Goal: Task Accomplishment & Management: Use online tool/utility

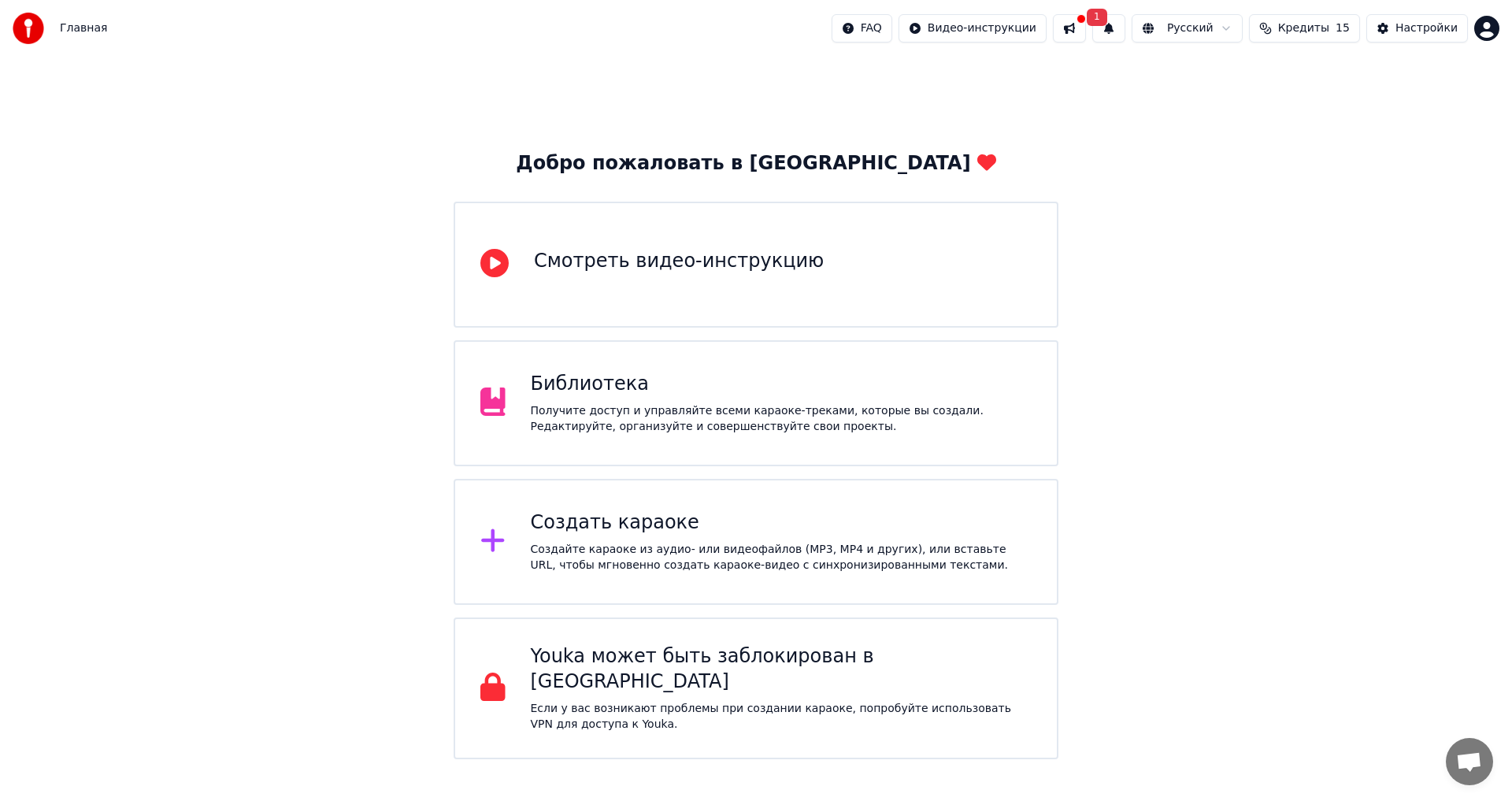
click at [784, 520] on div "Создать караоке" at bounding box center [781, 522] width 502 height 25
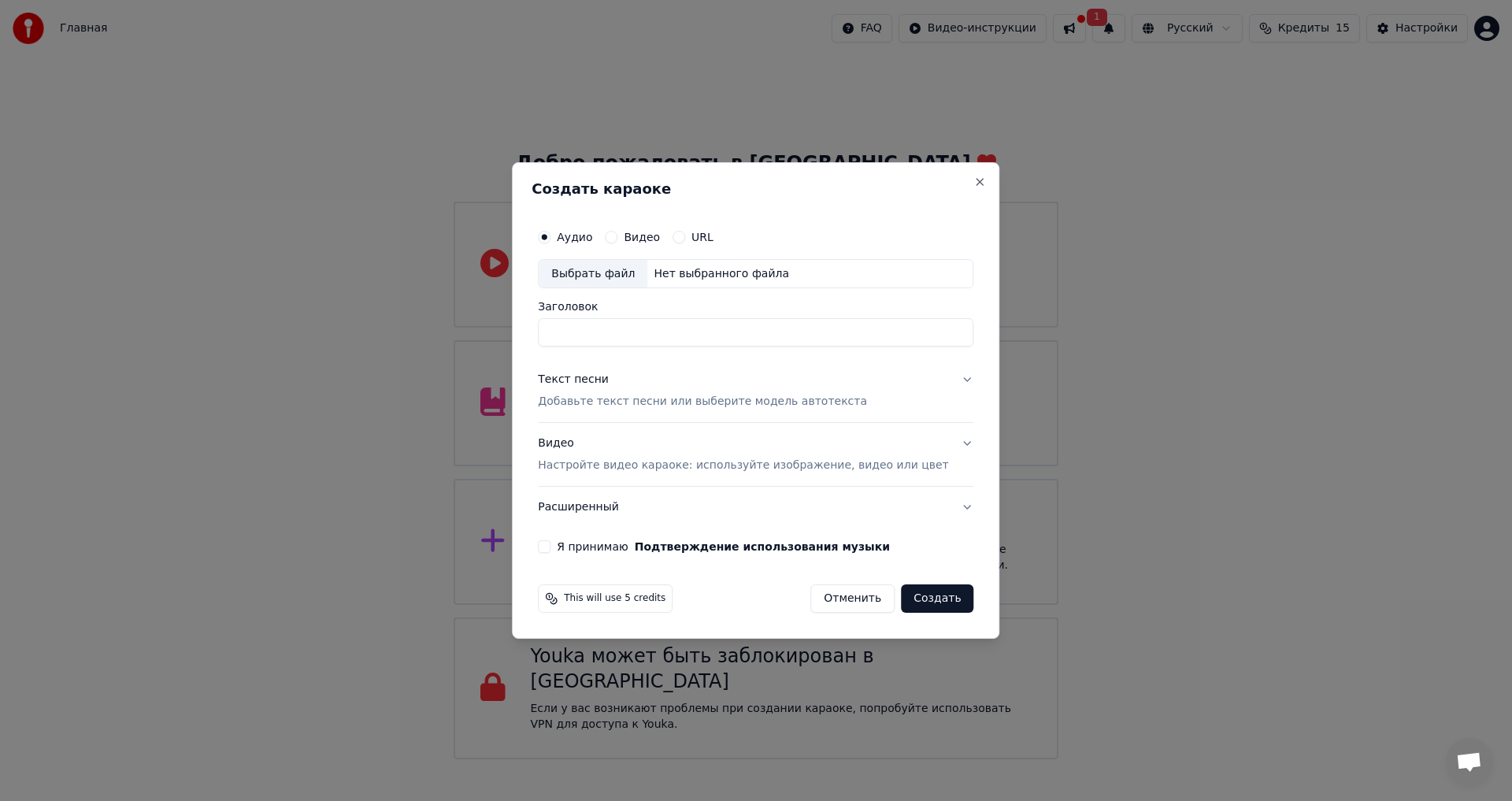
click at [617, 236] on button "Видео" at bounding box center [611, 237] width 13 height 13
click at [575, 240] on div "Аудио" at bounding box center [564, 237] width 55 height 13
click at [550, 238] on button "Аудио" at bounding box center [543, 237] width 13 height 13
click at [621, 271] on div "Выбрать файл" at bounding box center [592, 274] width 108 height 28
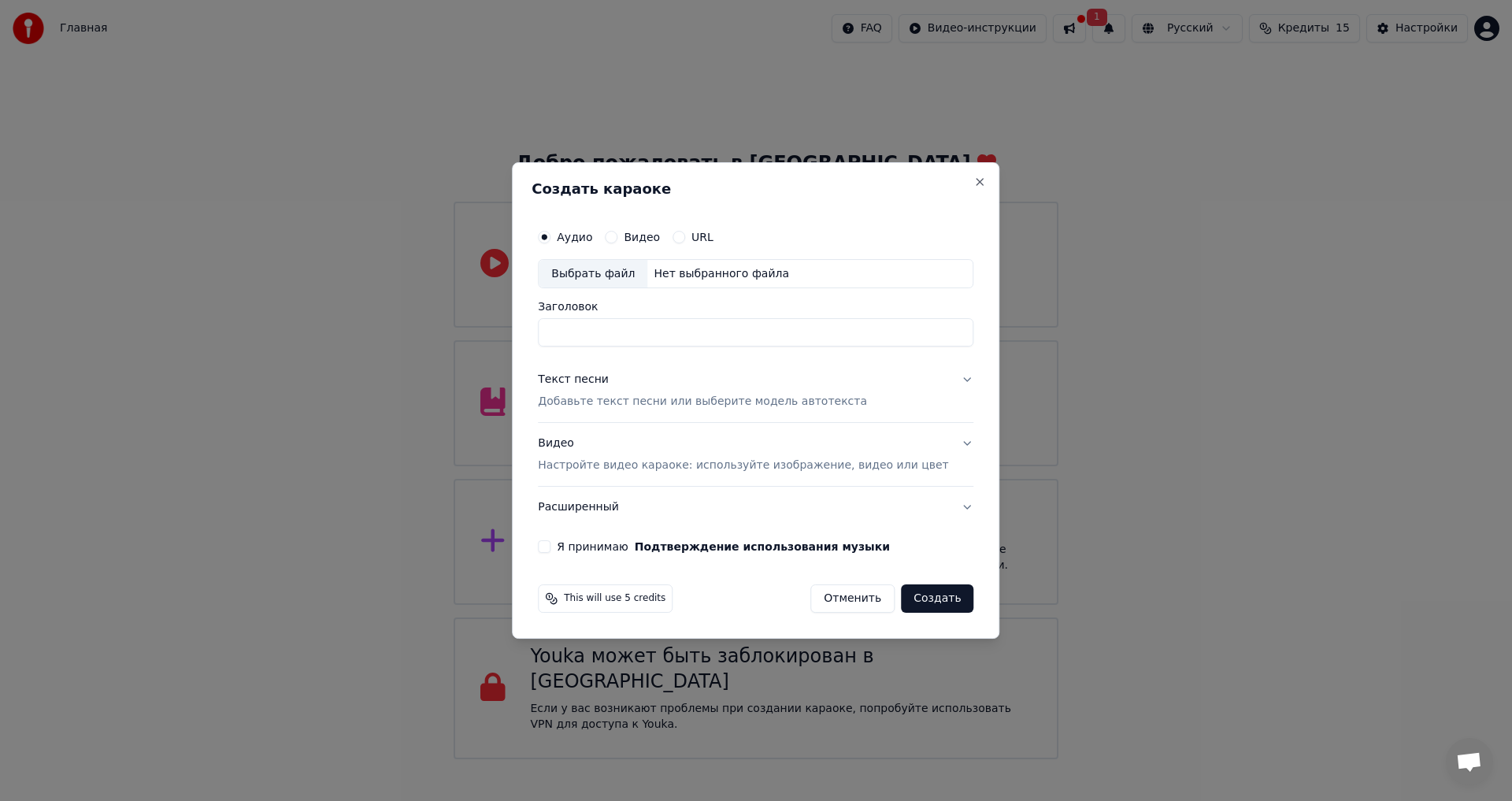
type input "**********"
click at [550, 546] on button "Я принимаю Подтверждение использования музыки" at bounding box center [543, 546] width 13 height 13
click at [942, 445] on button "Видео Настройте видео караоке: используйте изображение, видео или цвет" at bounding box center [756, 455] width 436 height 63
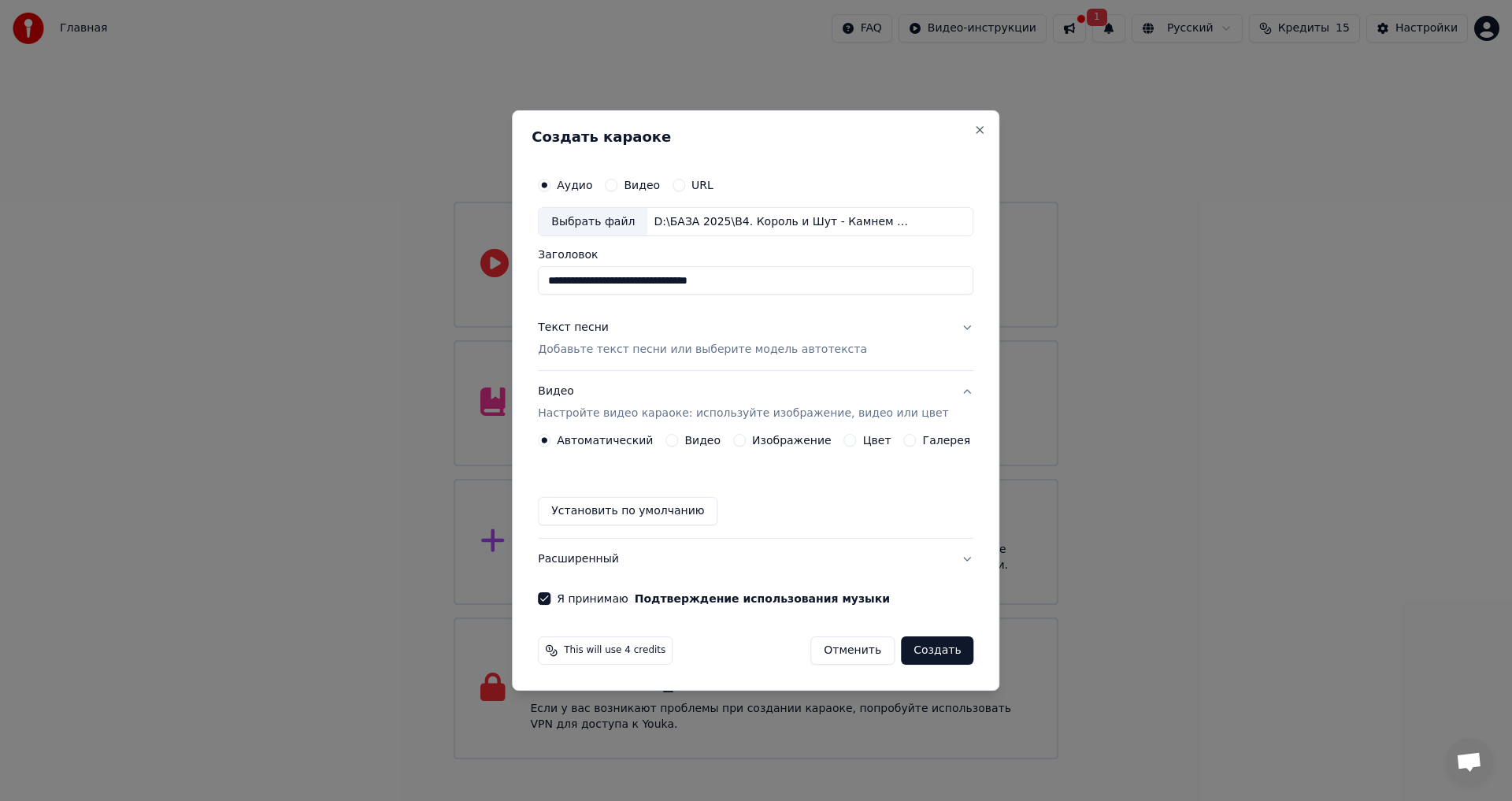
click at [949, 326] on button "Текст песни Добавьте текст песни или выберите модель автотекста" at bounding box center [756, 338] width 436 height 63
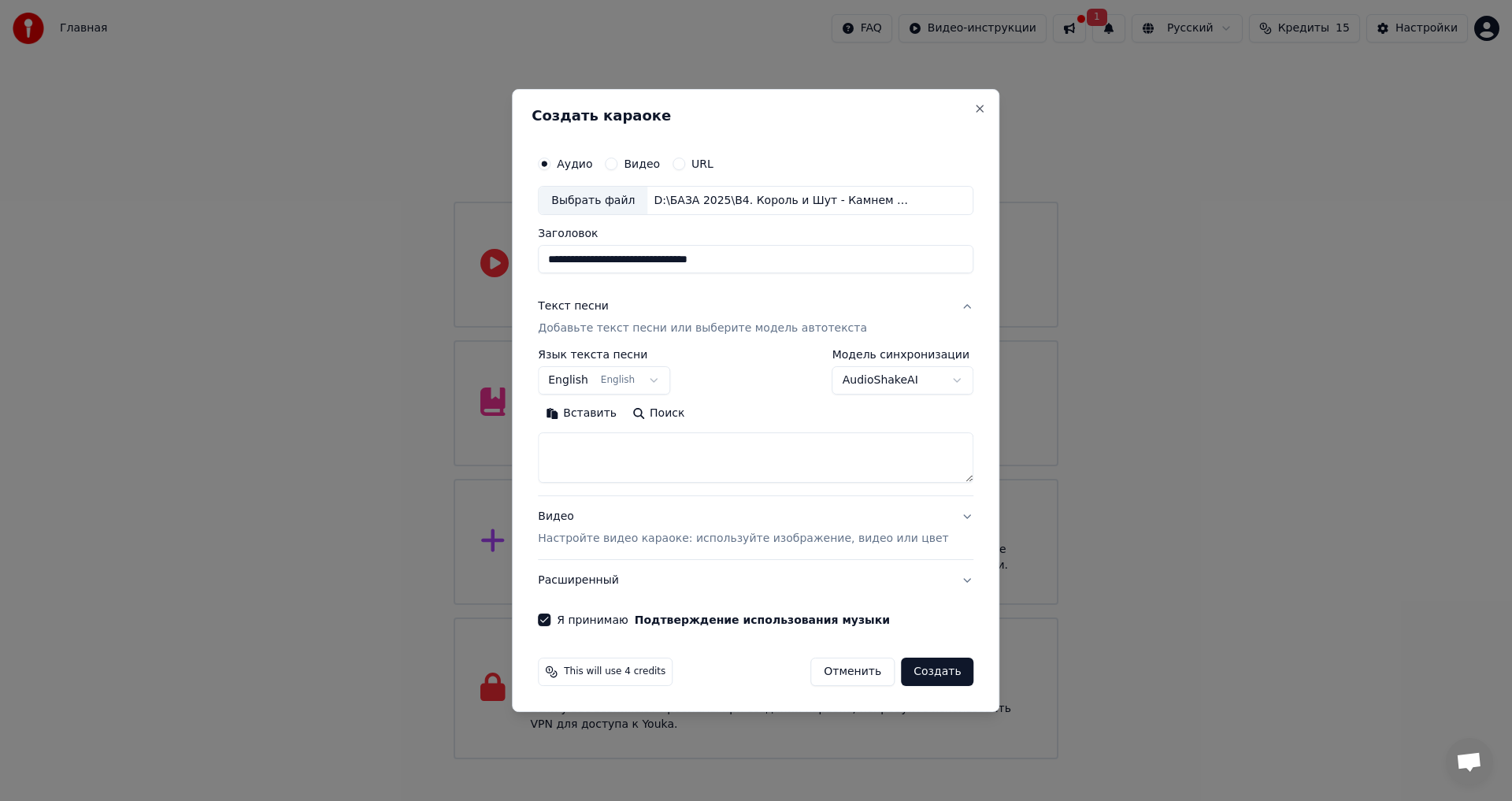
click at [666, 386] on body "Главная FAQ Видео-инструкции 1 Русский Кредиты 15 Настройки Добро пожаловать в …" at bounding box center [756, 379] width 1512 height 759
select select "**"
click at [689, 409] on button "Поиск" at bounding box center [658, 413] width 68 height 25
click at [592, 258] on input "**********" at bounding box center [756, 260] width 436 height 28
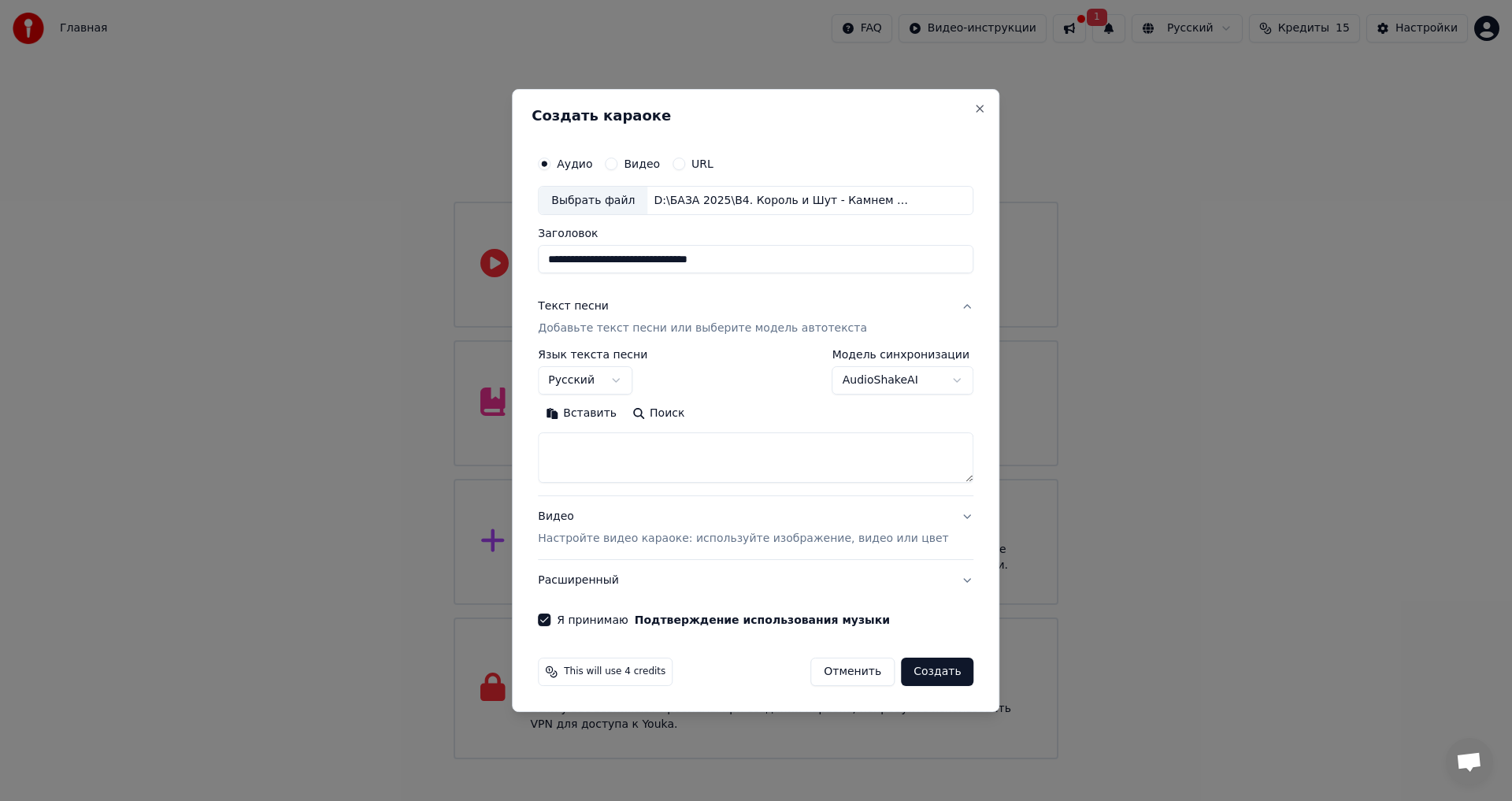
drag, startPoint x: 591, startPoint y: 258, endPoint x: 492, endPoint y: 270, distance: 99.7
click at [492, 270] on body "Главная FAQ Видео-инструкции 1 Русский Кредиты 15 Настройки Добро пожаловать в …" at bounding box center [756, 379] width 1512 height 759
type input "**********"
click at [686, 412] on button "Поиск" at bounding box center [658, 413] width 68 height 25
type textarea "**********"
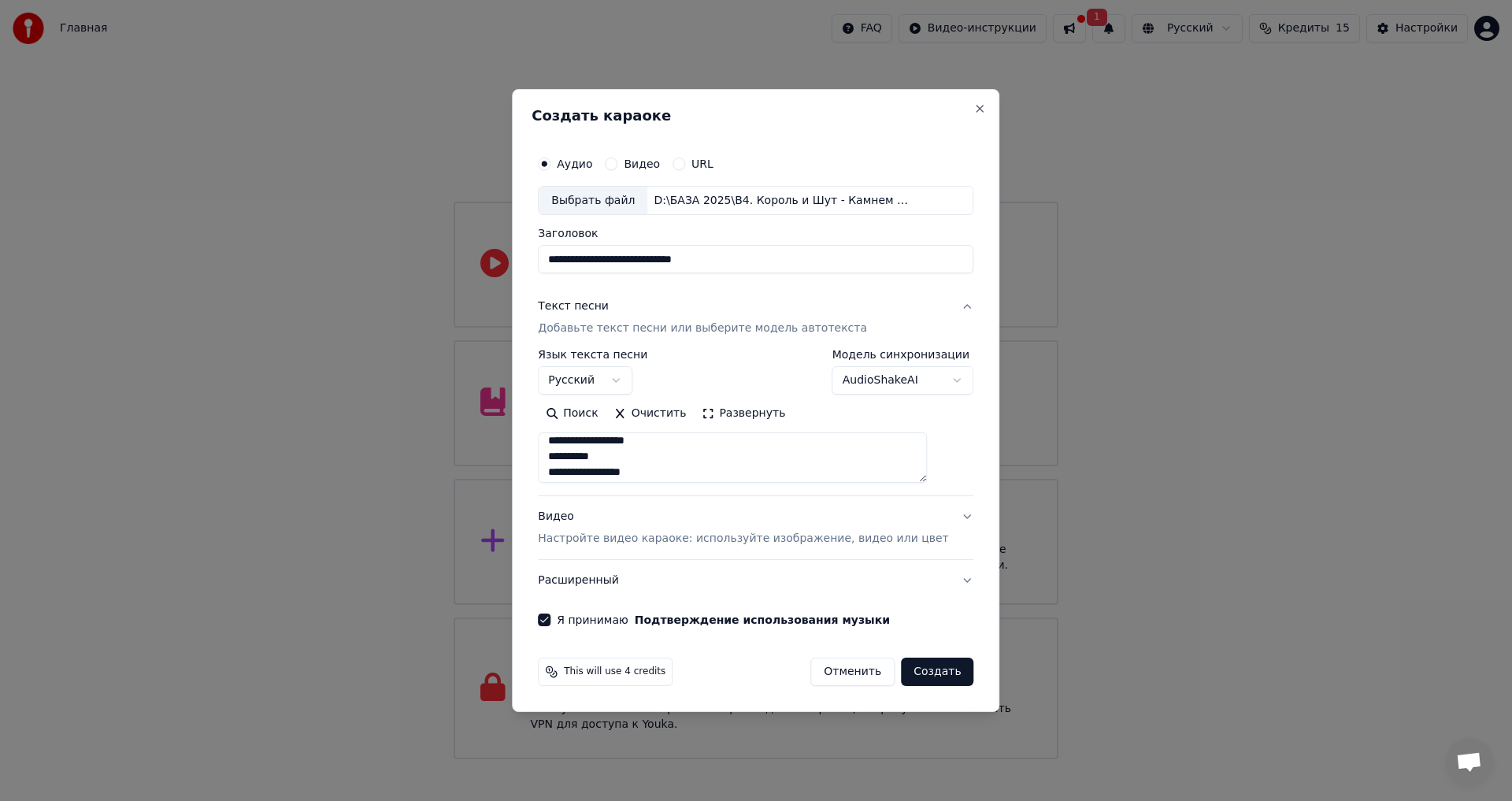
scroll to position [782, 0]
click at [922, 677] on button "Создать" at bounding box center [937, 672] width 73 height 28
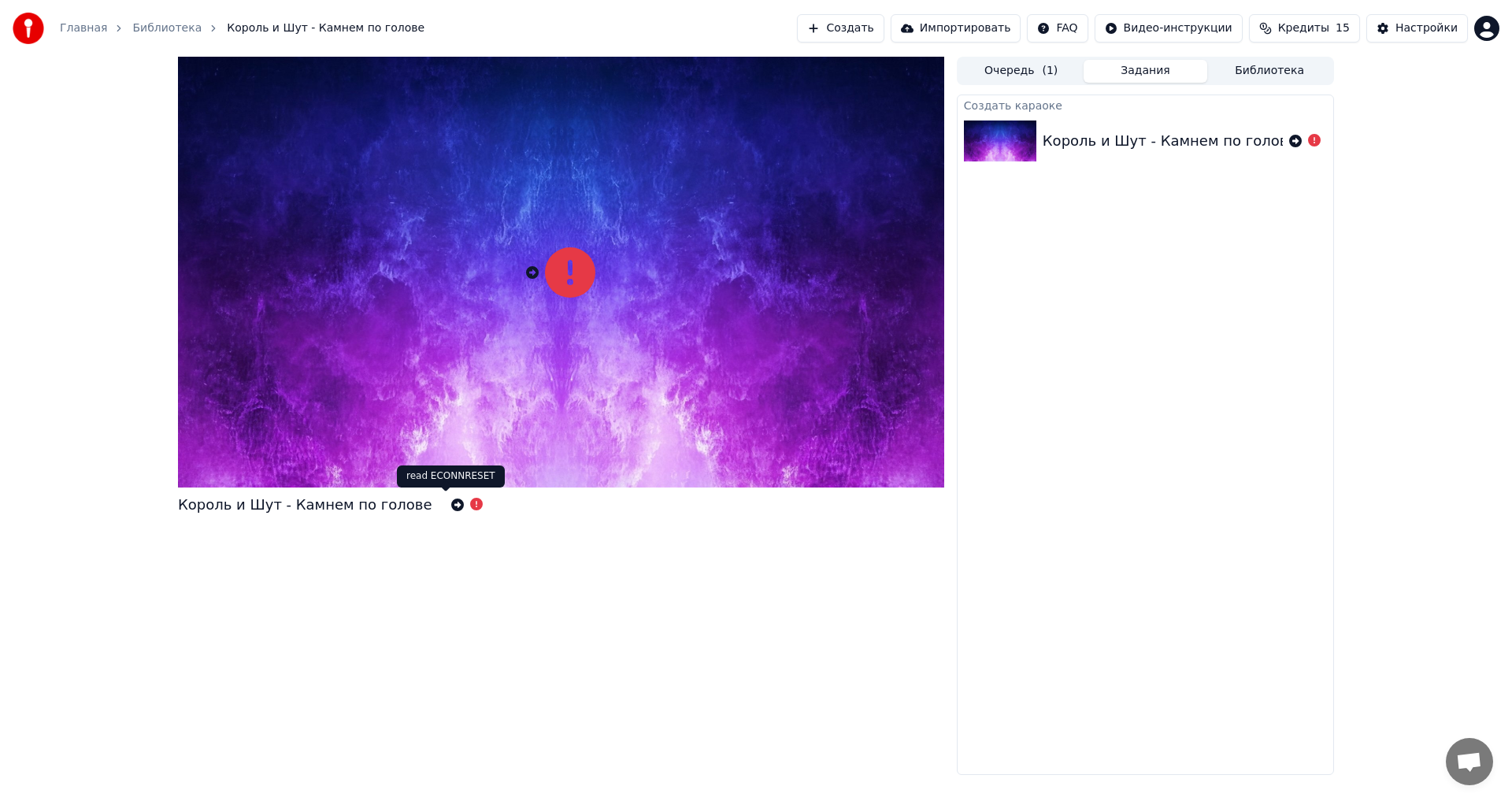
click at [470, 503] on icon at bounding box center [476, 503] width 13 height 13
click at [451, 504] on icon at bounding box center [457, 504] width 13 height 13
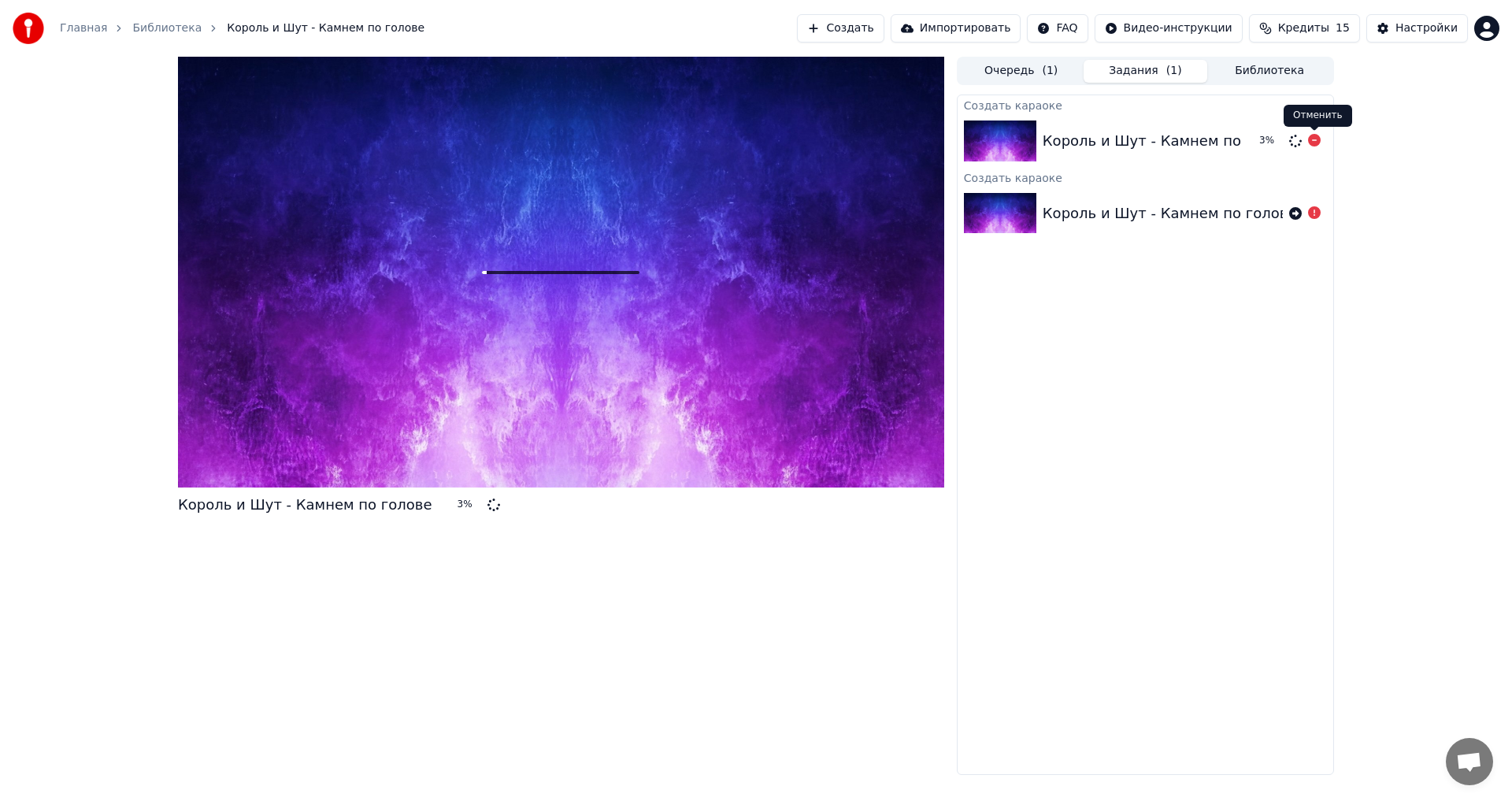
click at [1315, 144] on icon at bounding box center [1314, 139] width 13 height 13
click at [1039, 74] on button "Очередь ( 1 )" at bounding box center [1021, 71] width 124 height 23
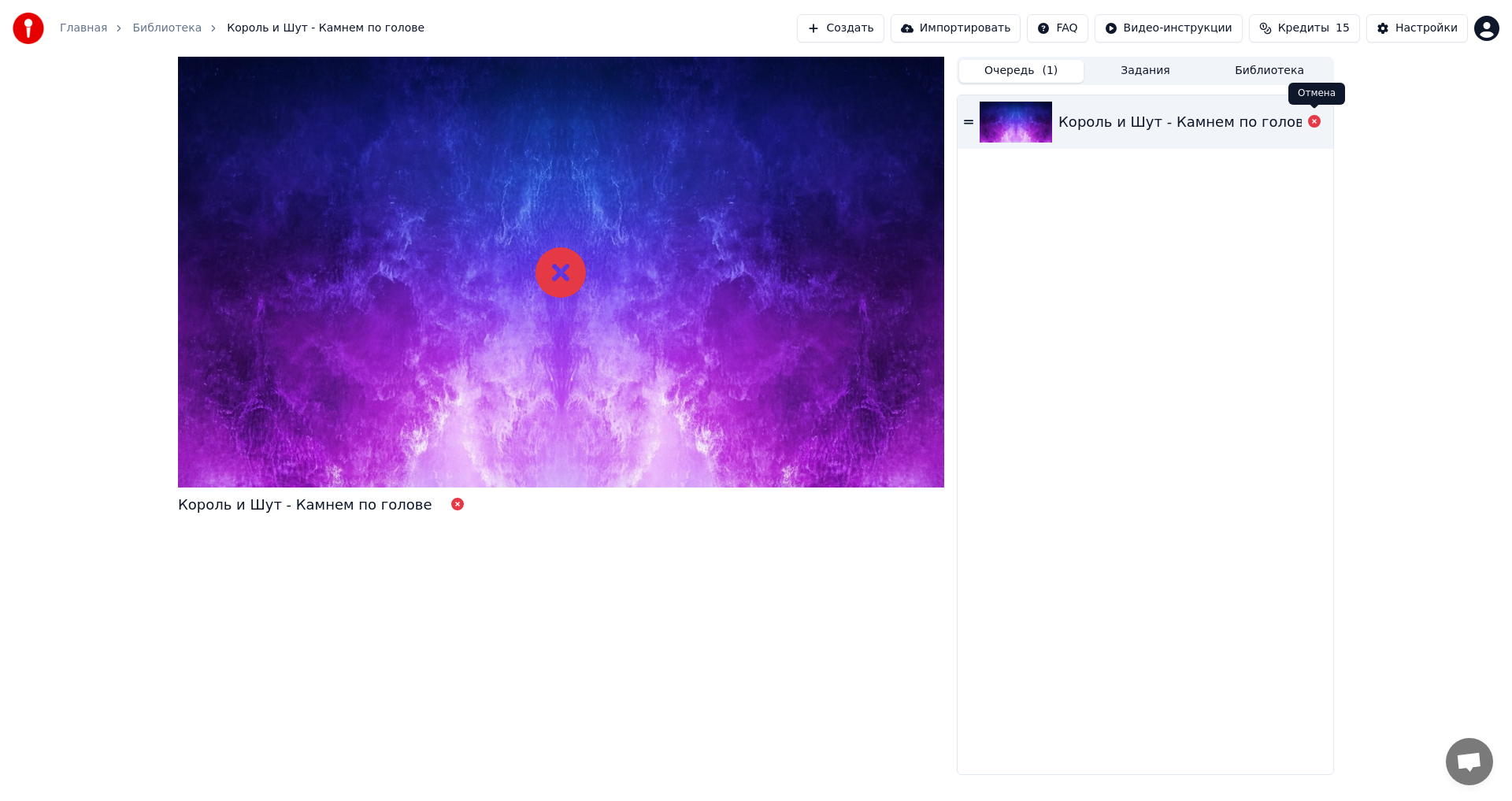
click at [1314, 123] on icon at bounding box center [1314, 121] width 13 height 13
click at [1315, 118] on icon at bounding box center [1314, 121] width 13 height 13
click at [1315, 125] on icon at bounding box center [1314, 121] width 13 height 13
click at [877, 36] on button "Создать" at bounding box center [840, 28] width 87 height 28
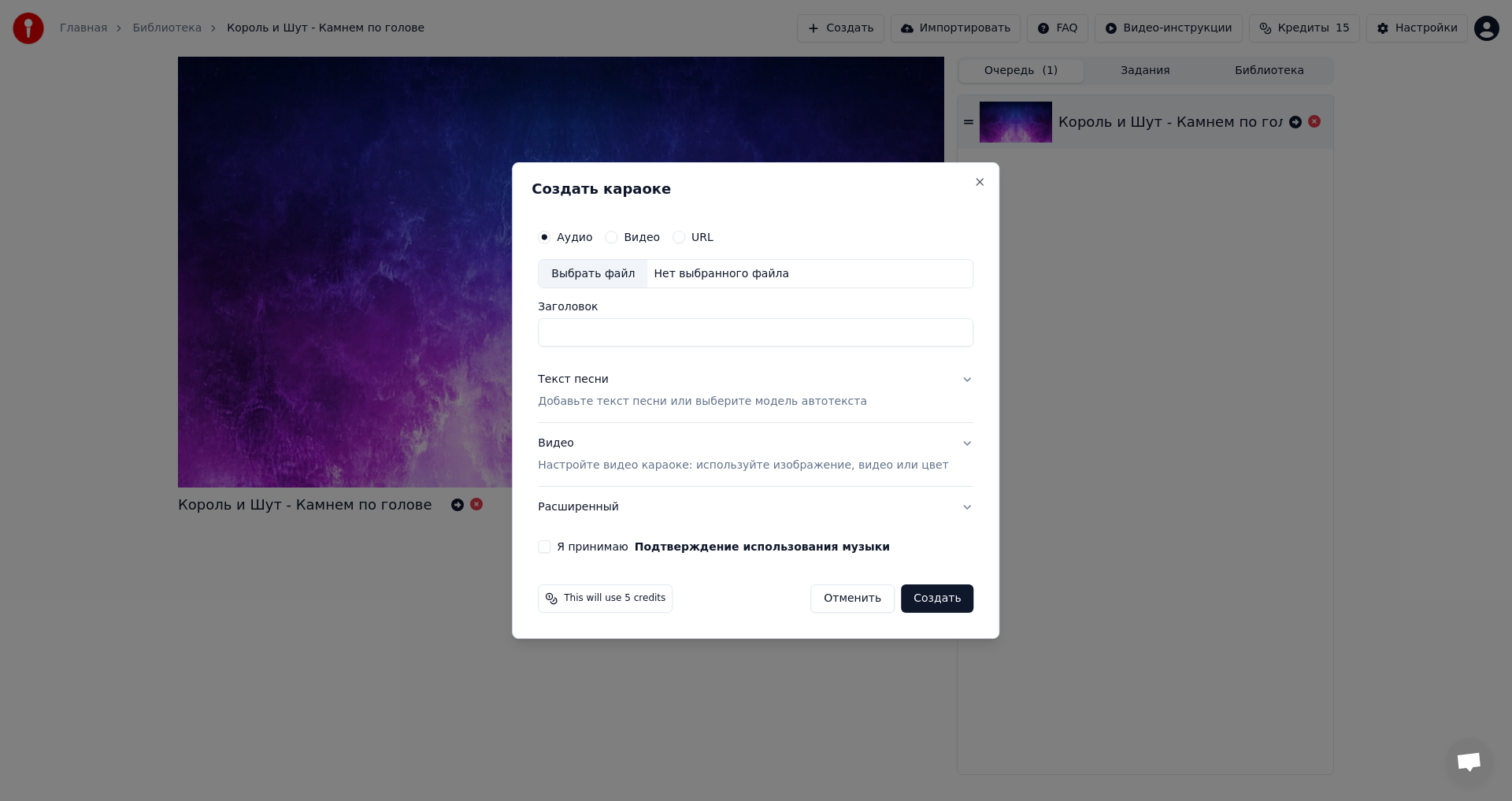
click at [615, 326] on input "Заголовок" at bounding box center [756, 332] width 436 height 28
type input "*"
click at [622, 270] on div "Выбрать файл" at bounding box center [592, 274] width 108 height 28
click at [829, 336] on input "**********" at bounding box center [756, 332] width 436 height 28
drag, startPoint x: 850, startPoint y: 333, endPoint x: 259, endPoint y: 332, distance: 591.0
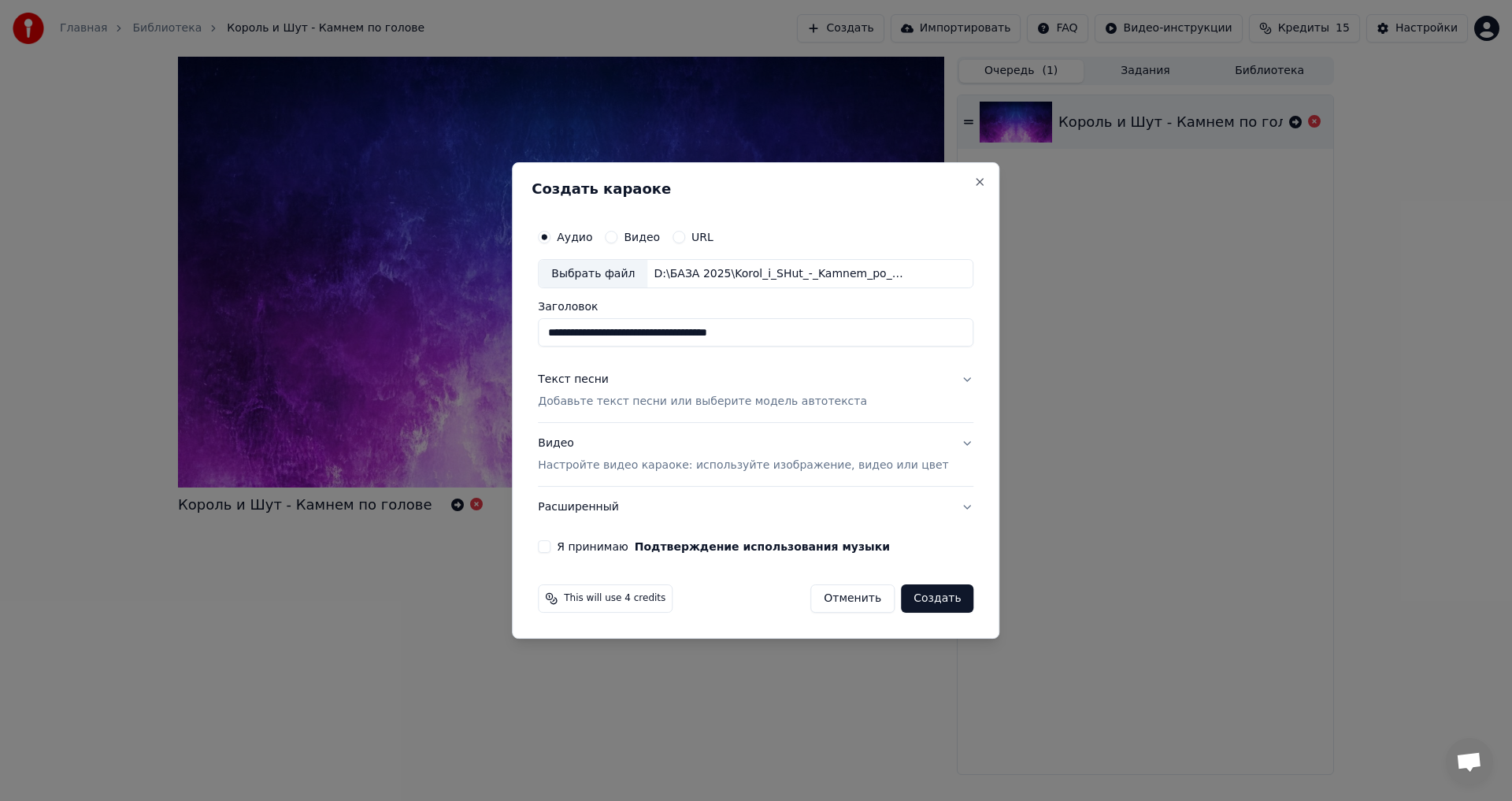
click at [264, 333] on body "**********" at bounding box center [756, 400] width 1512 height 801
type input "**********"
click at [825, 379] on div "Текст песни Добавьте текст песни или выберите модель автотекста" at bounding box center [702, 391] width 329 height 38
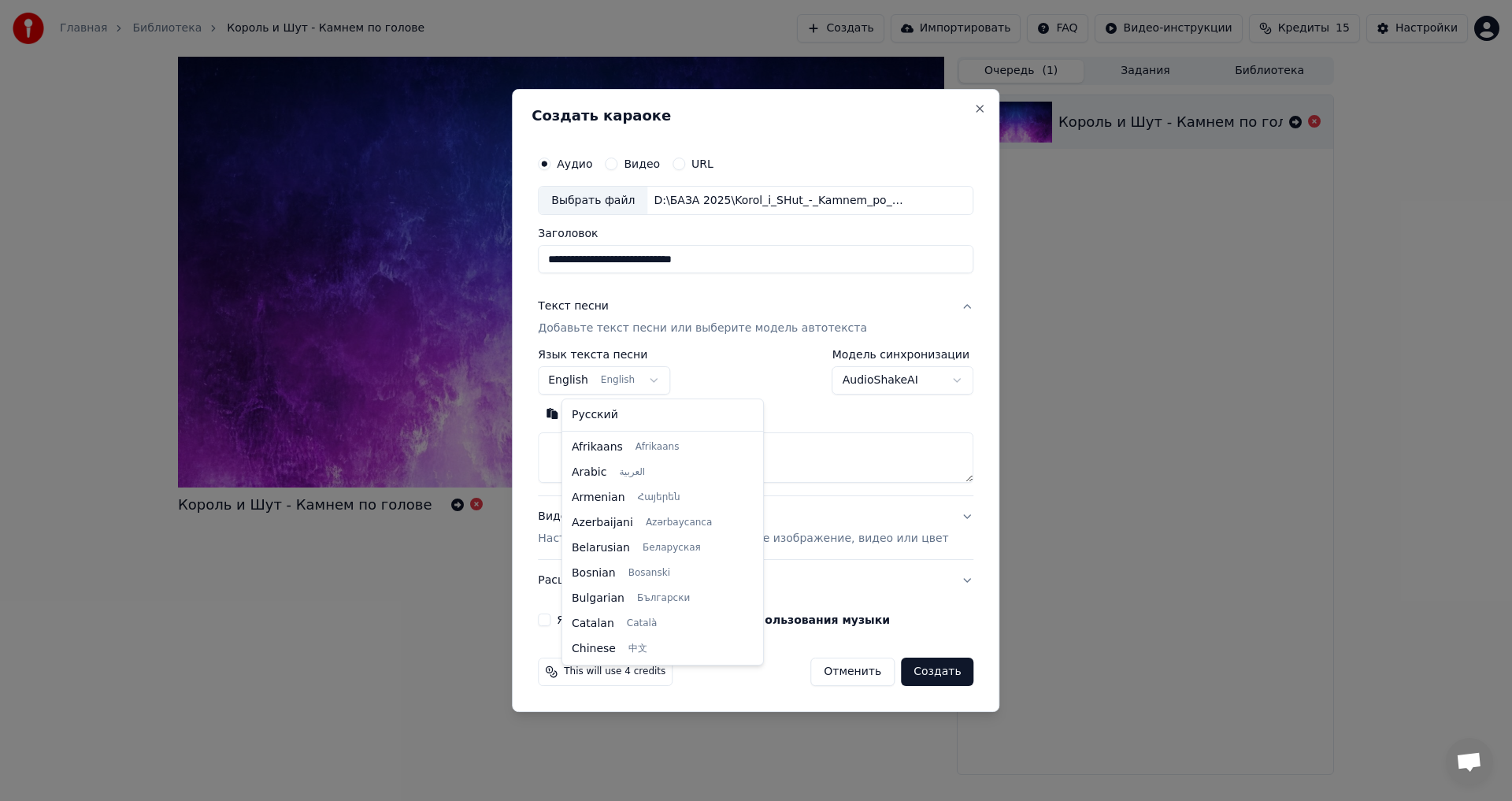
click at [660, 374] on body "**********" at bounding box center [756, 400] width 1512 height 801
select select "**"
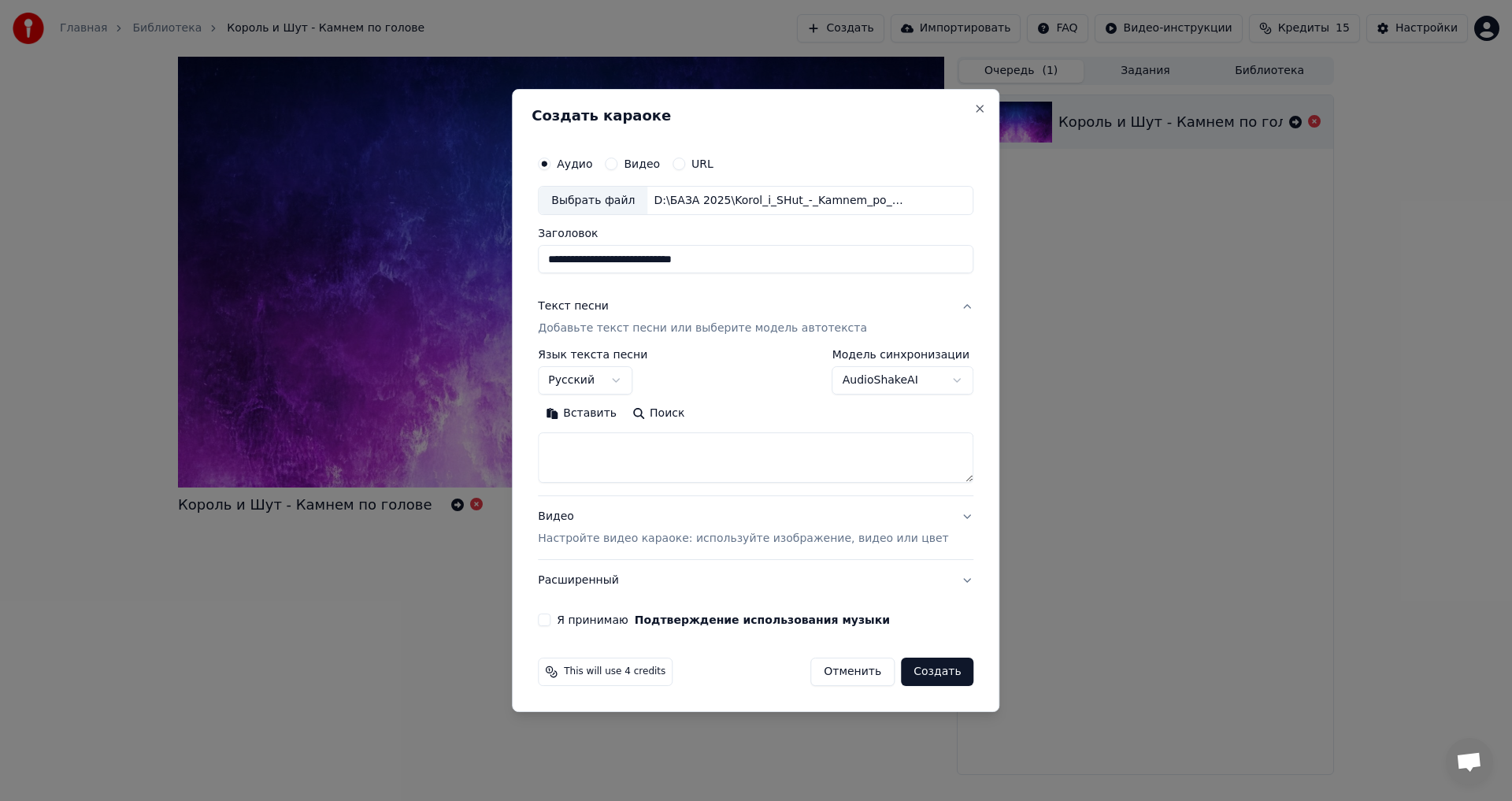
click at [685, 416] on button "Поиск" at bounding box center [658, 413] width 68 height 25
type textarea "**********"
click at [943, 518] on button "Видео Настройте видео караоке: используйте изображение, видео или цвет" at bounding box center [756, 527] width 436 height 63
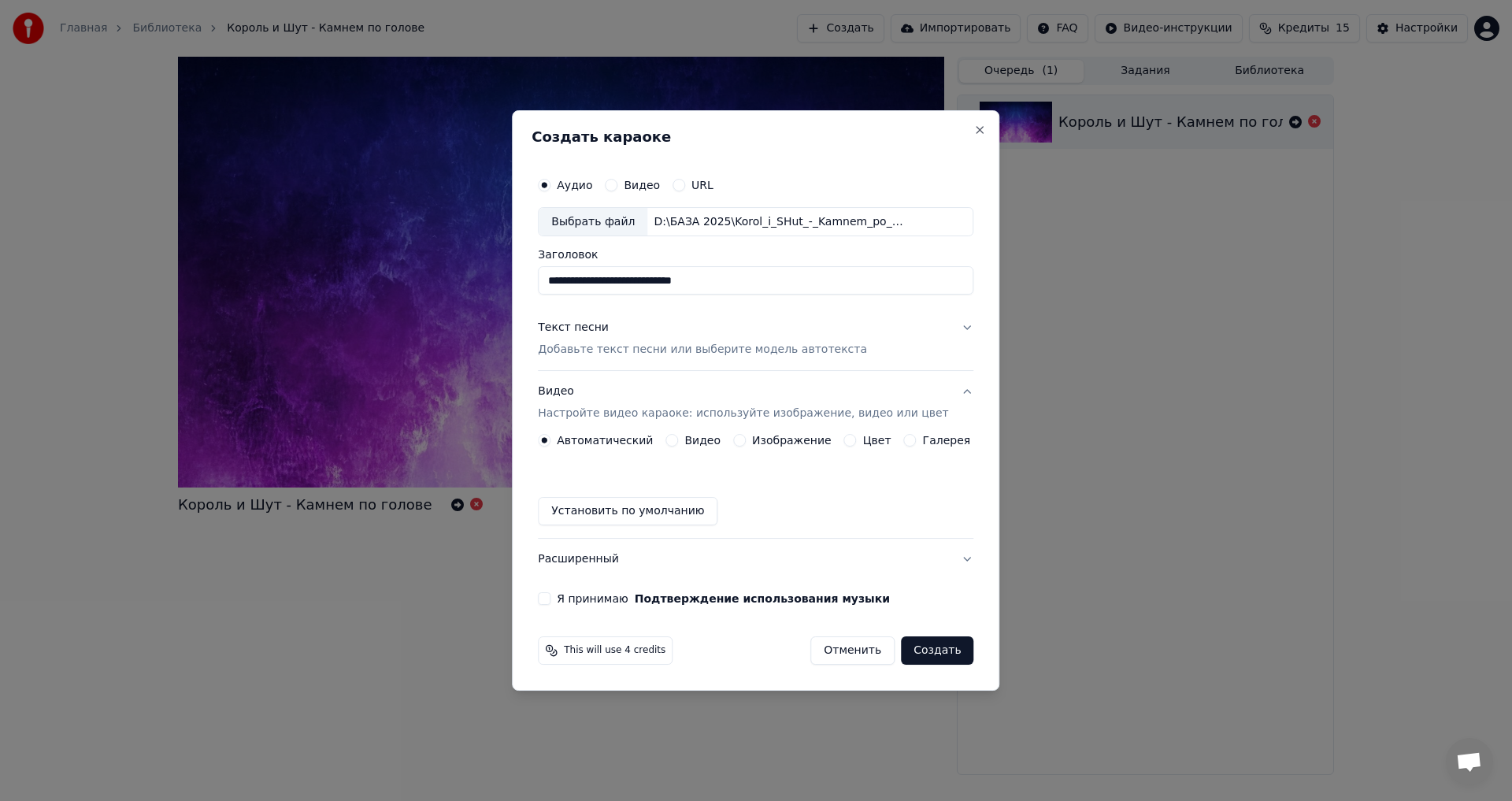
click at [550, 601] on button "Я принимаю Подтверждение использования музыки" at bounding box center [543, 598] width 13 height 13
click at [929, 649] on button "Создать" at bounding box center [937, 650] width 73 height 28
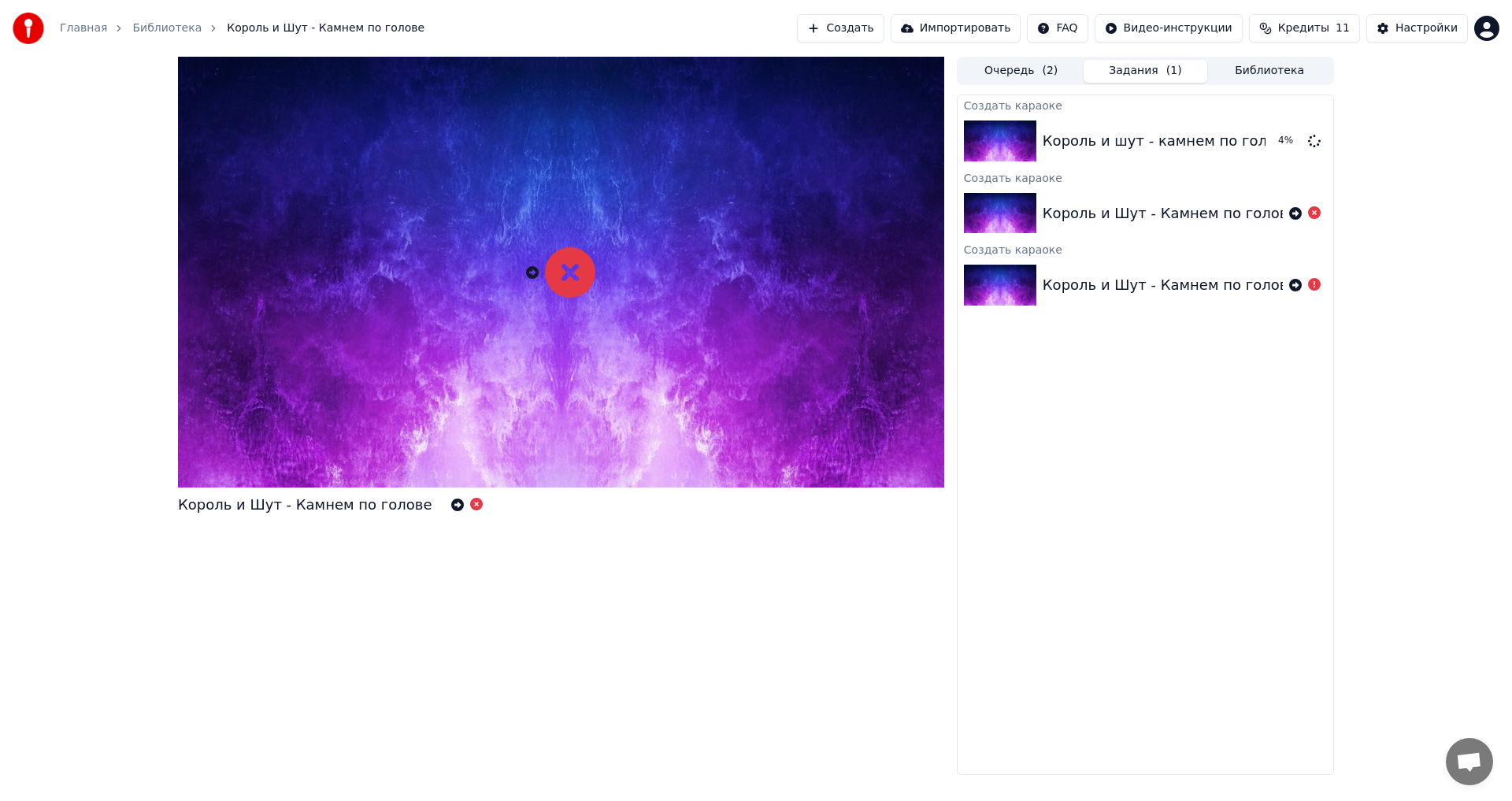
click at [1031, 70] on button "Очередь ( 2 )" at bounding box center [1021, 71] width 124 height 23
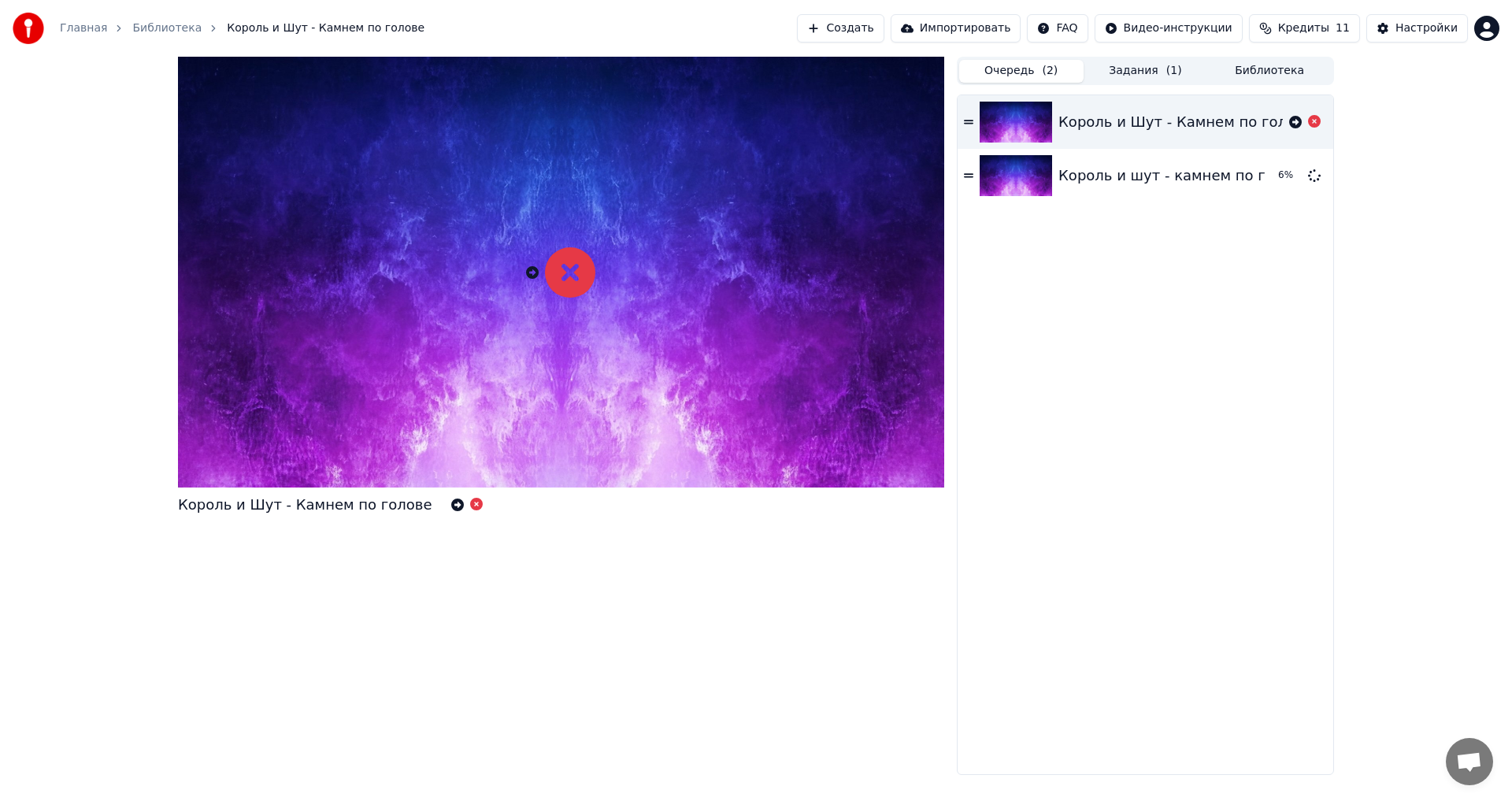
click at [1124, 72] on button "Задания ( 1 )" at bounding box center [1146, 71] width 124 height 23
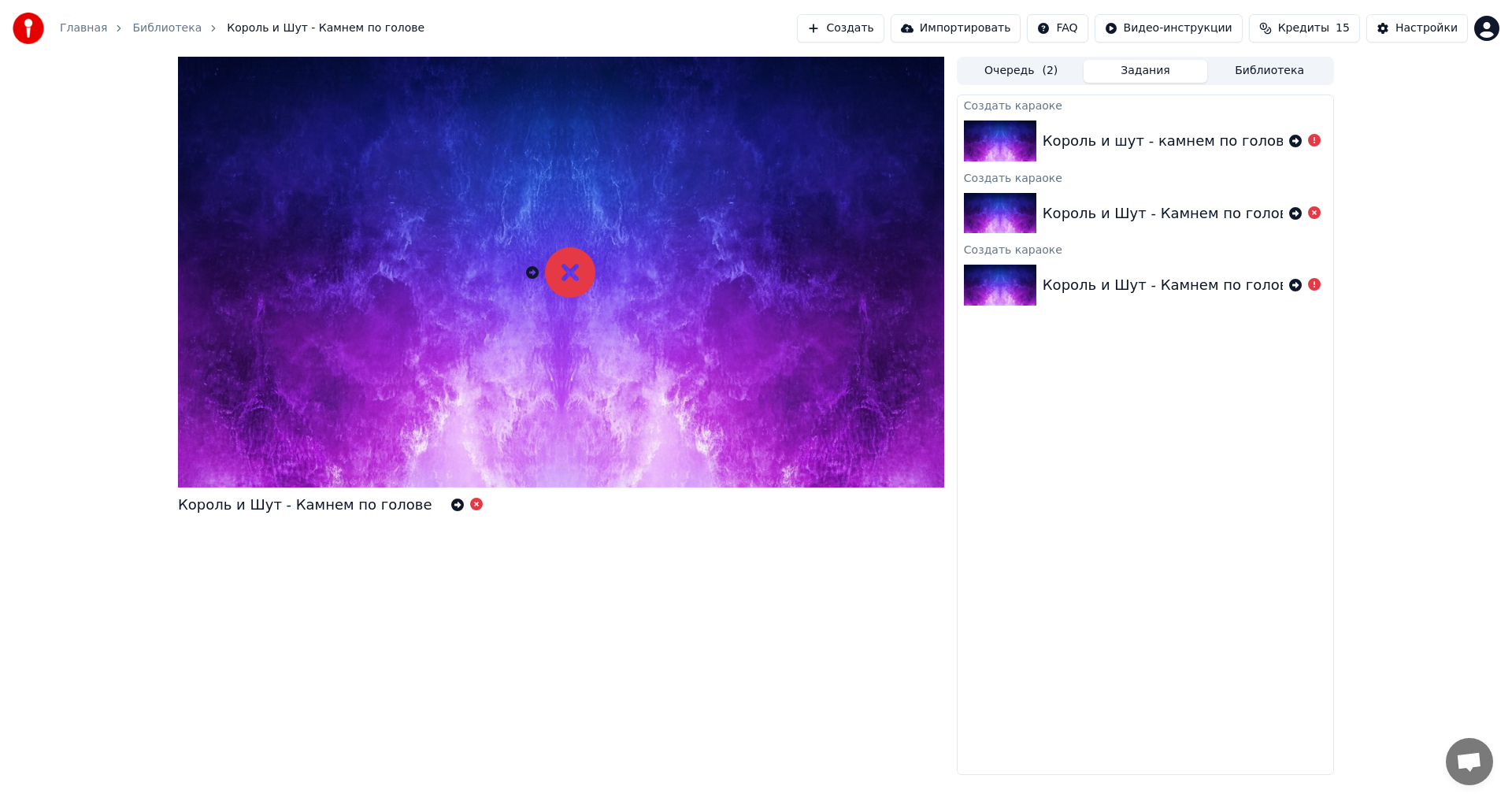
click at [1281, 70] on button "Библиотека" at bounding box center [1269, 71] width 124 height 23
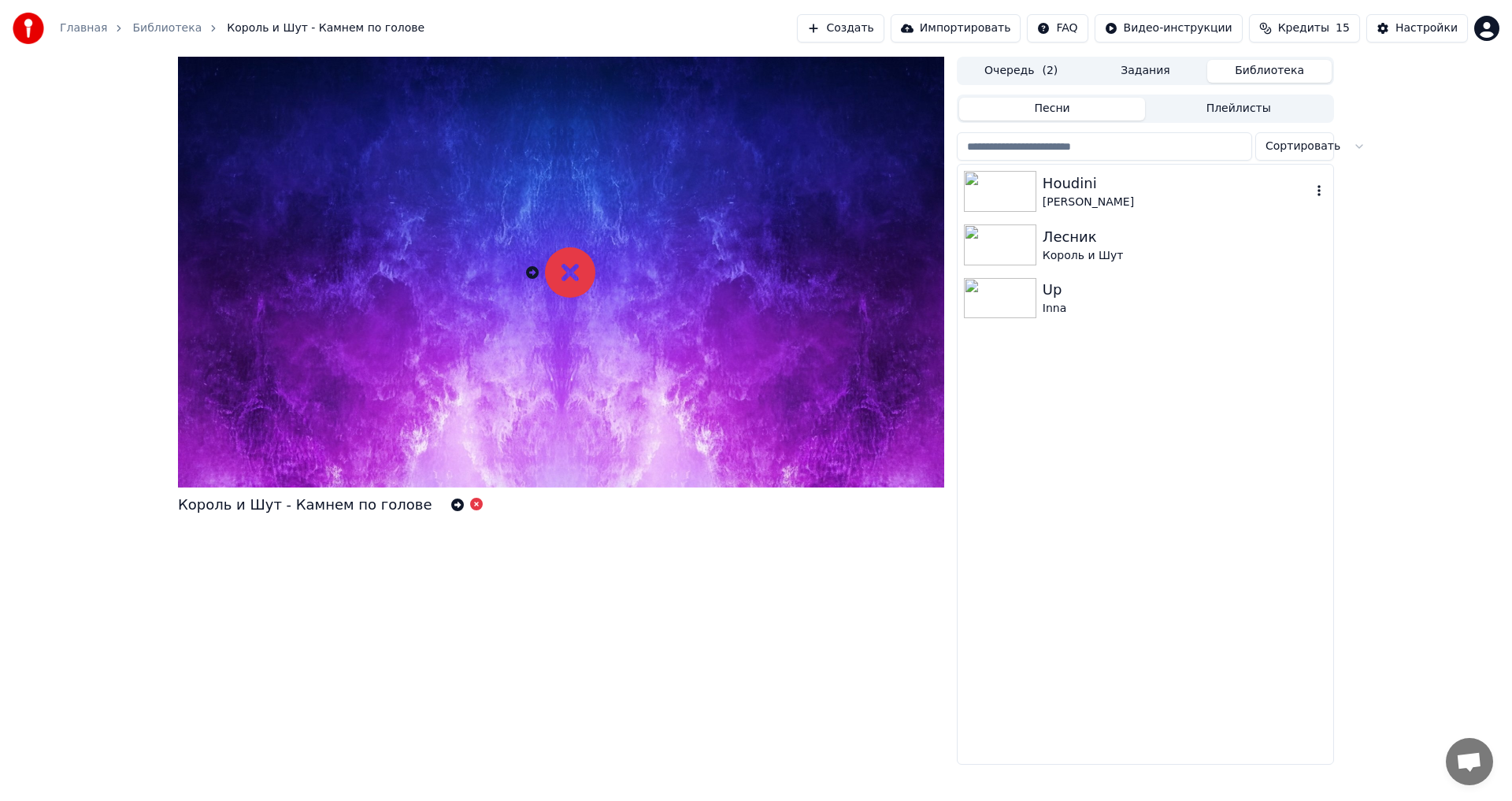
click at [1326, 191] on icon "button" at bounding box center [1319, 190] width 16 height 13
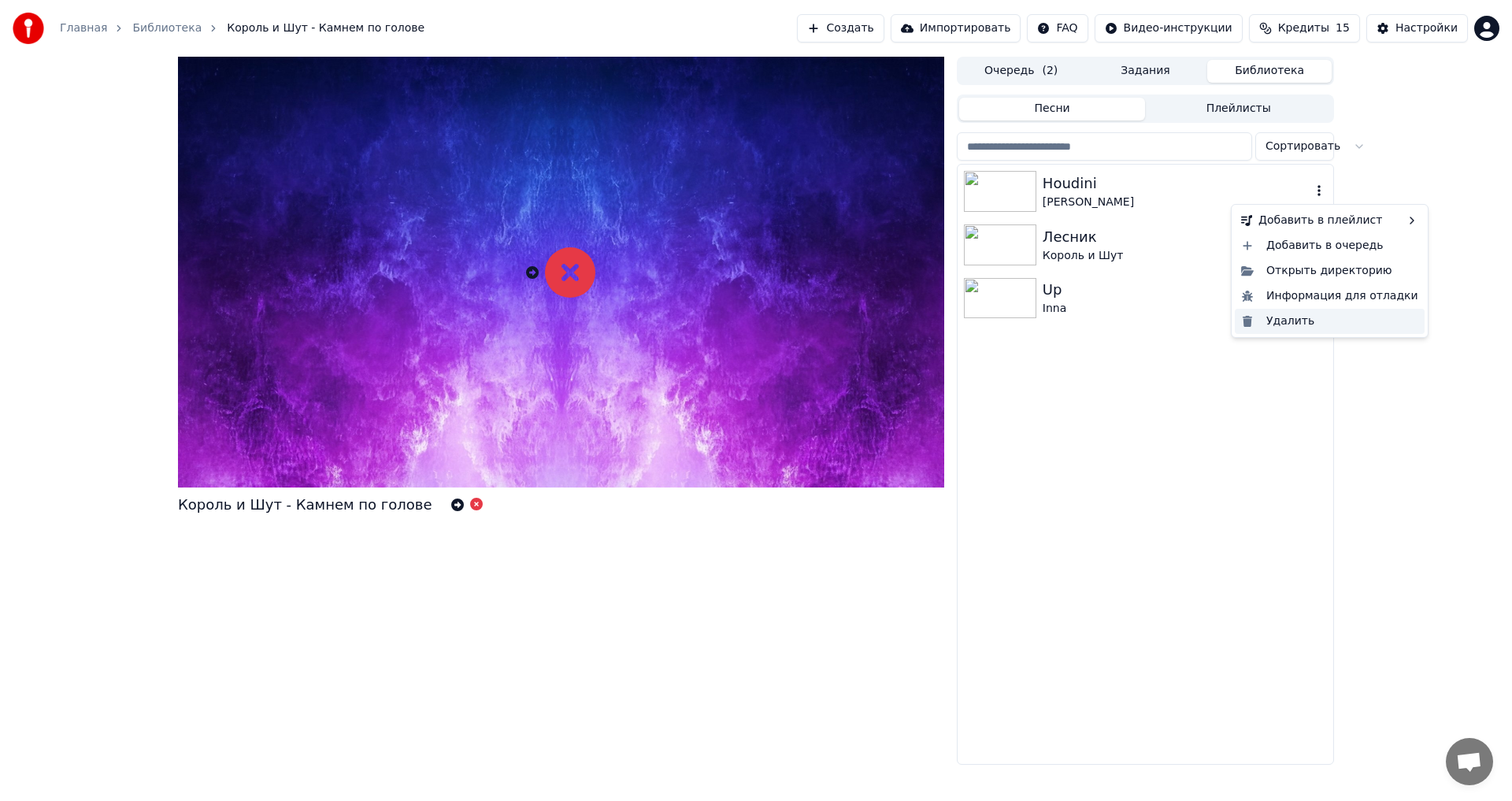
click at [1303, 327] on div "Удалить" at bounding box center [1330, 320] width 190 height 25
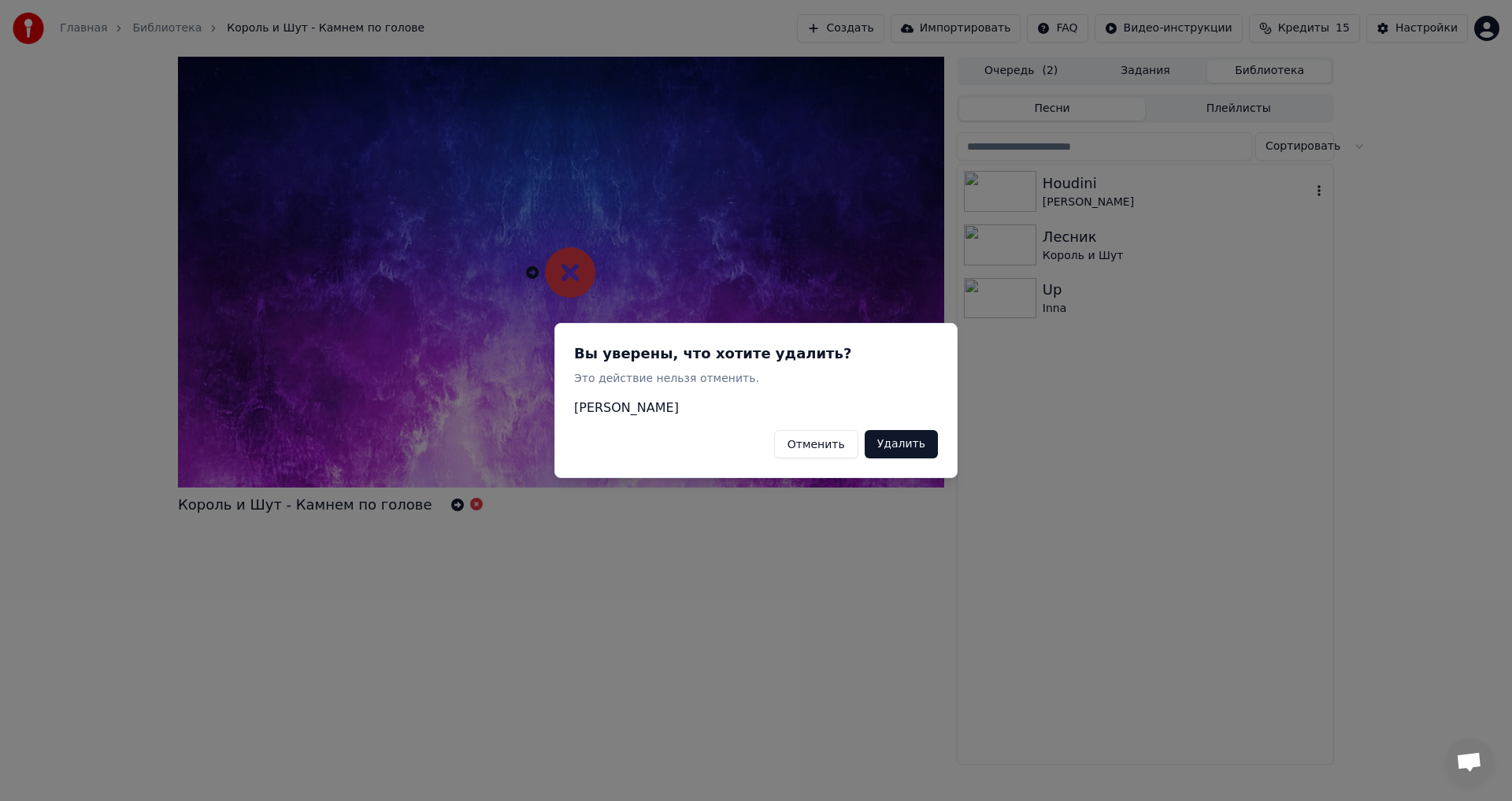
click at [917, 444] on button "Удалить" at bounding box center [902, 444] width 74 height 28
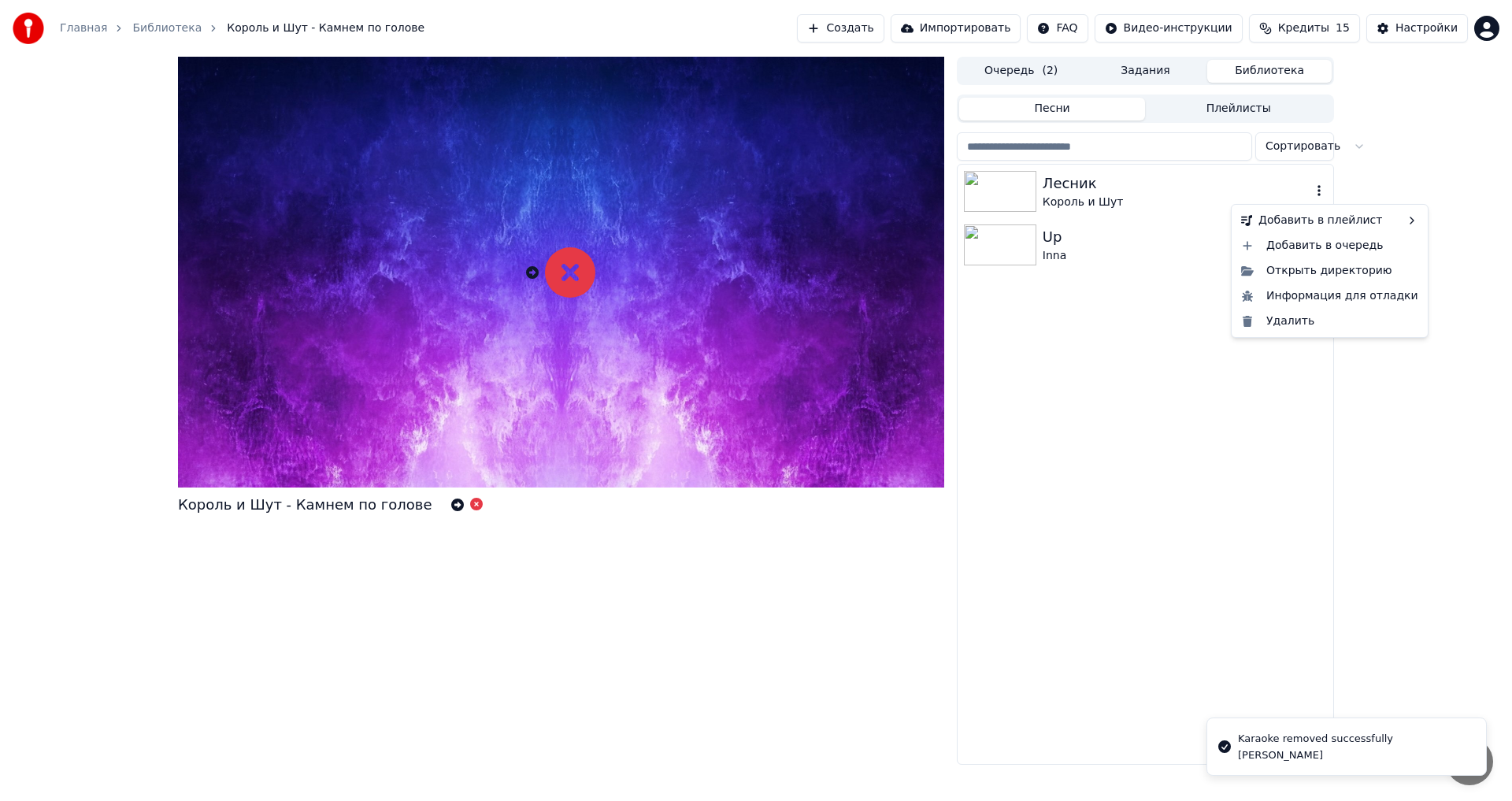
click at [1321, 189] on icon "button" at bounding box center [1319, 190] width 16 height 13
click at [1285, 319] on div "Удалить" at bounding box center [1330, 320] width 190 height 25
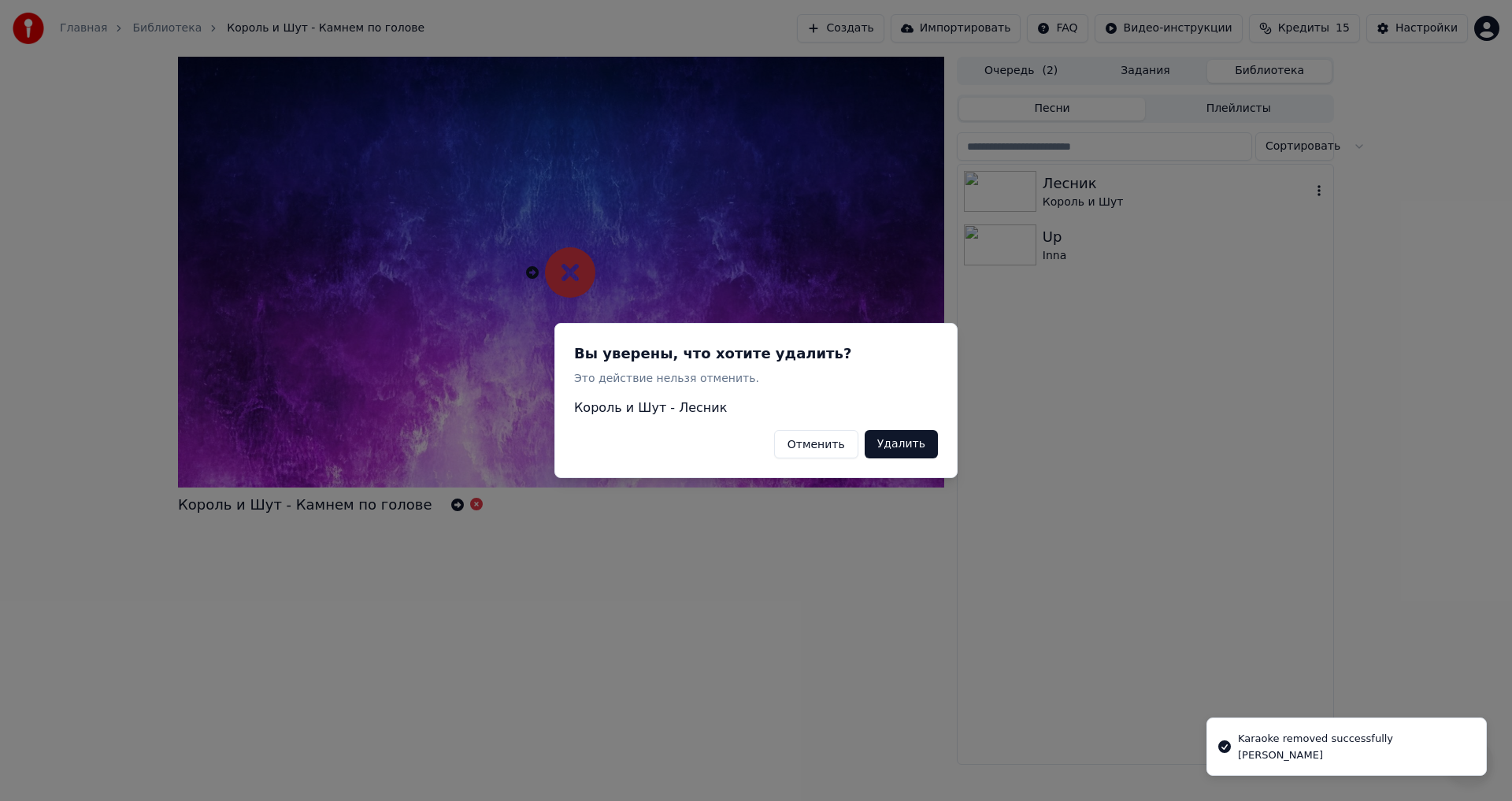
drag, startPoint x: 907, startPoint y: 447, endPoint x: 976, endPoint y: 423, distance: 73.1
click at [908, 447] on button "Удалить" at bounding box center [902, 444] width 74 height 28
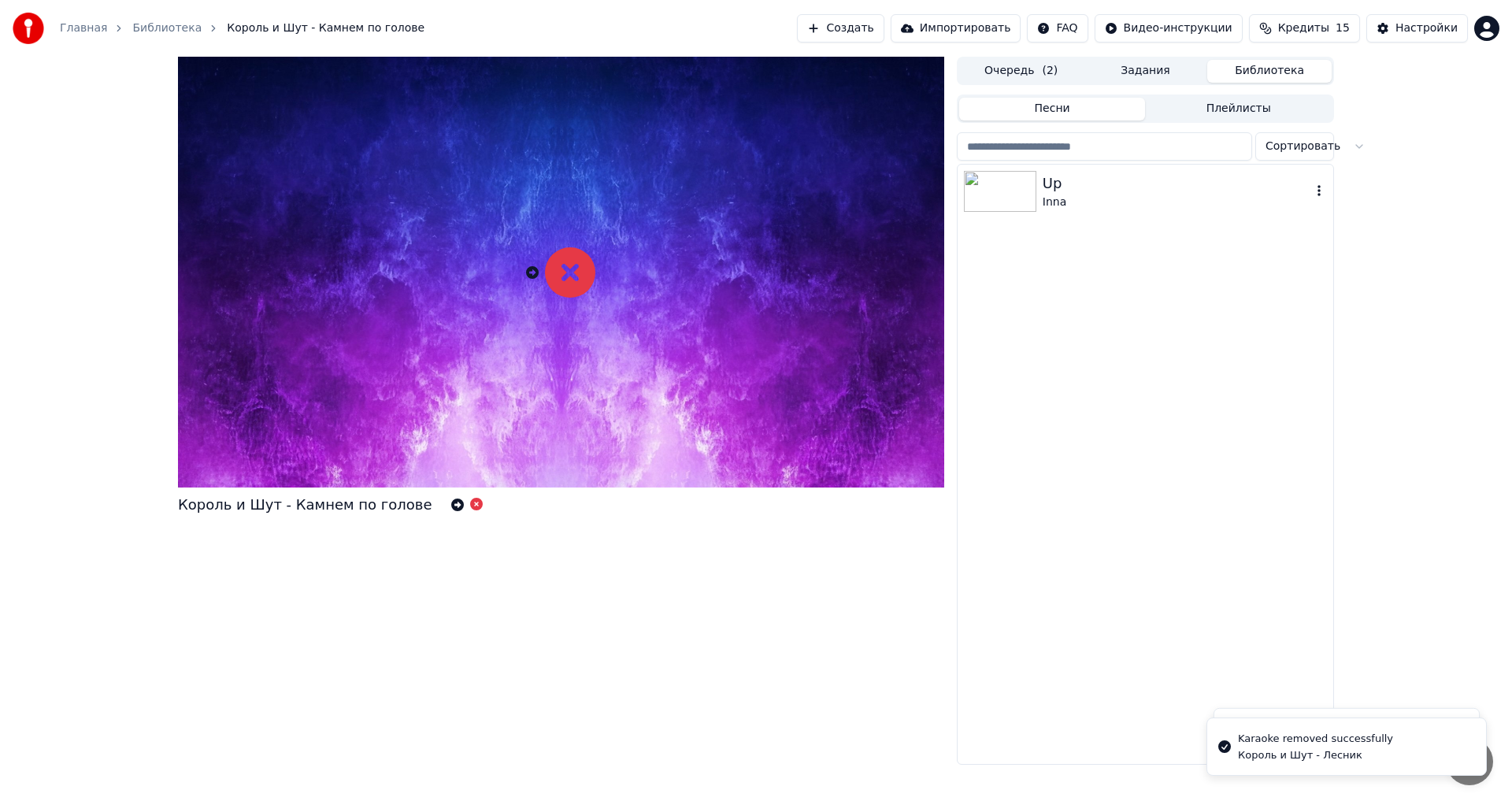
click at [1322, 193] on icon "button" at bounding box center [1319, 190] width 16 height 13
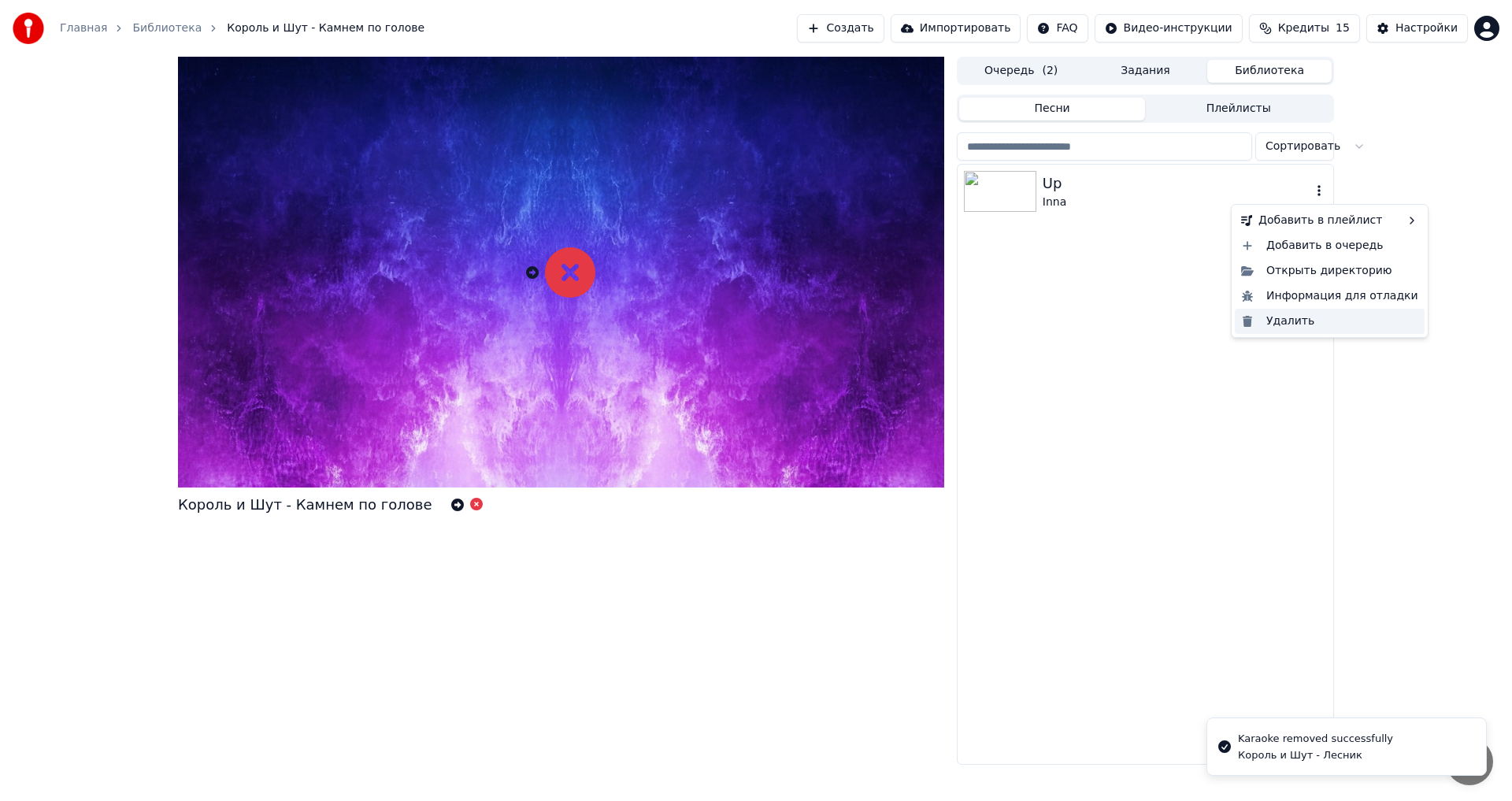
click at [1301, 324] on div "Удалить" at bounding box center [1330, 320] width 190 height 25
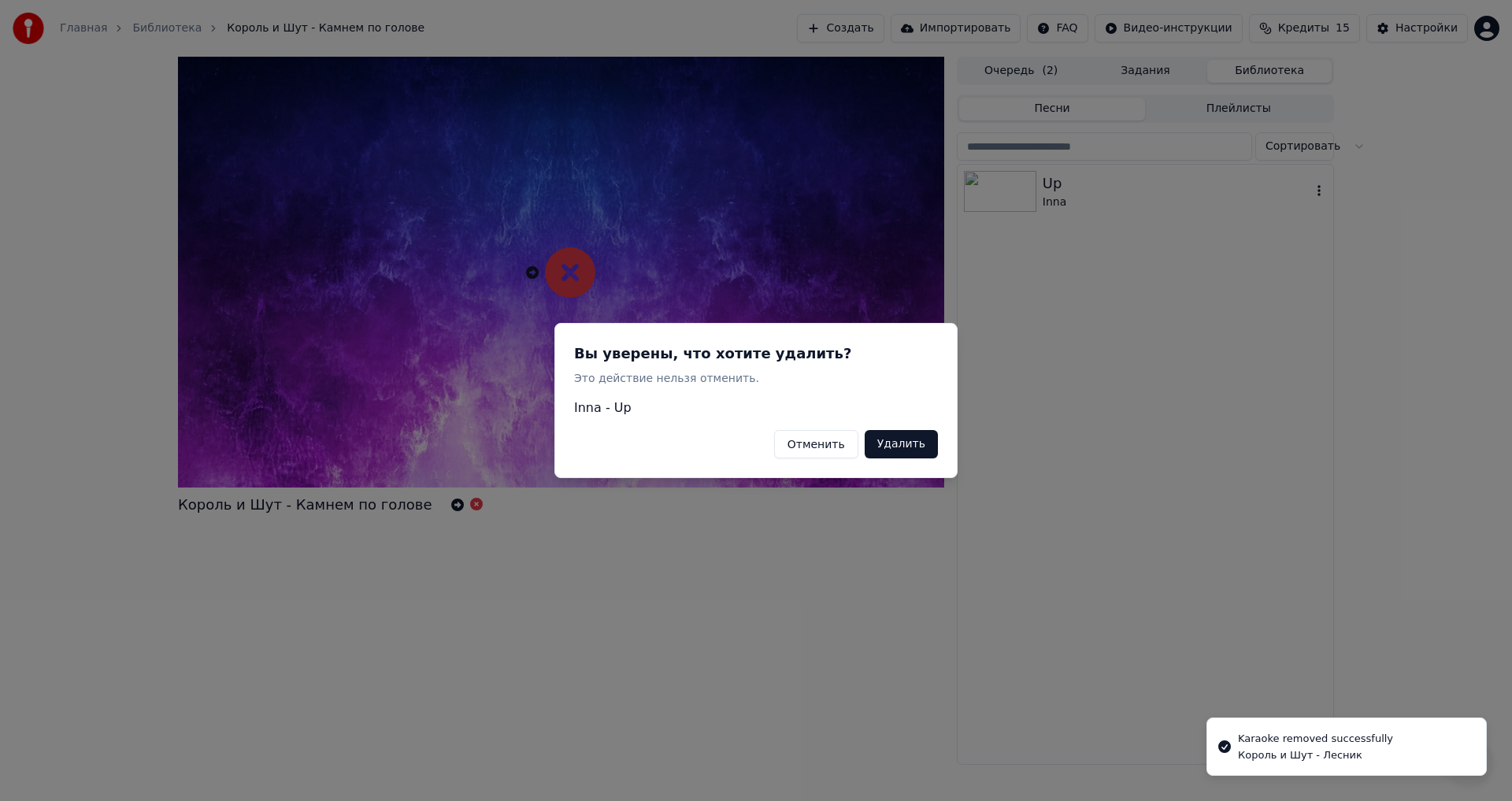
click at [915, 443] on button "Удалить" at bounding box center [902, 444] width 74 height 28
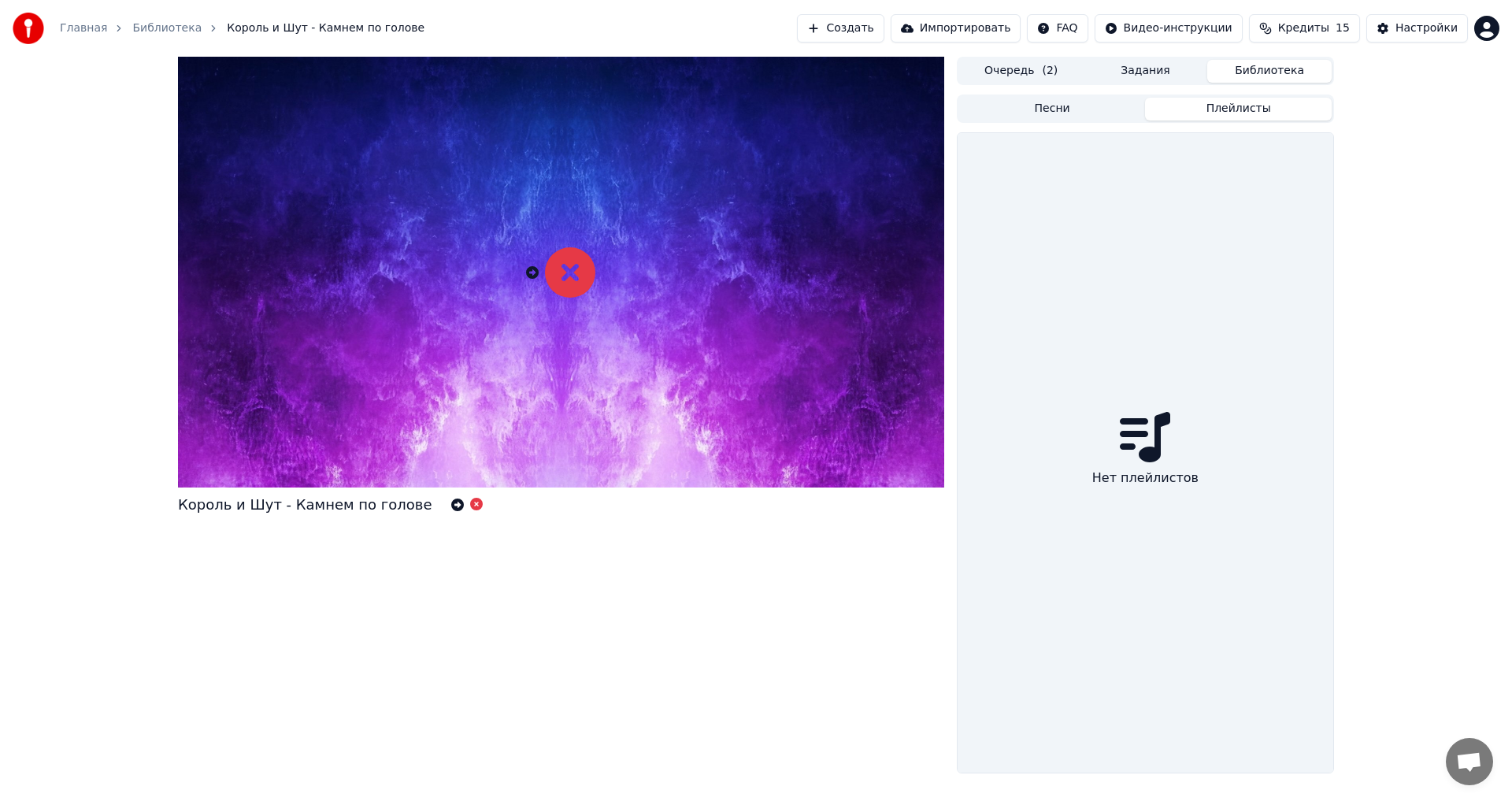
click at [1183, 112] on button "Плейлисты" at bounding box center [1238, 108] width 187 height 23
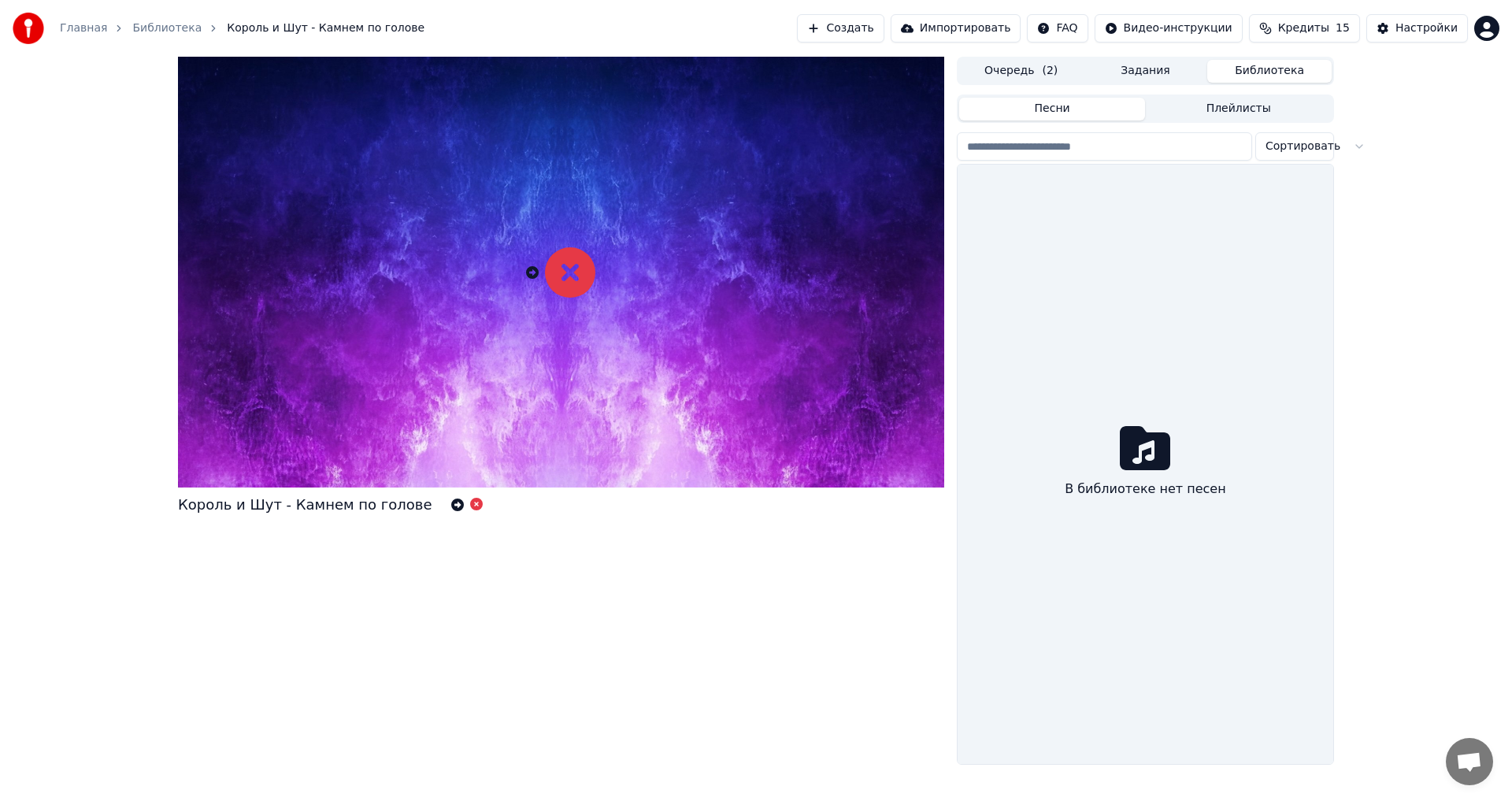
click at [1089, 111] on button "Песни" at bounding box center [1053, 108] width 187 height 23
click at [1036, 81] on button "Очередь ( 2 )" at bounding box center [1021, 71] width 124 height 23
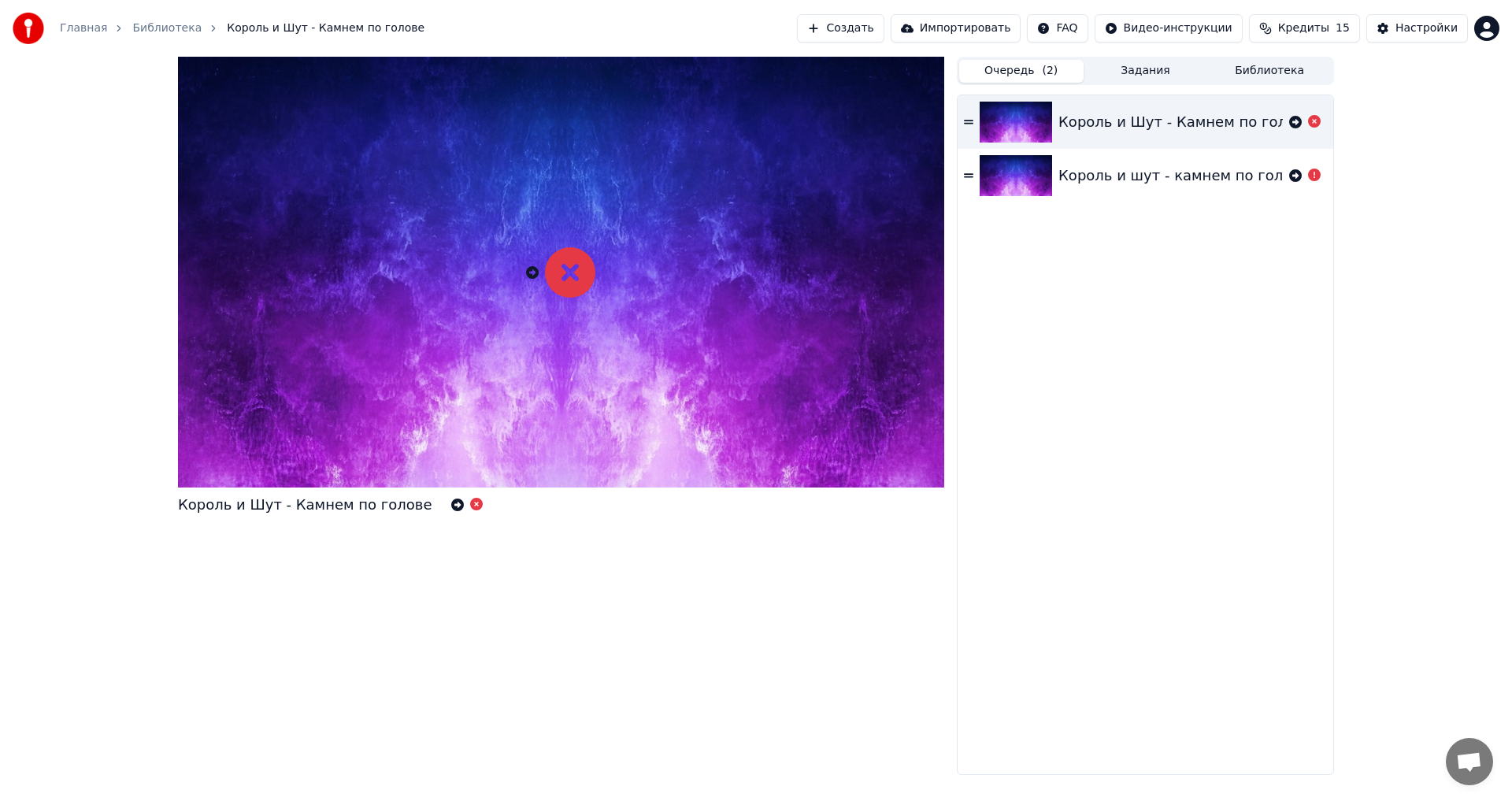
click at [972, 176] on icon at bounding box center [968, 175] width 9 height 4
click at [971, 122] on icon at bounding box center [968, 121] width 9 height 4
click at [970, 120] on icon at bounding box center [968, 121] width 9 height 4
click at [1297, 125] on icon at bounding box center [1295, 121] width 13 height 13
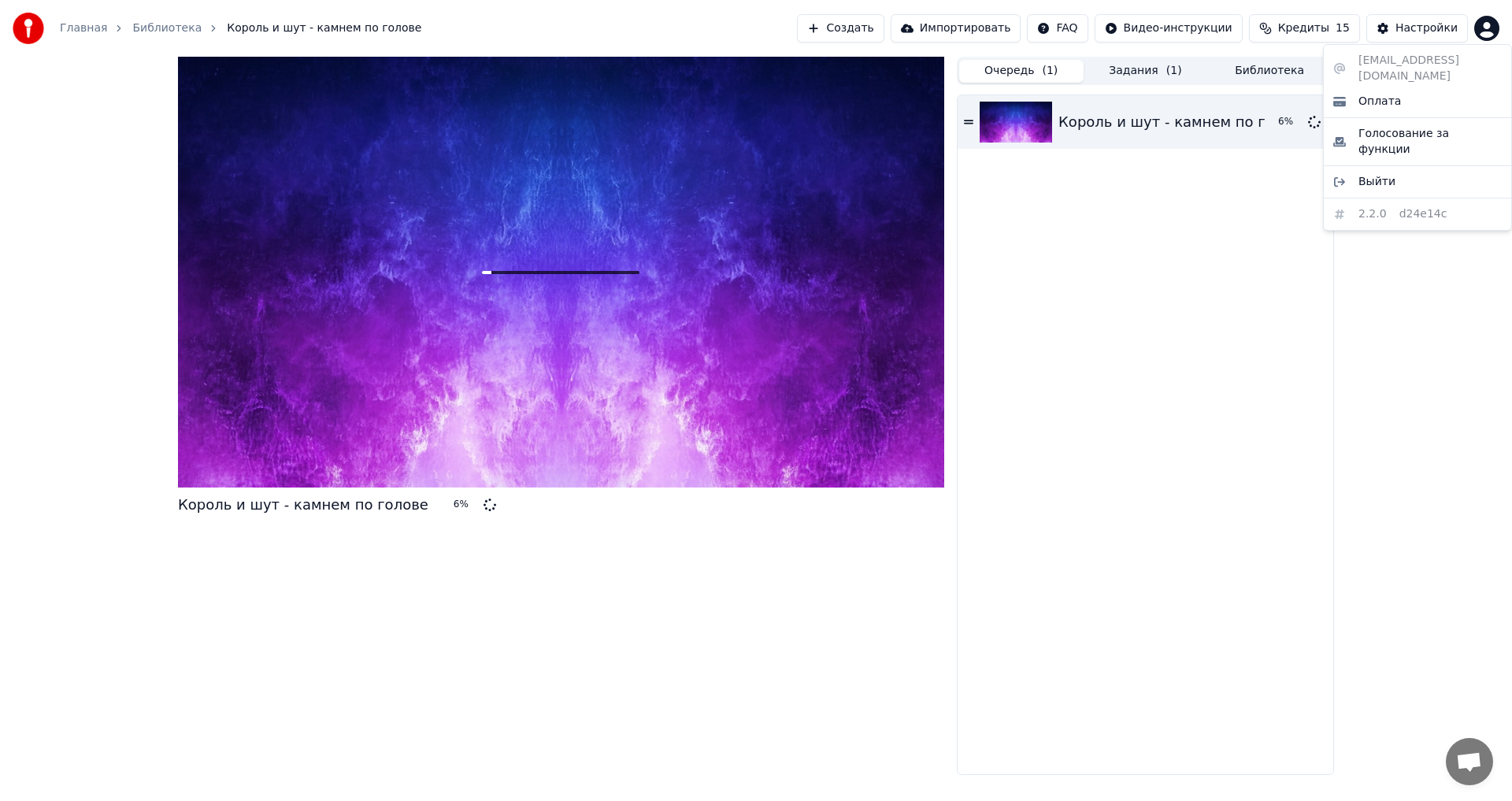
click at [1482, 32] on html "Главная Библиотека Король и шут - камнем по голове Создать Импортировать FAQ Ви…" at bounding box center [756, 400] width 1512 height 801
click at [1231, 305] on html "Главная Библиотека Король и шут - камнем по голове Создать Импортировать FAQ Ви…" at bounding box center [756, 400] width 1512 height 801
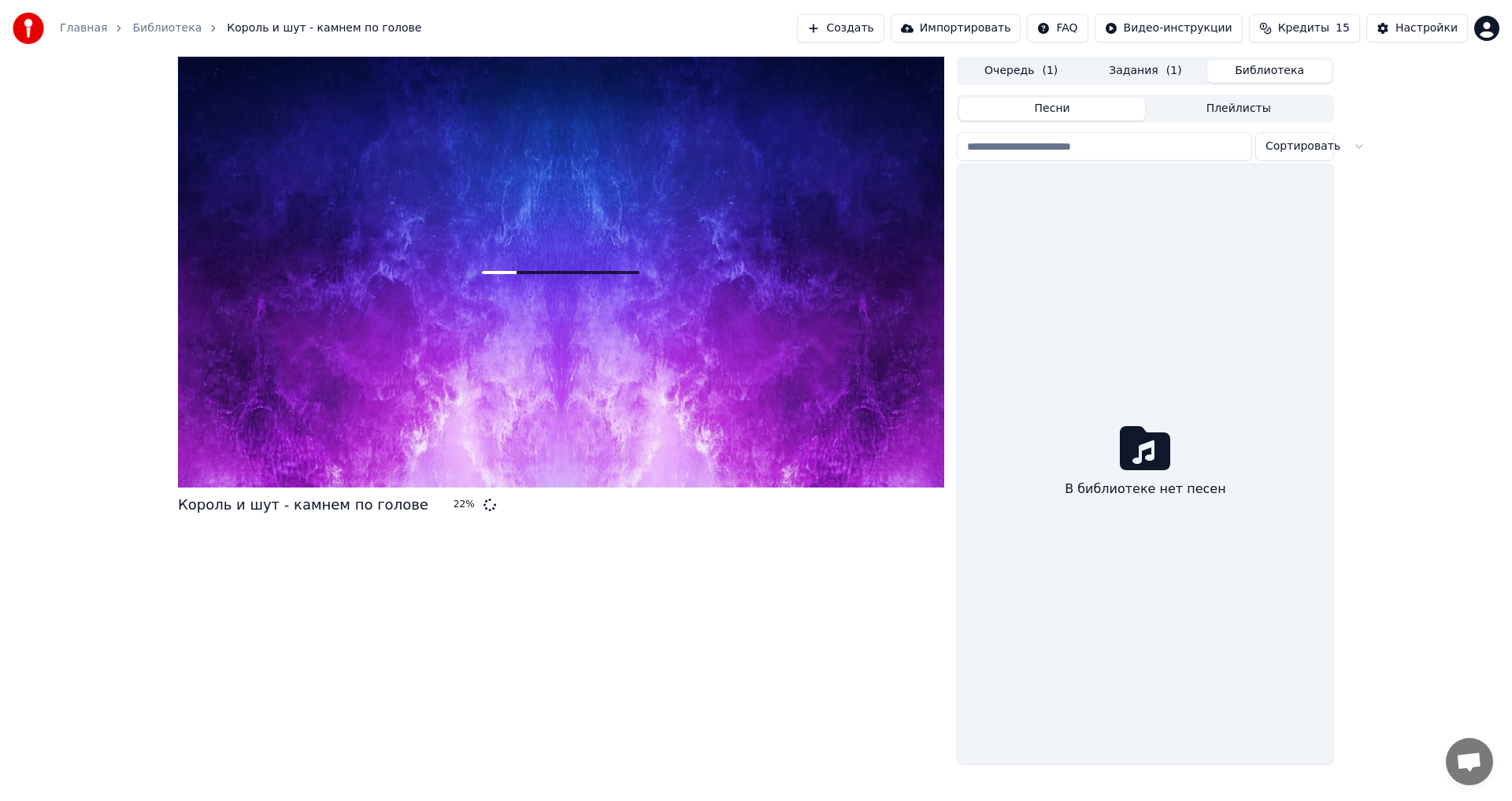
click at [1273, 67] on button "Библиотека" at bounding box center [1269, 71] width 124 height 23
click at [1033, 72] on button "Очередь ( 1 )" at bounding box center [1021, 71] width 124 height 23
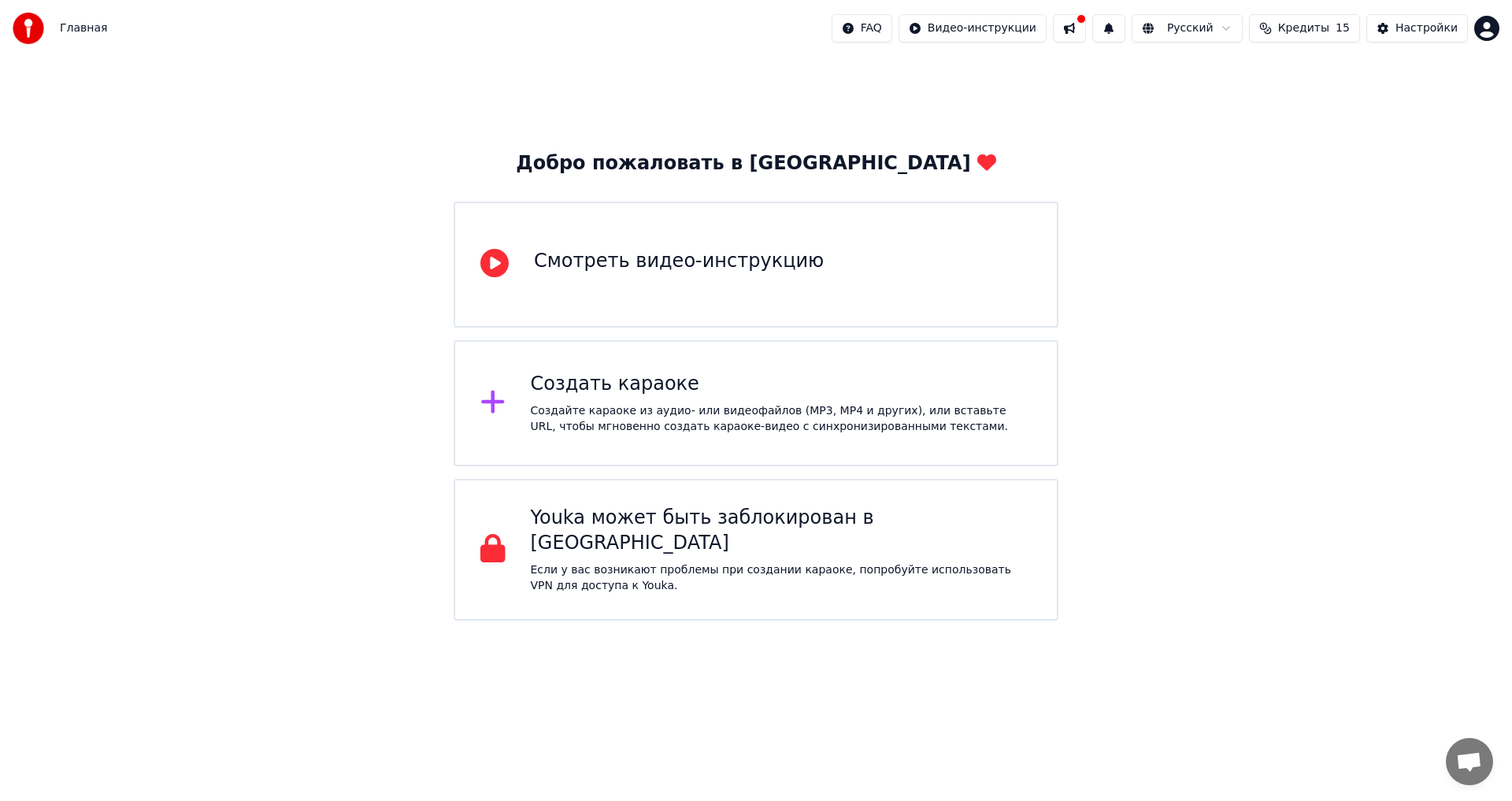
drag, startPoint x: 191, startPoint y: 424, endPoint x: 481, endPoint y: 418, distance: 290.1
click at [192, 424] on div "Добро пожаловать в Youka Смотреть видео-инструкцию Создать караоке Создайте кар…" at bounding box center [756, 338] width 1512 height 563
click at [684, 391] on div "Создать караоке" at bounding box center [781, 383] width 502 height 25
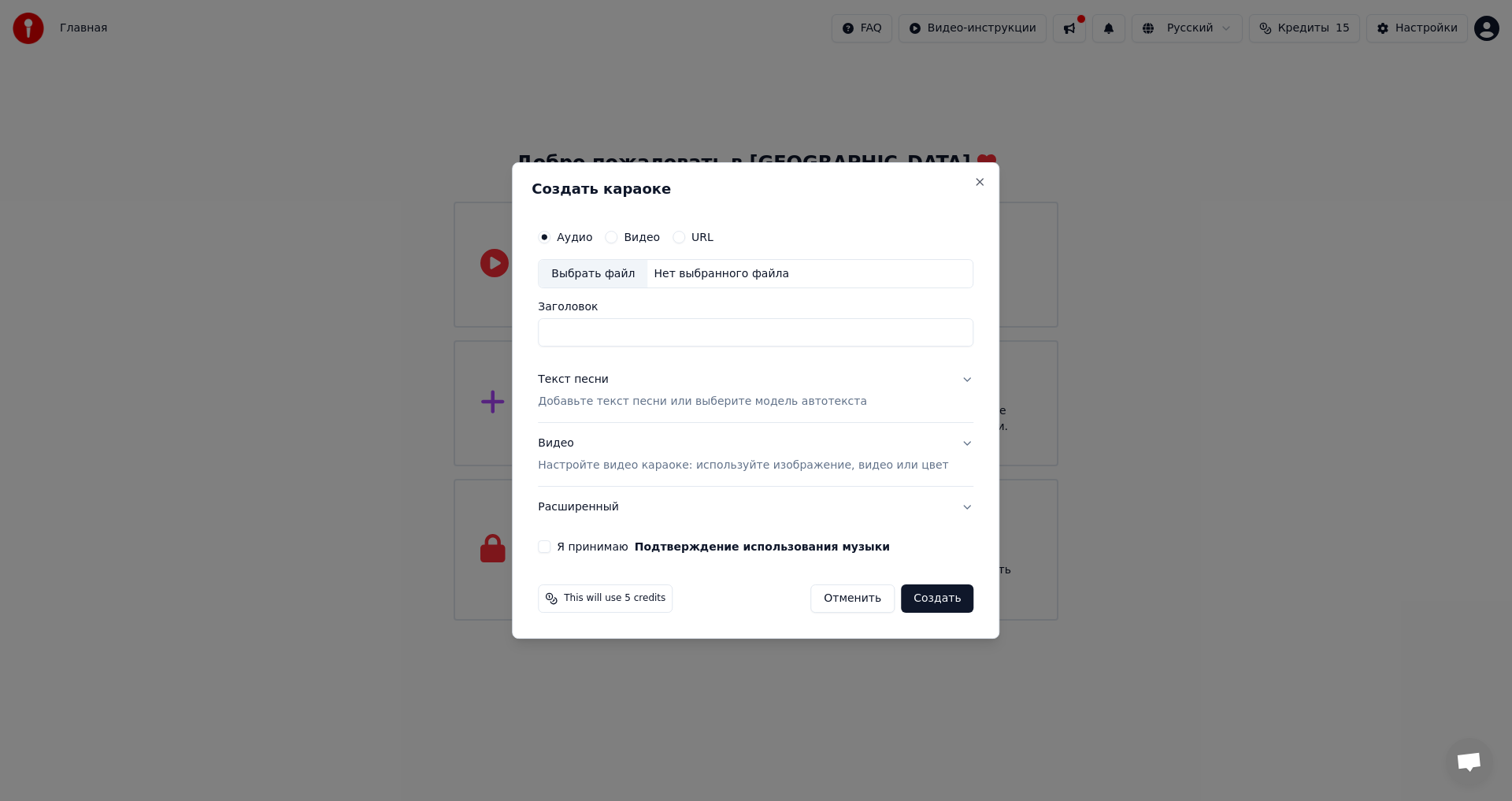
click at [692, 272] on div "Нет выбранного файла" at bounding box center [721, 274] width 148 height 16
click at [597, 333] on input "**********" at bounding box center [756, 332] width 436 height 28
drag, startPoint x: 592, startPoint y: 330, endPoint x: 447, endPoint y: 351, distance: 146.5
click at [447, 351] on body "**********" at bounding box center [756, 309] width 1512 height 620
type input "**********"
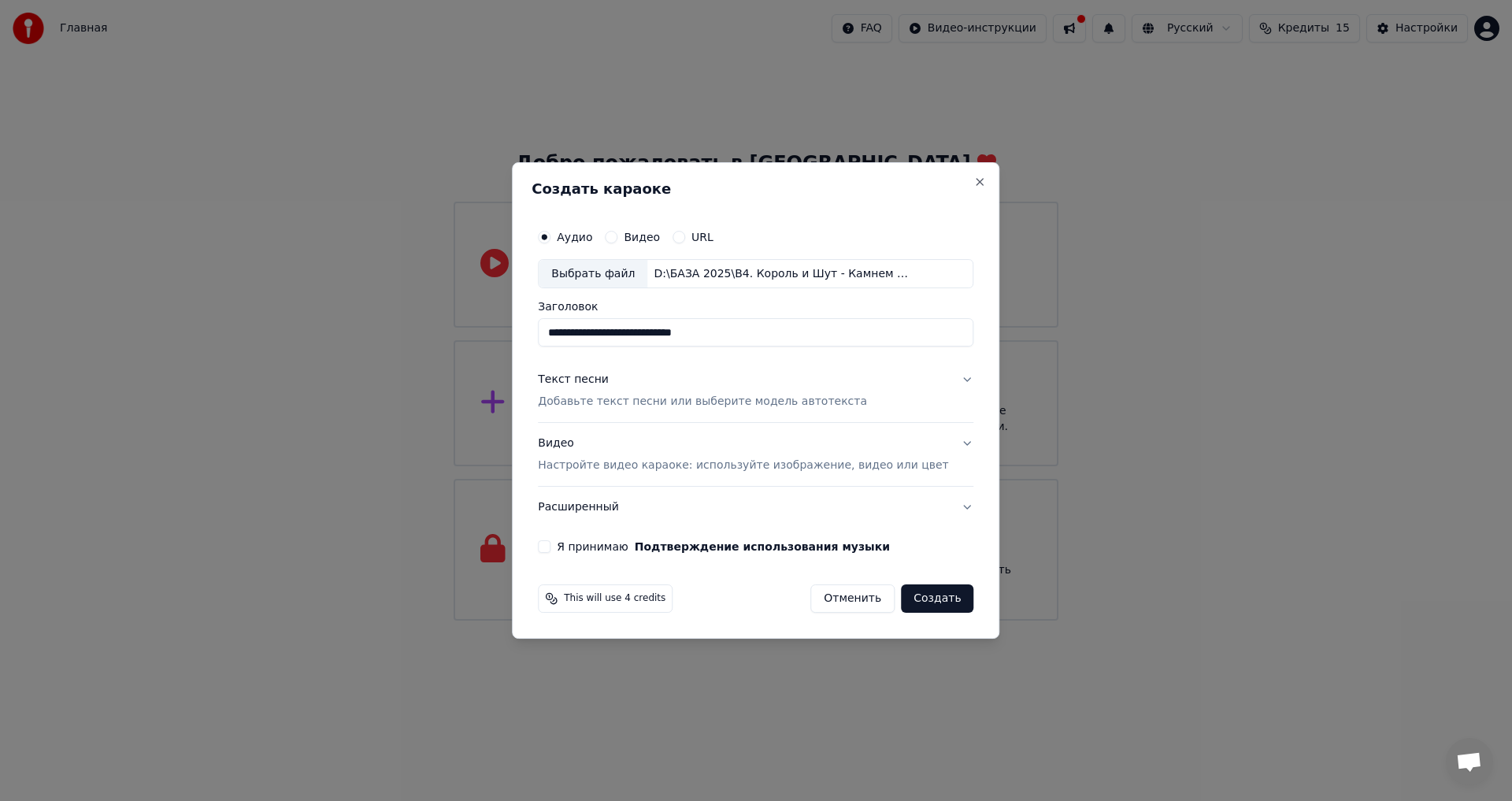
click at [648, 379] on div "Текст песни Добавьте текст песни или выберите модель автотекста" at bounding box center [702, 391] width 329 height 38
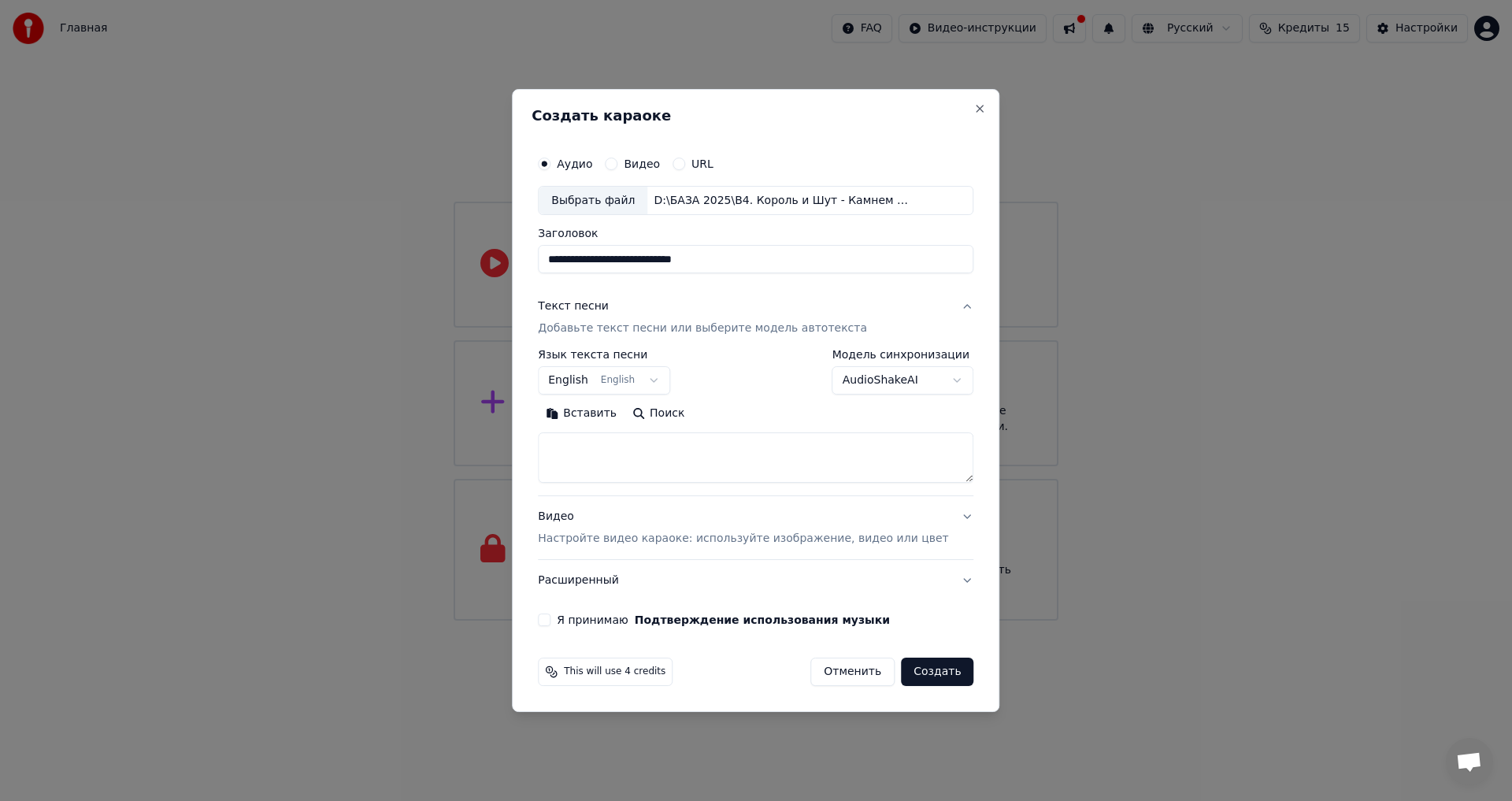
click at [683, 378] on body "**********" at bounding box center [756, 309] width 1512 height 620
select select "**"
click at [673, 413] on button "Поиск" at bounding box center [658, 413] width 68 height 25
type textarea "**********"
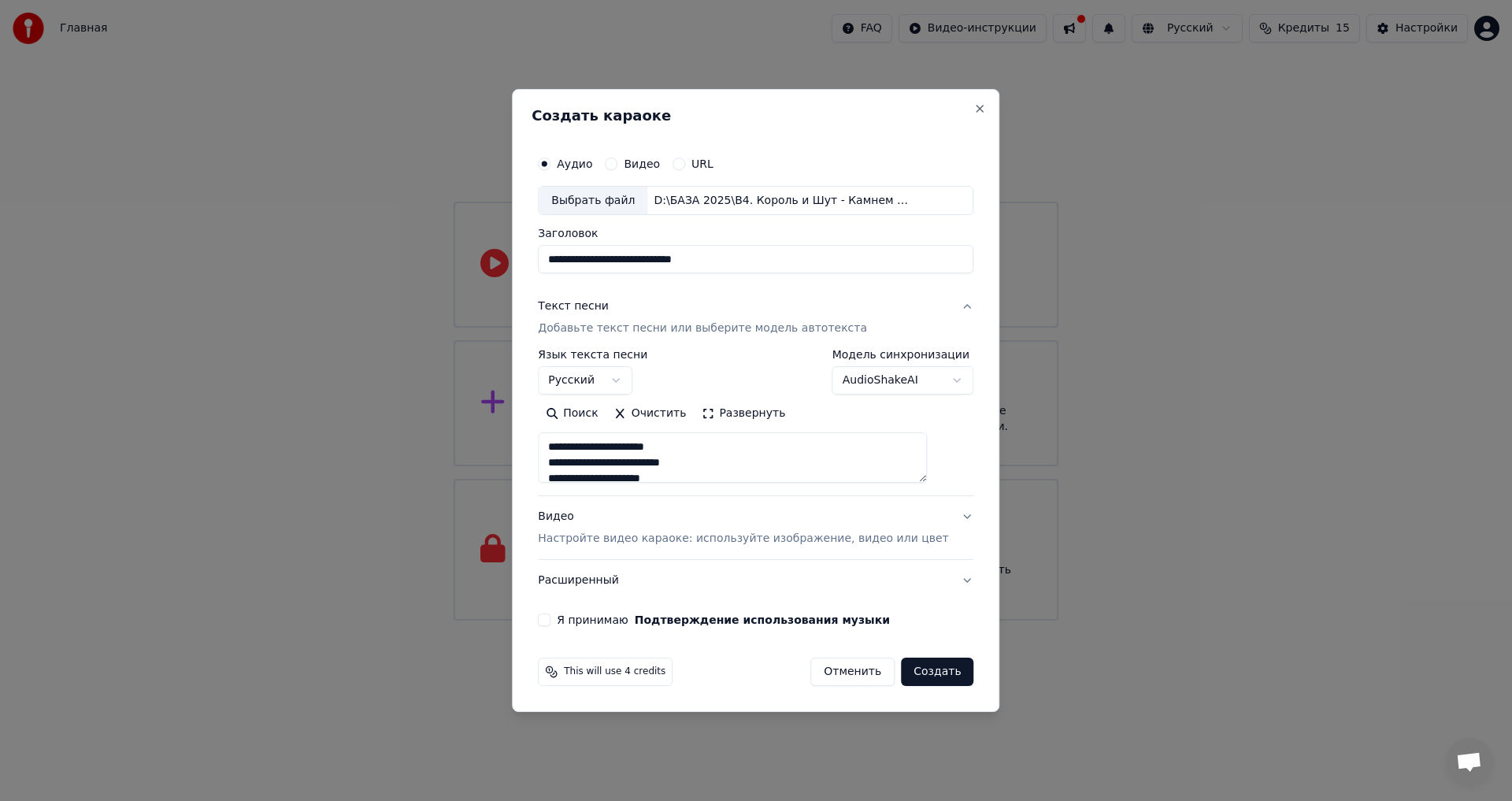
click at [942, 515] on button "Видео Настройте видео караоке: используйте изображение, видео или цвет" at bounding box center [756, 527] width 436 height 63
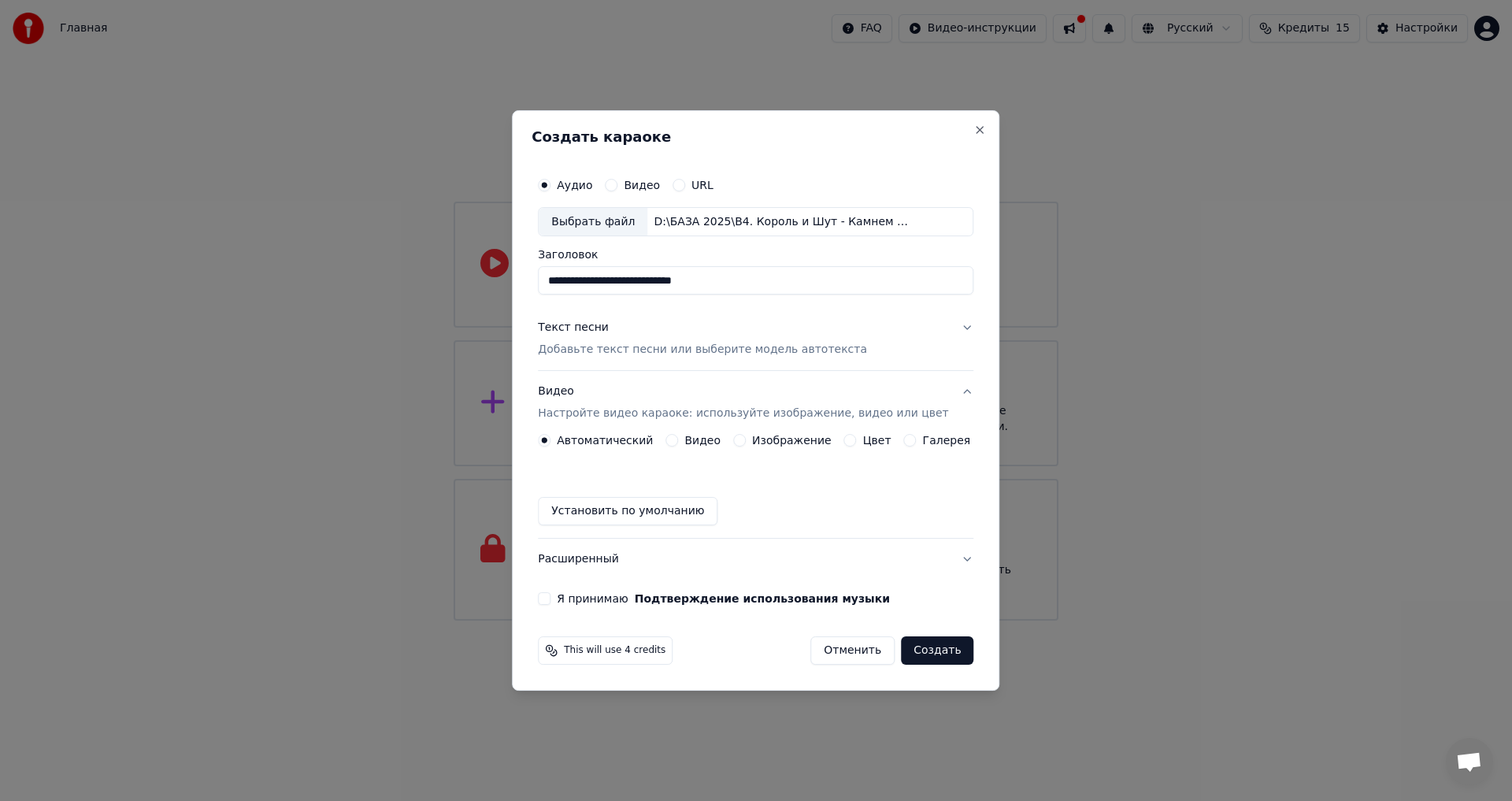
click at [550, 600] on button "Я принимаю Подтверждение использования музыки" at bounding box center [543, 598] width 13 height 13
click at [550, 597] on button "Я принимаю Подтверждение использования музыки" at bounding box center [543, 598] width 13 height 13
click at [922, 647] on button "Создать" at bounding box center [937, 650] width 73 height 28
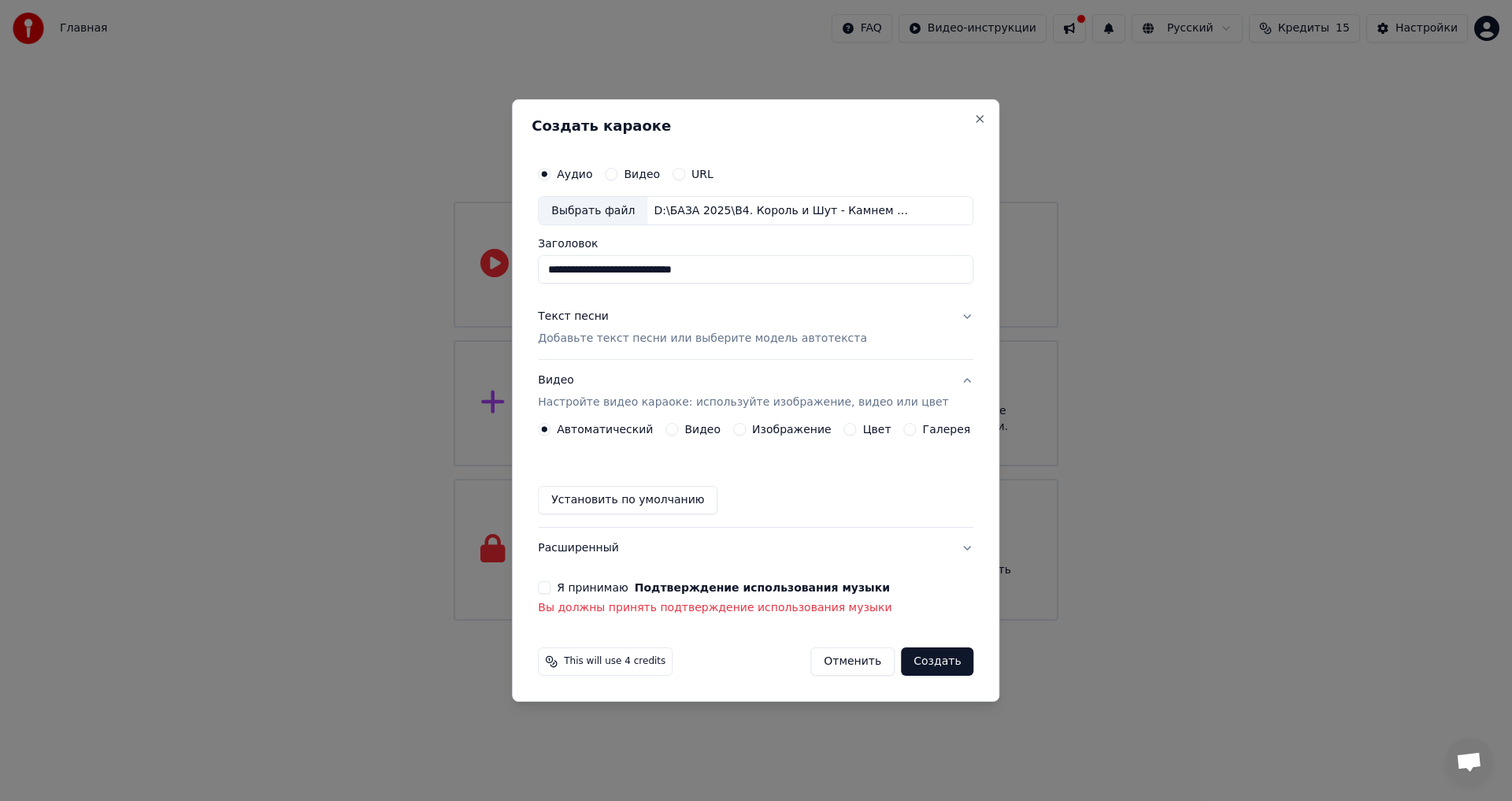
click at [583, 592] on label "Я принимаю Подтверждение использования музыки" at bounding box center [723, 587] width 333 height 11
click at [550, 592] on button "Я принимаю Подтверждение использования музыки" at bounding box center [543, 587] width 13 height 13
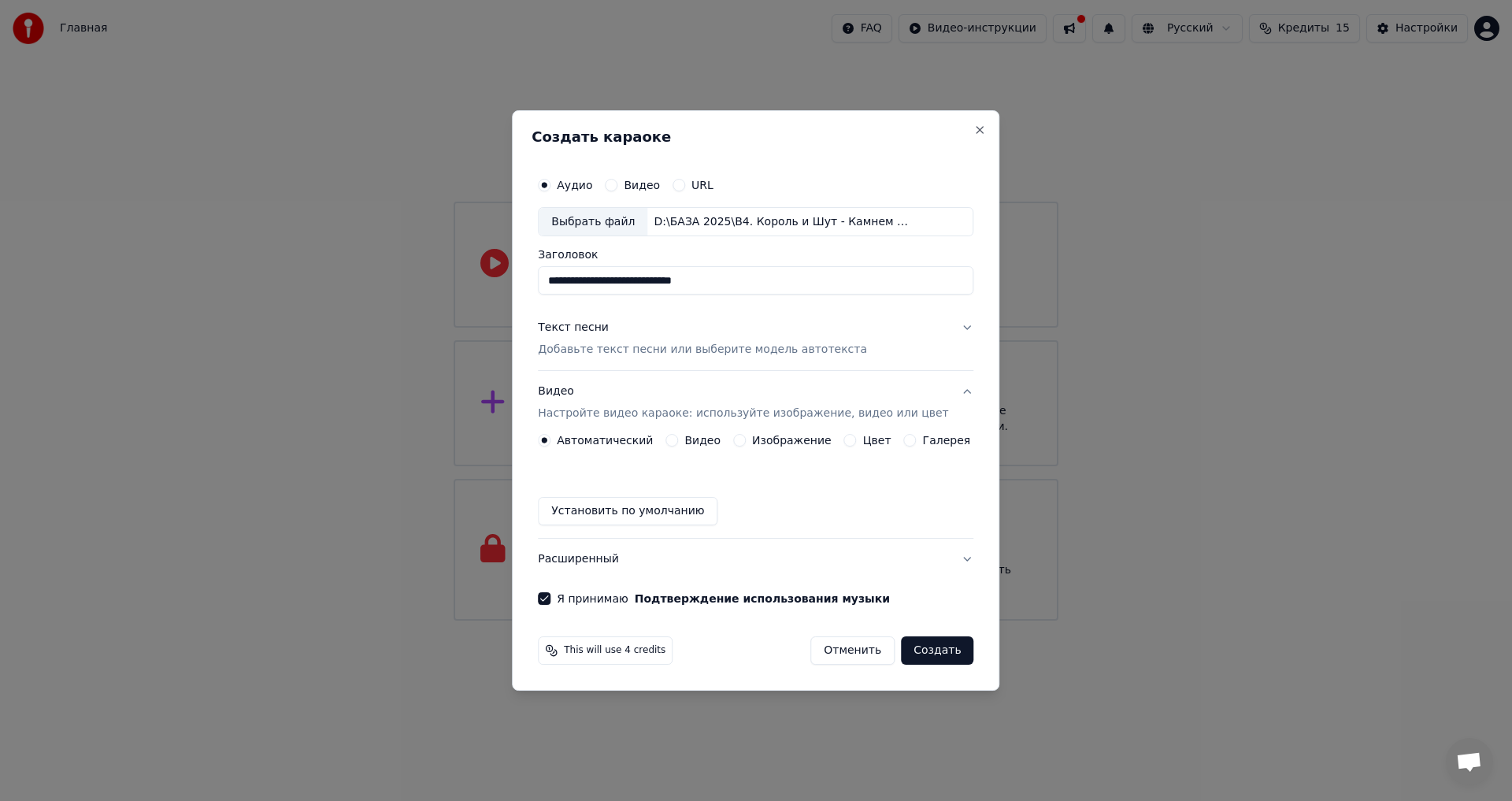
click at [939, 654] on button "Создать" at bounding box center [937, 650] width 73 height 28
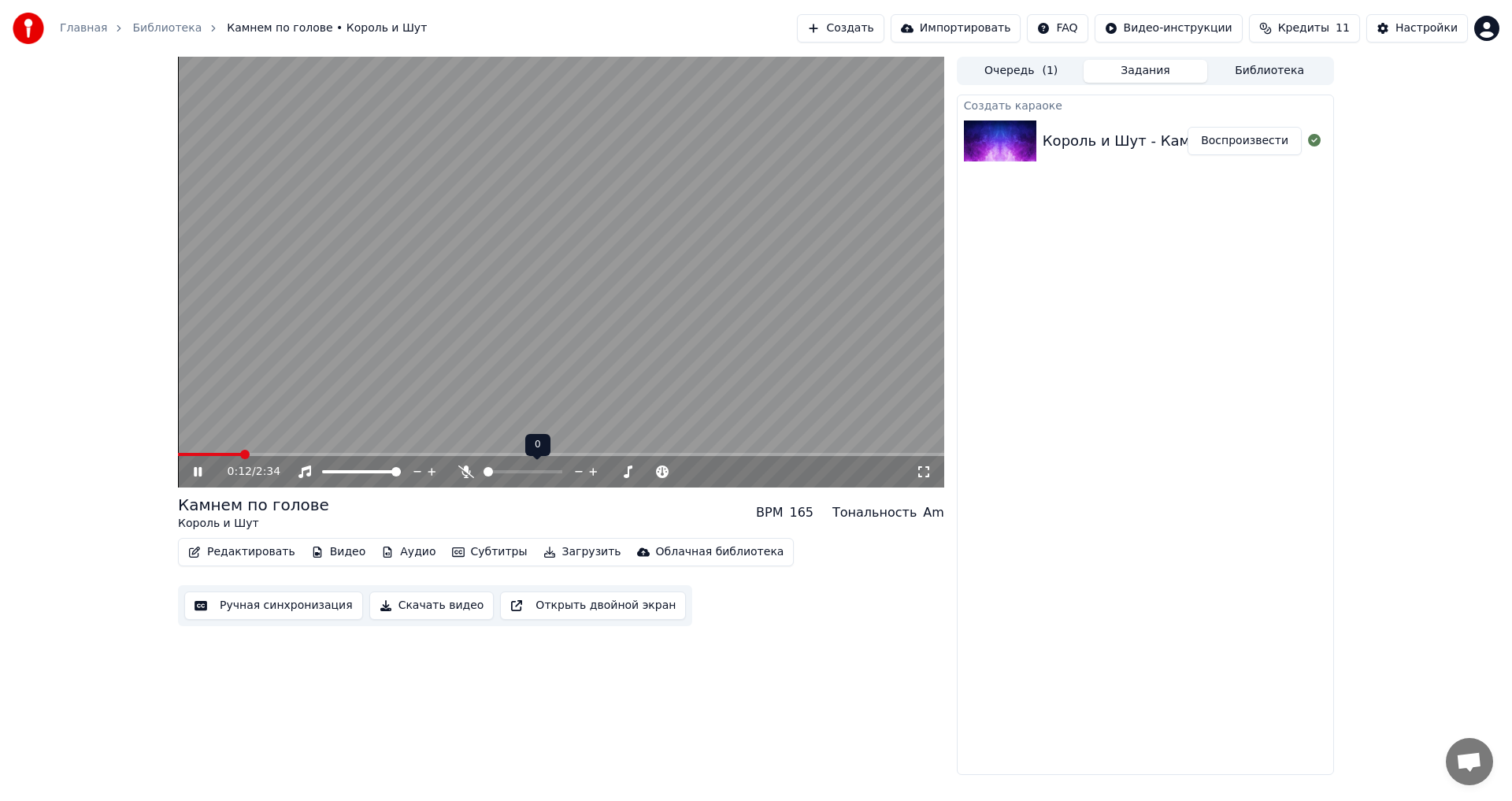
click at [484, 471] on span at bounding box center [488, 471] width 9 height 9
click at [554, 471] on span at bounding box center [556, 471] width 9 height 9
click at [465, 470] on icon at bounding box center [466, 472] width 16 height 13
click at [465, 470] on icon at bounding box center [466, 472] width 9 height 13
click at [927, 469] on icon at bounding box center [924, 472] width 16 height 13
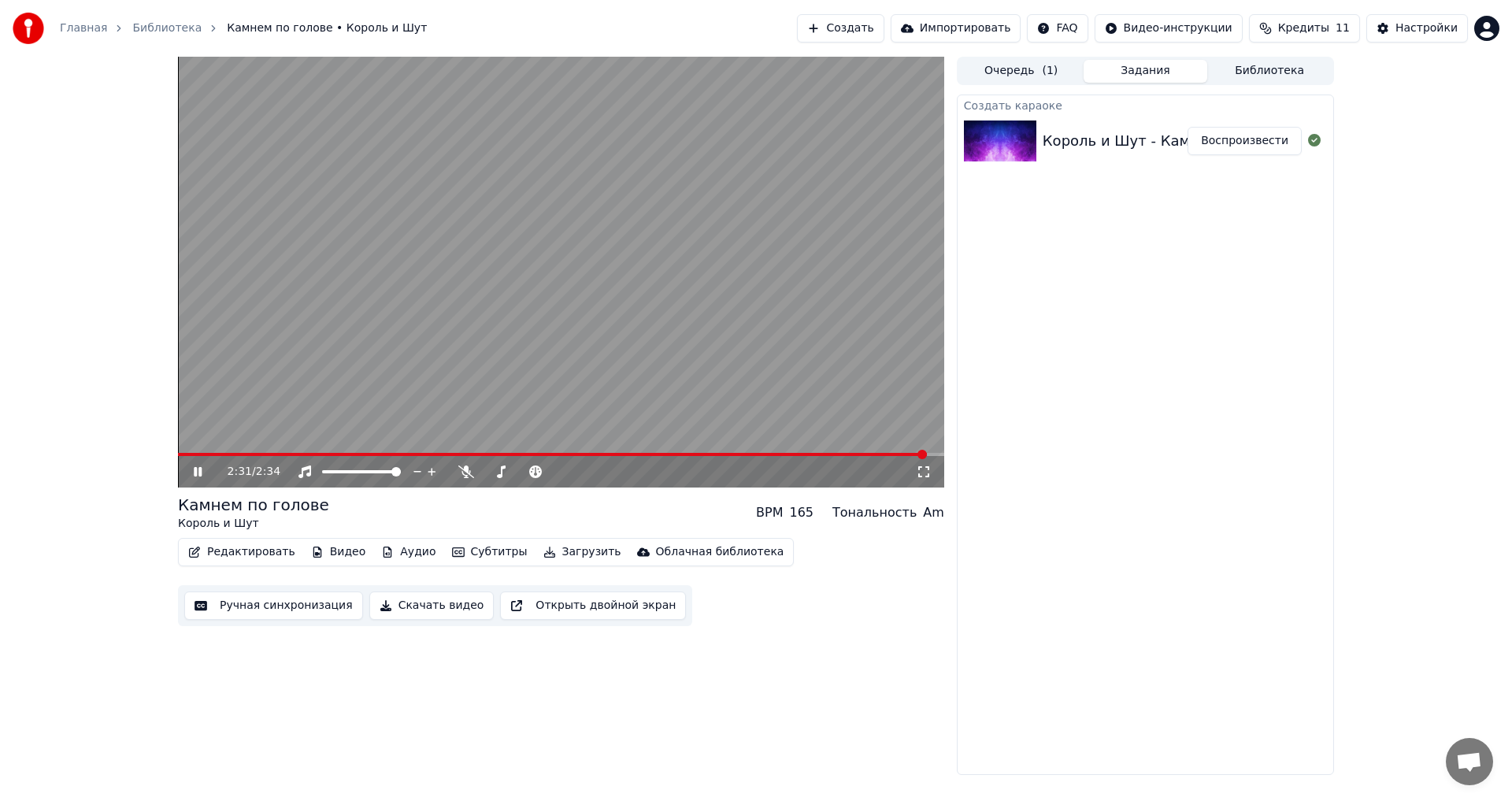
click at [198, 473] on icon at bounding box center [208, 472] width 37 height 13
click at [196, 471] on icon at bounding box center [197, 471] width 9 height 11
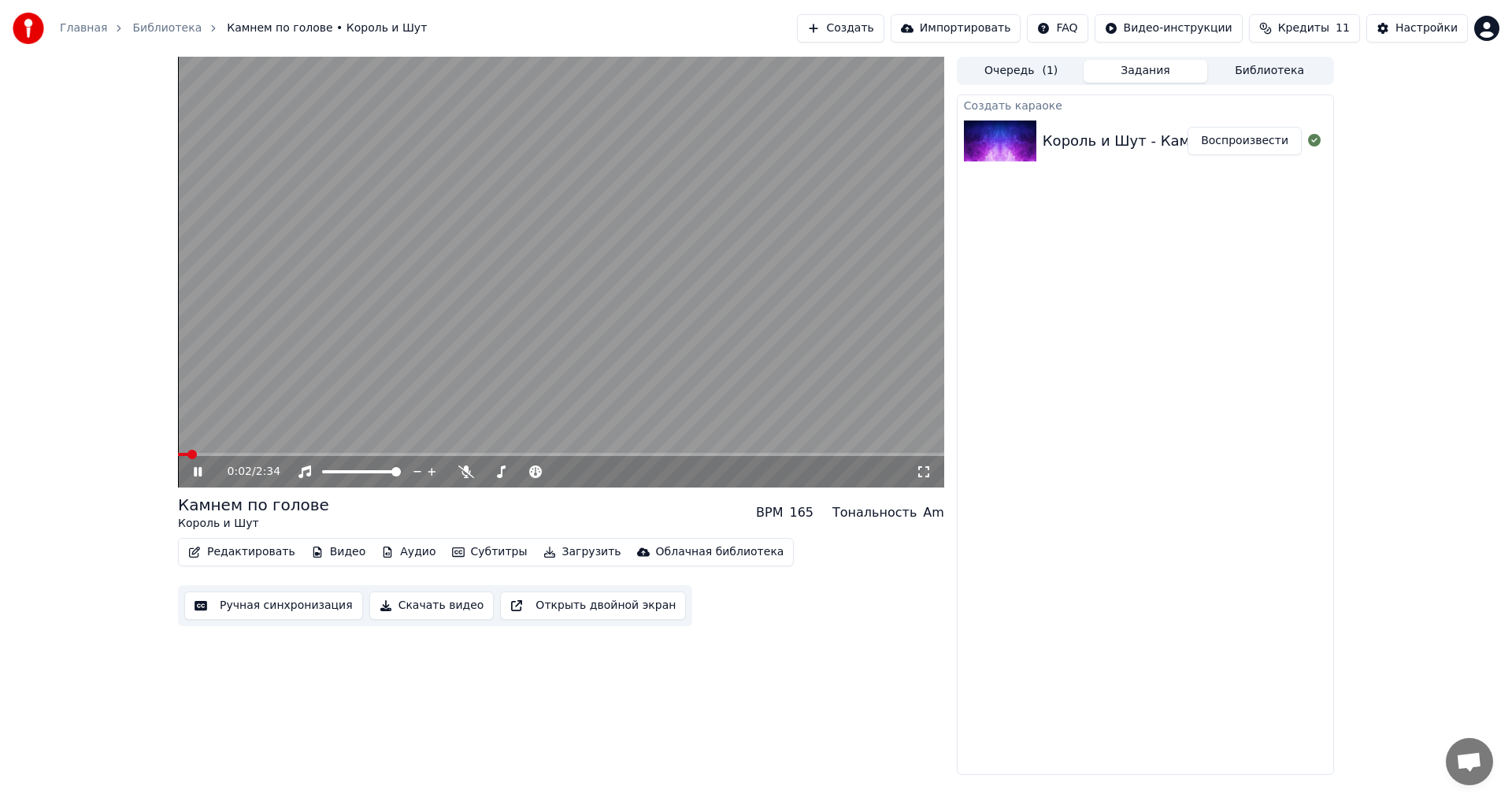
click at [187, 454] on span at bounding box center [183, 454] width 10 height 3
click at [884, 25] on button "Создать" at bounding box center [840, 28] width 87 height 28
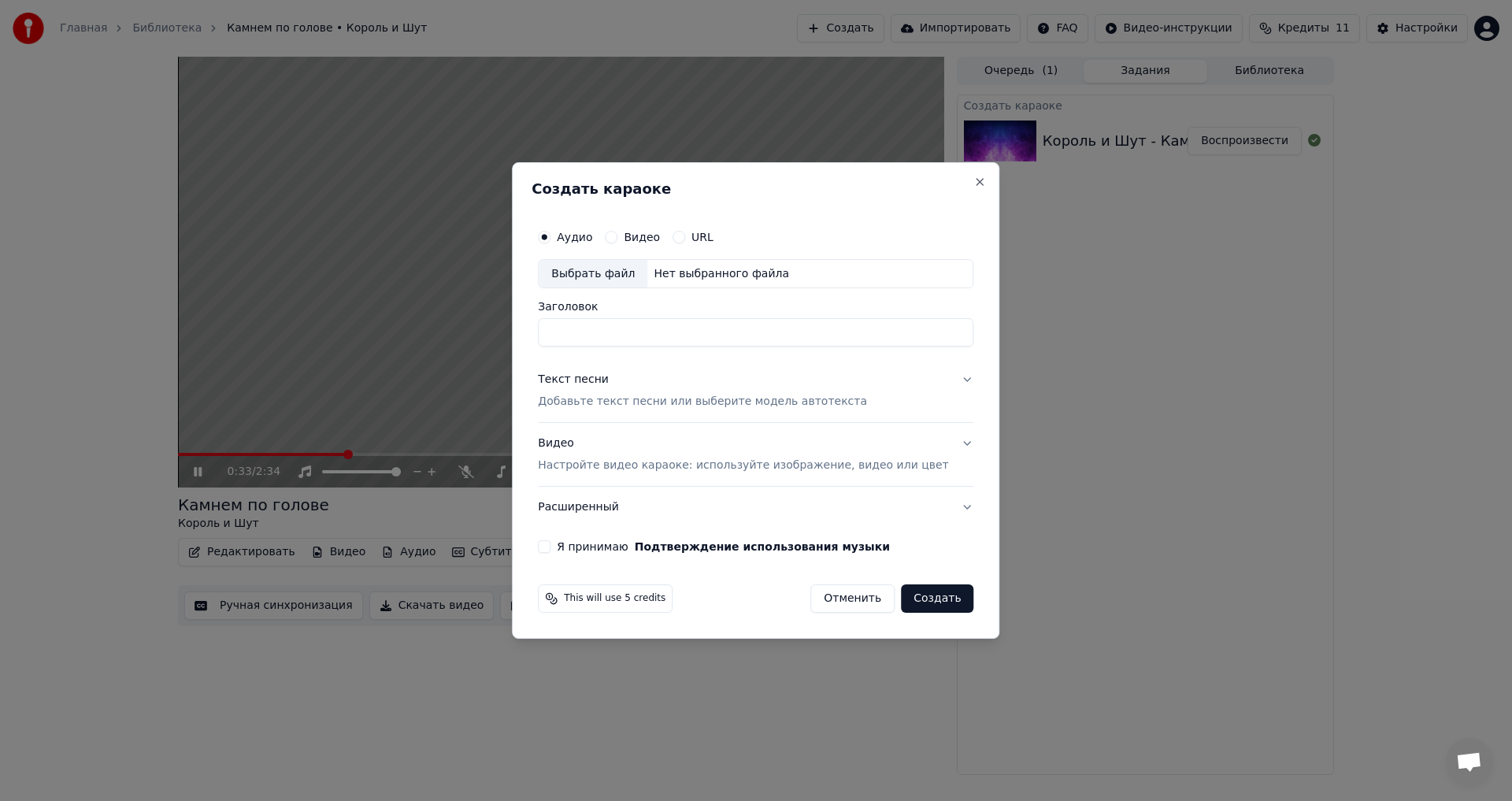
click at [624, 333] on input "Заголовок" at bounding box center [756, 332] width 436 height 28
type input "*"
type input "**********"
click at [942, 380] on button "Текст песни Добавьте текст песни или выберите модель автотекста" at bounding box center [756, 391] width 436 height 63
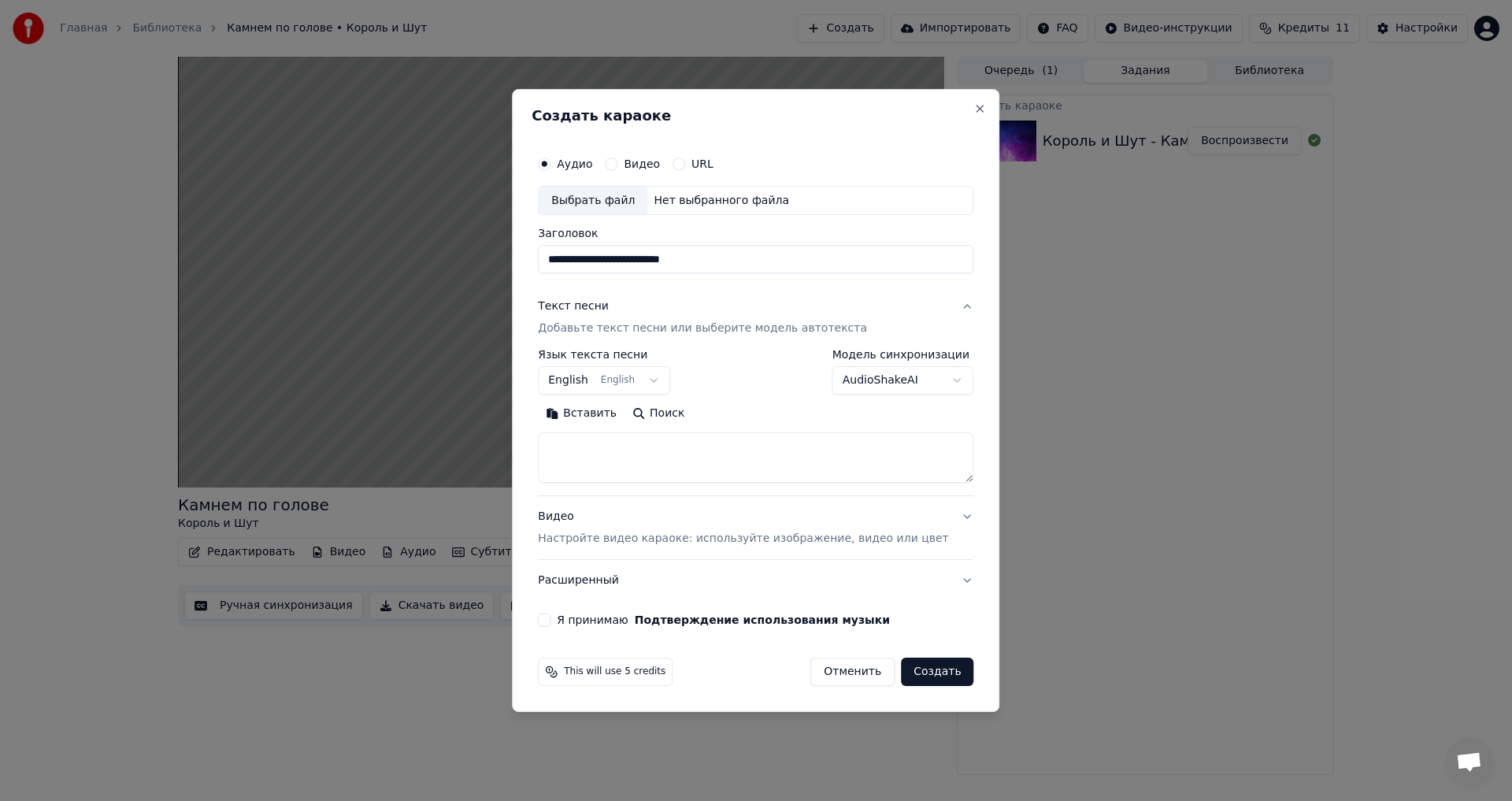
click at [662, 379] on body "**********" at bounding box center [756, 400] width 1512 height 801
select select "**"
click at [683, 415] on button "Поиск" at bounding box center [658, 413] width 68 height 25
type textarea "**********"
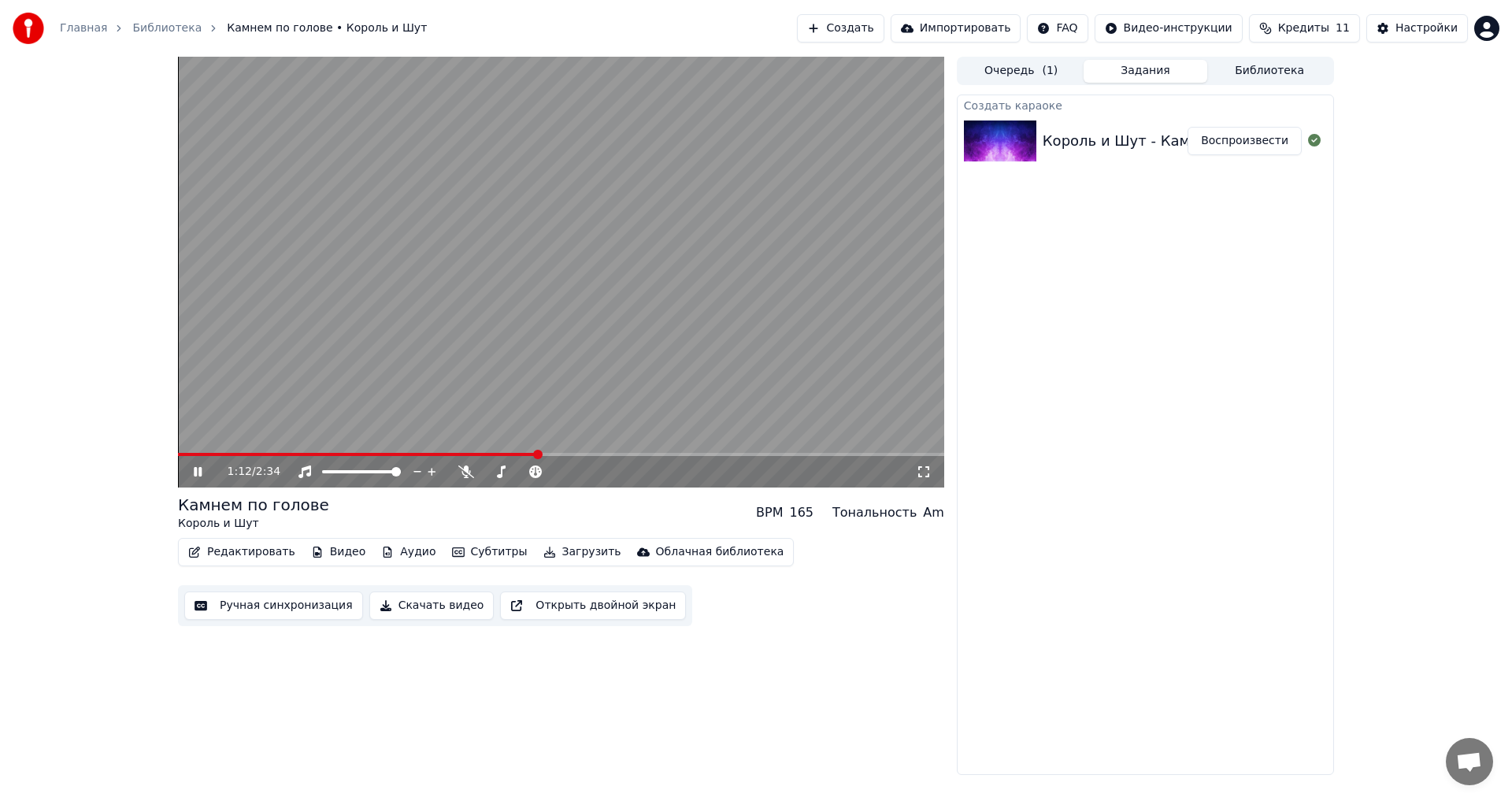
click at [296, 438] on video at bounding box center [561, 272] width 766 height 431
click at [884, 25] on button "Создать" at bounding box center [840, 28] width 87 height 28
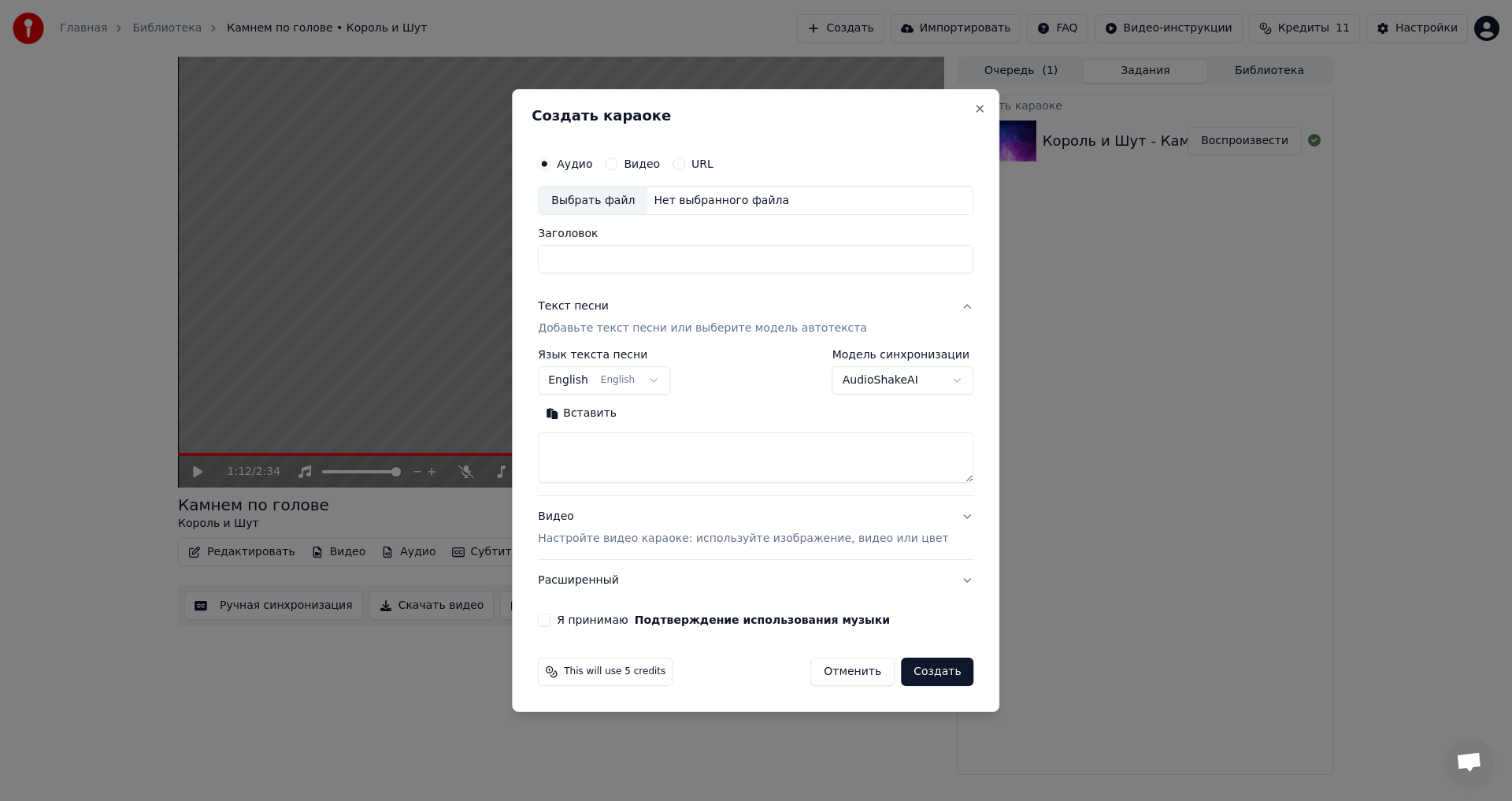
click at [620, 198] on div "Выбрать файл" at bounding box center [592, 201] width 108 height 28
click at [626, 207] on div "Выбрать файл" at bounding box center [592, 201] width 108 height 28
type input "**********"
click at [652, 380] on body "**********" at bounding box center [756, 400] width 1512 height 801
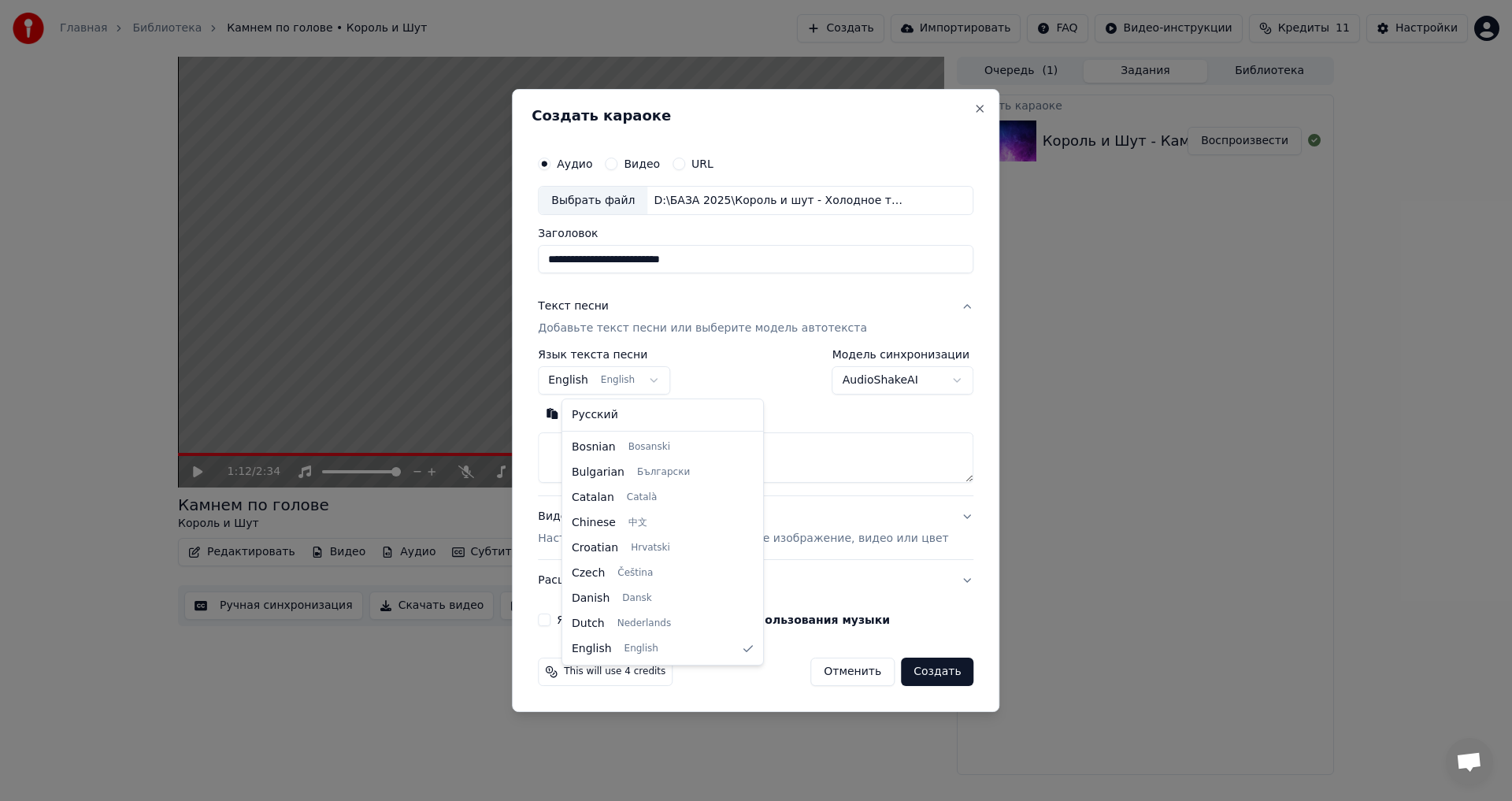
select select "**"
click at [674, 417] on button "Поиск" at bounding box center [658, 413] width 68 height 25
type textarea "**********"
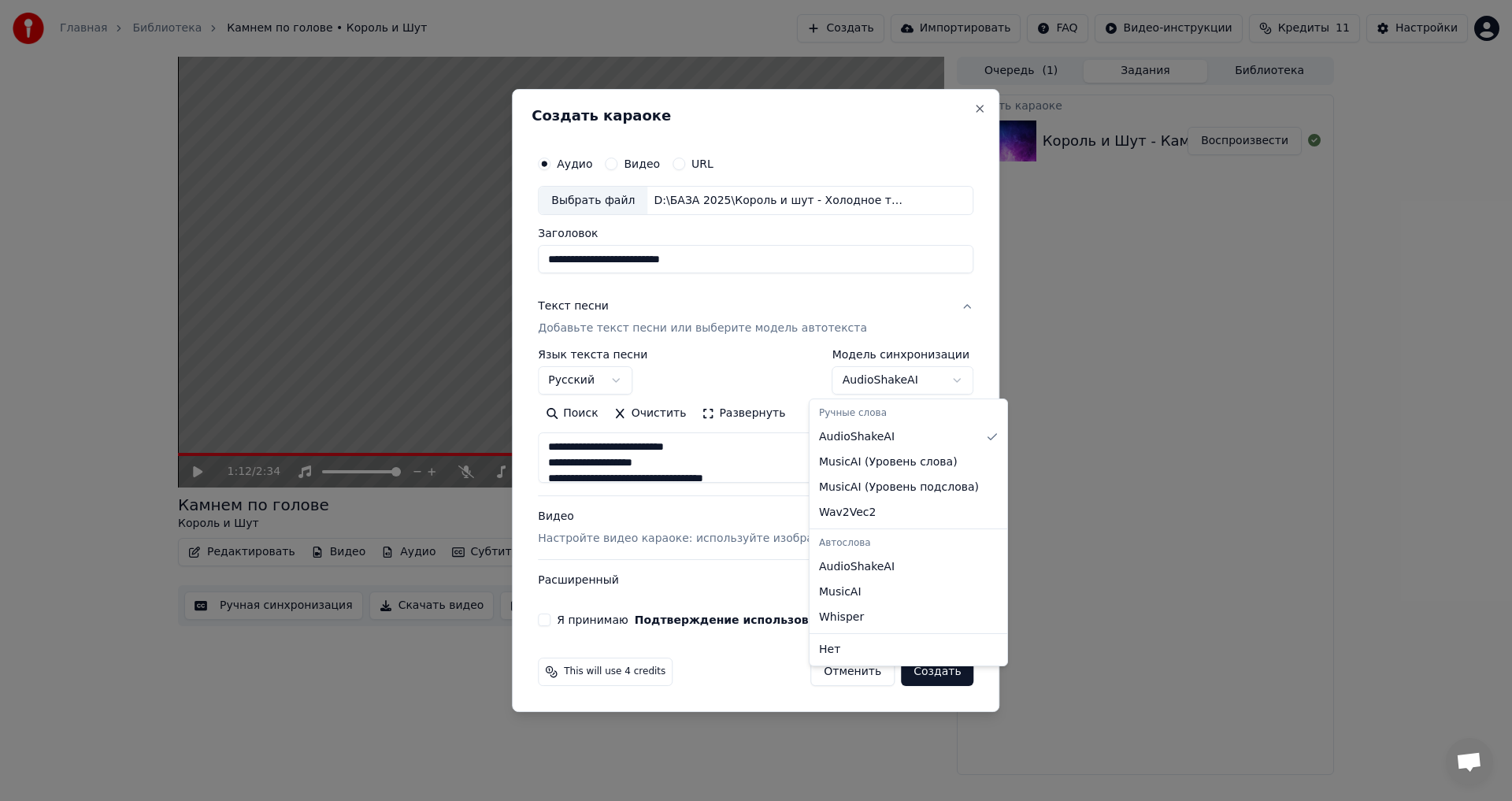
click at [934, 381] on body "**********" at bounding box center [756, 400] width 1512 height 801
click at [934, 381] on div at bounding box center [756, 400] width 1512 height 801
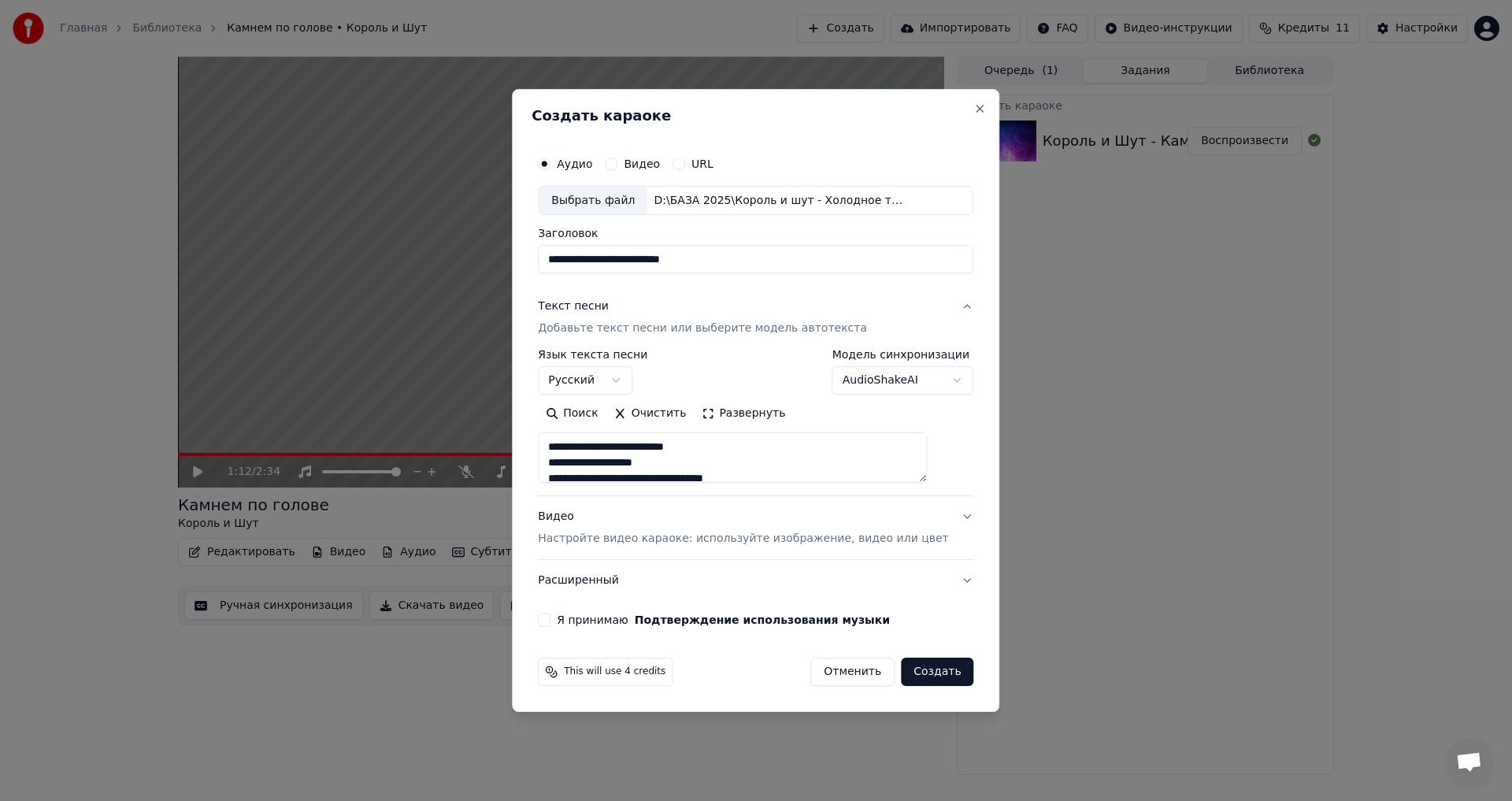
click at [781, 112] on h2 "Создать караоке" at bounding box center [756, 115] width 448 height 14
click at [550, 624] on button "Я принимаю Подтверждение использования музыки" at bounding box center [543, 619] width 13 height 13
click at [923, 675] on button "Создать" at bounding box center [937, 672] width 73 height 28
select select
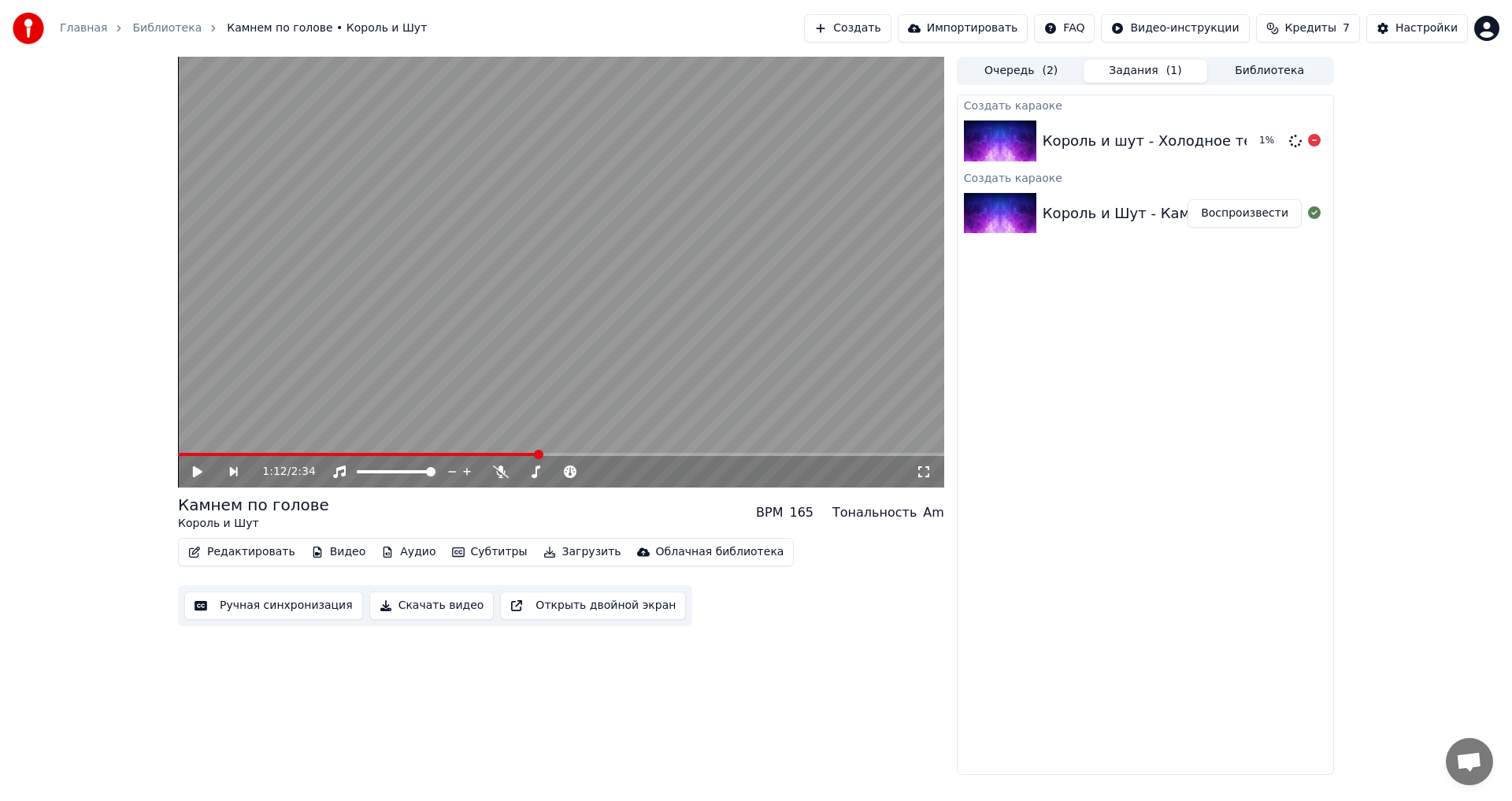
click at [1094, 128] on div "Король и шут - Холодное тело 1 %" at bounding box center [1145, 141] width 375 height 54
click at [196, 469] on icon at bounding box center [197, 471] width 9 height 11
click at [198, 469] on icon at bounding box center [198, 471] width 8 height 9
click at [198, 469] on icon at bounding box center [208, 472] width 36 height 13
click at [1076, 144] on div "Король и шут - Холодное тело" at bounding box center [1156, 141] width 228 height 22
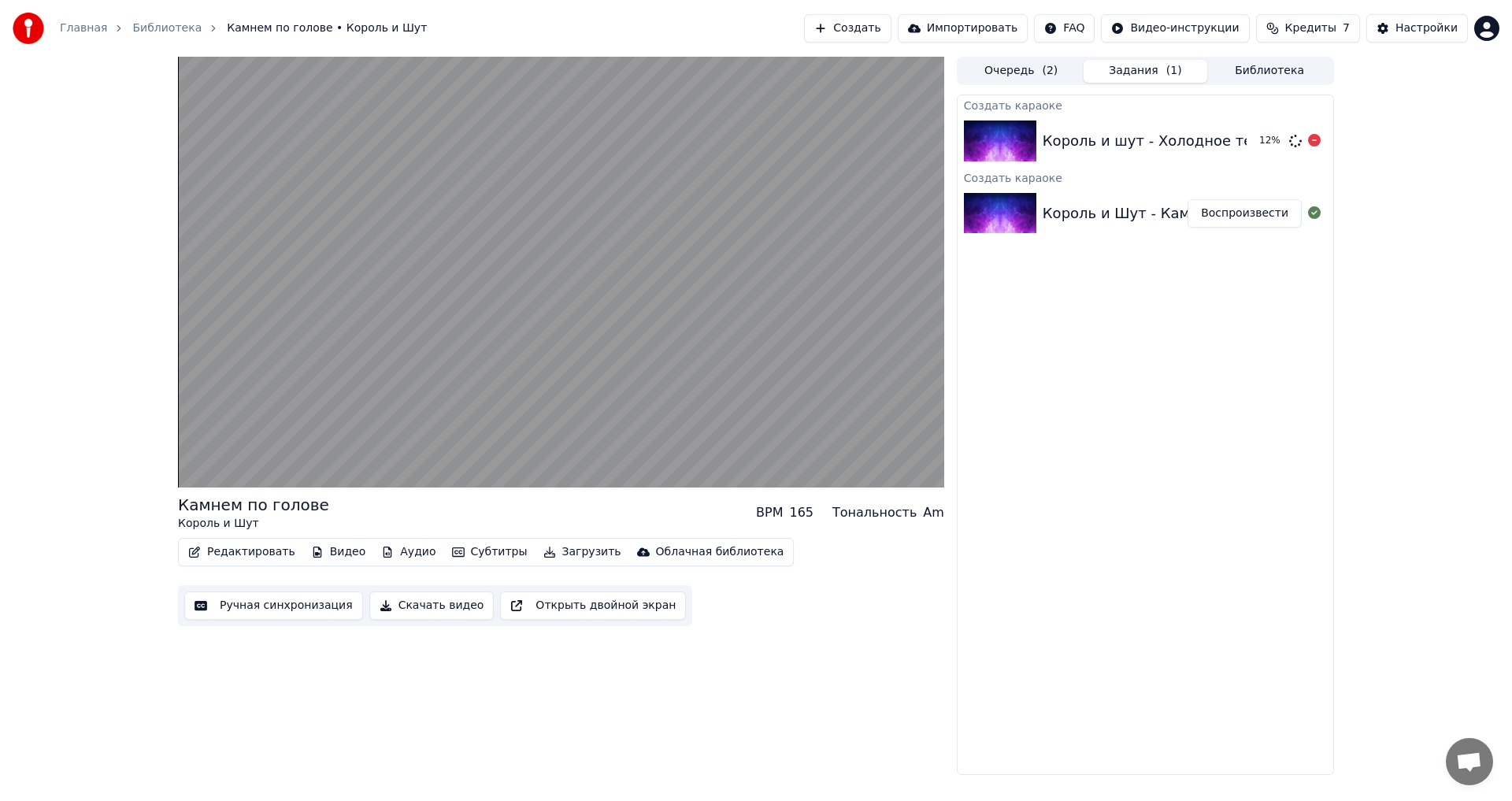
click at [1099, 118] on div "Король и шут - Холодное тело 12 %" at bounding box center [1145, 141] width 375 height 54
click at [1099, 117] on div "Король и шут - Холодное тело 12 %" at bounding box center [1145, 141] width 375 height 54
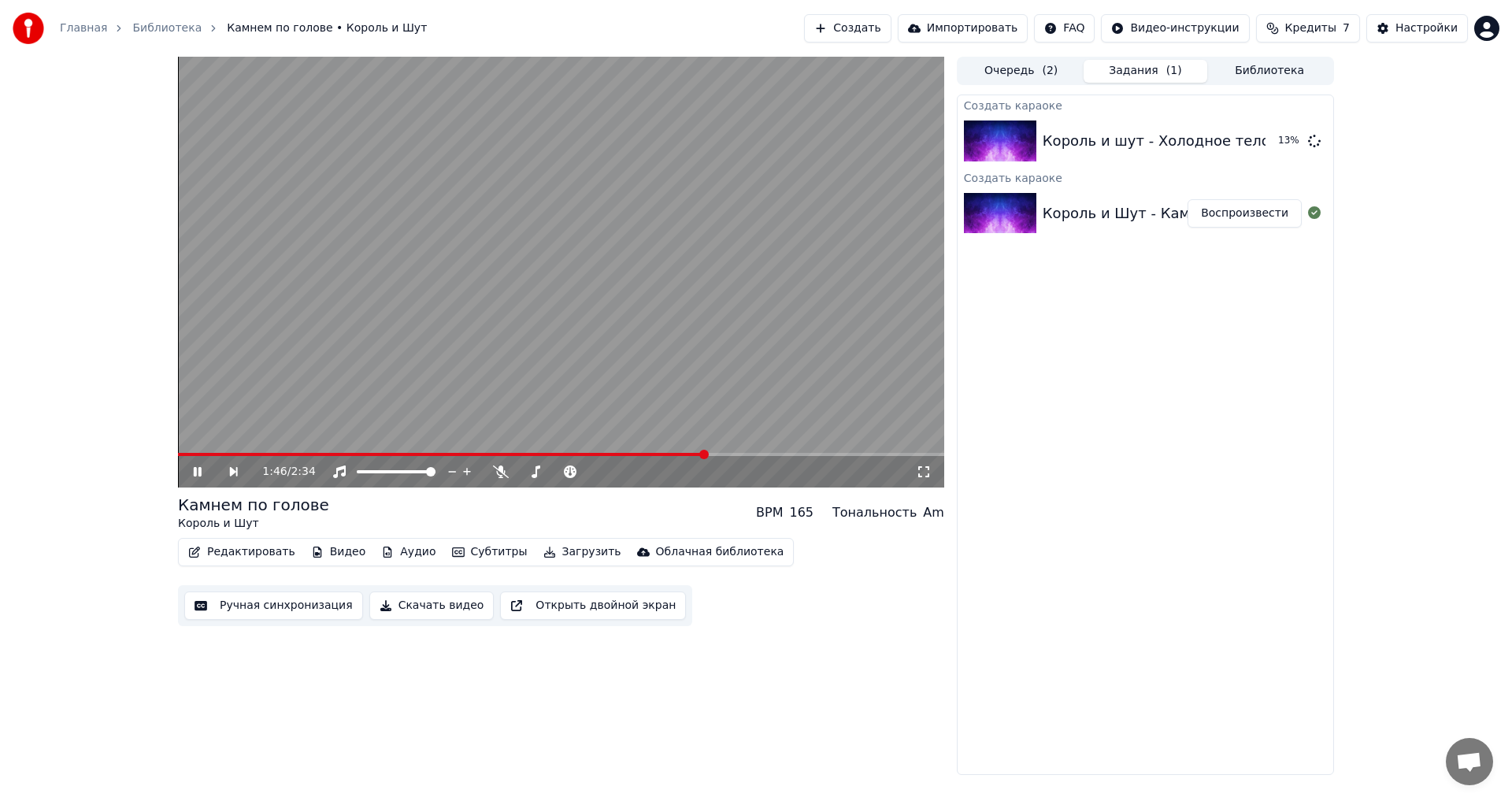
click at [196, 473] on icon at bounding box center [198, 471] width 8 height 9
click at [1229, 139] on button "Воспроизвести" at bounding box center [1244, 140] width 114 height 28
click at [503, 468] on div at bounding box center [537, 472] width 126 height 16
click at [556, 473] on span at bounding box center [550, 471] width 9 height 9
click at [484, 470] on span at bounding box center [488, 471] width 9 height 9
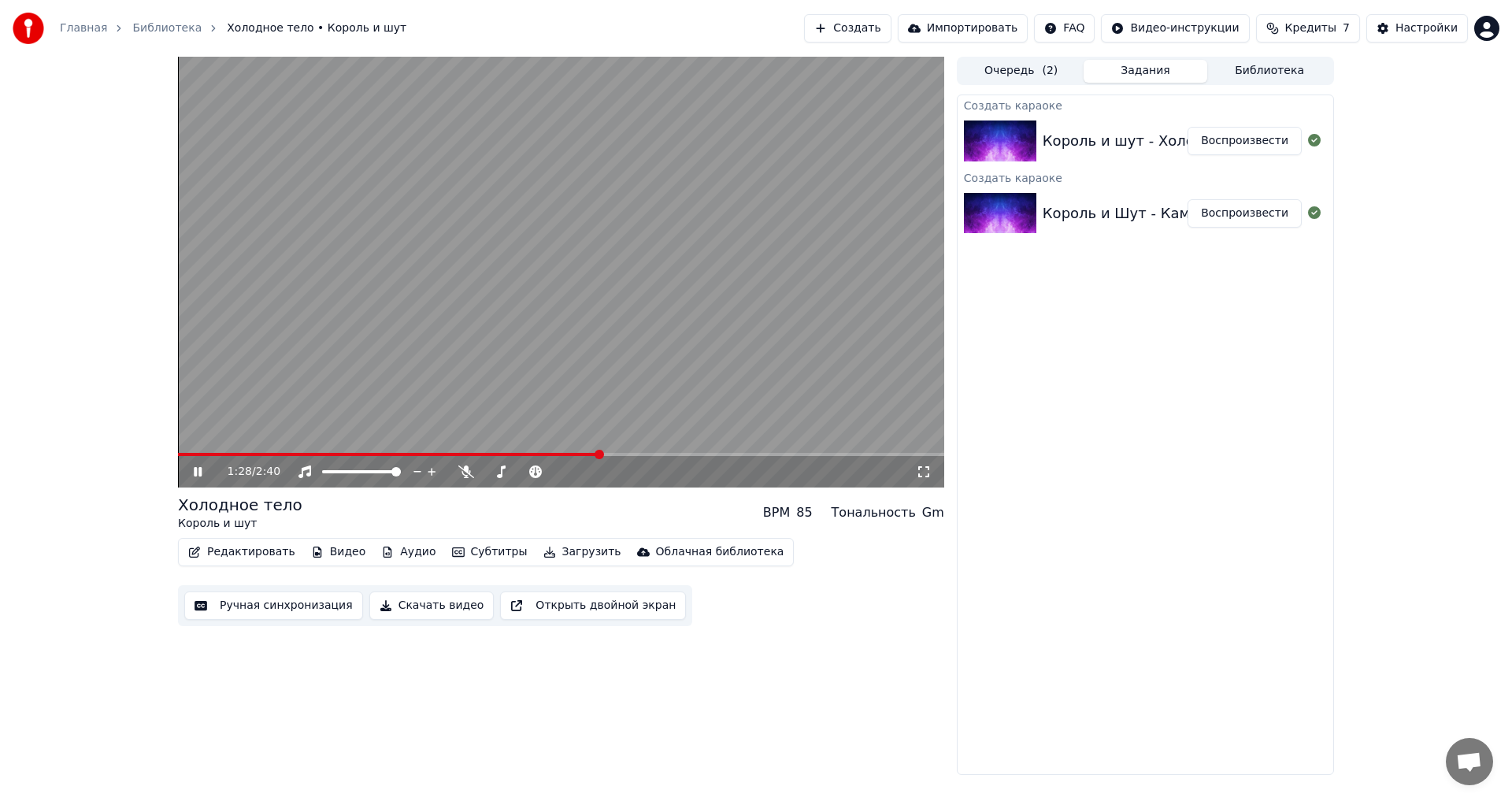
drag, startPoint x: 202, startPoint y: 470, endPoint x: 221, endPoint y: 624, distance: 155.2
click at [202, 471] on icon at bounding box center [198, 471] width 8 height 9
click at [394, 552] on button "Аудио" at bounding box center [408, 552] width 67 height 22
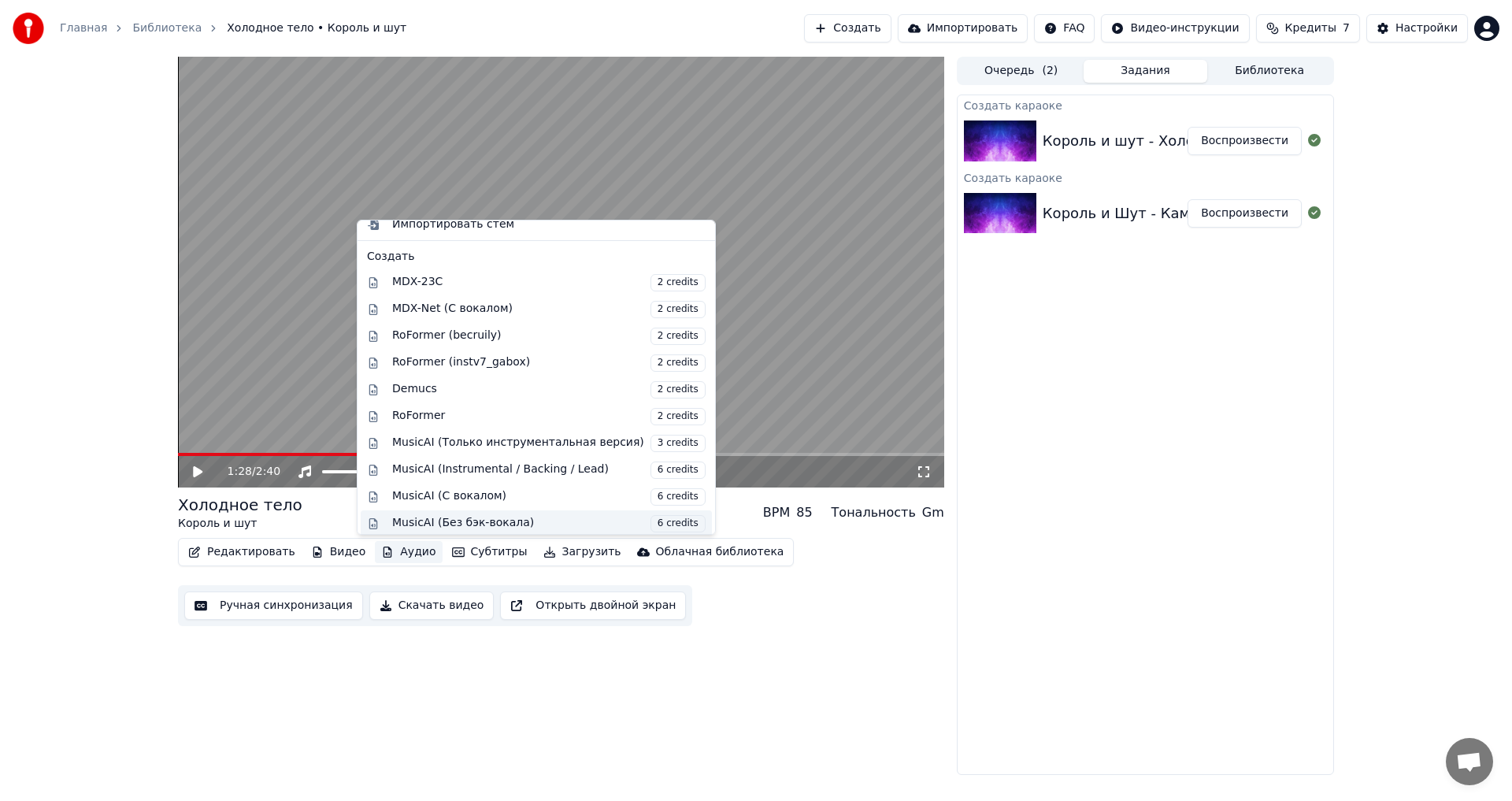
scroll to position [160, 0]
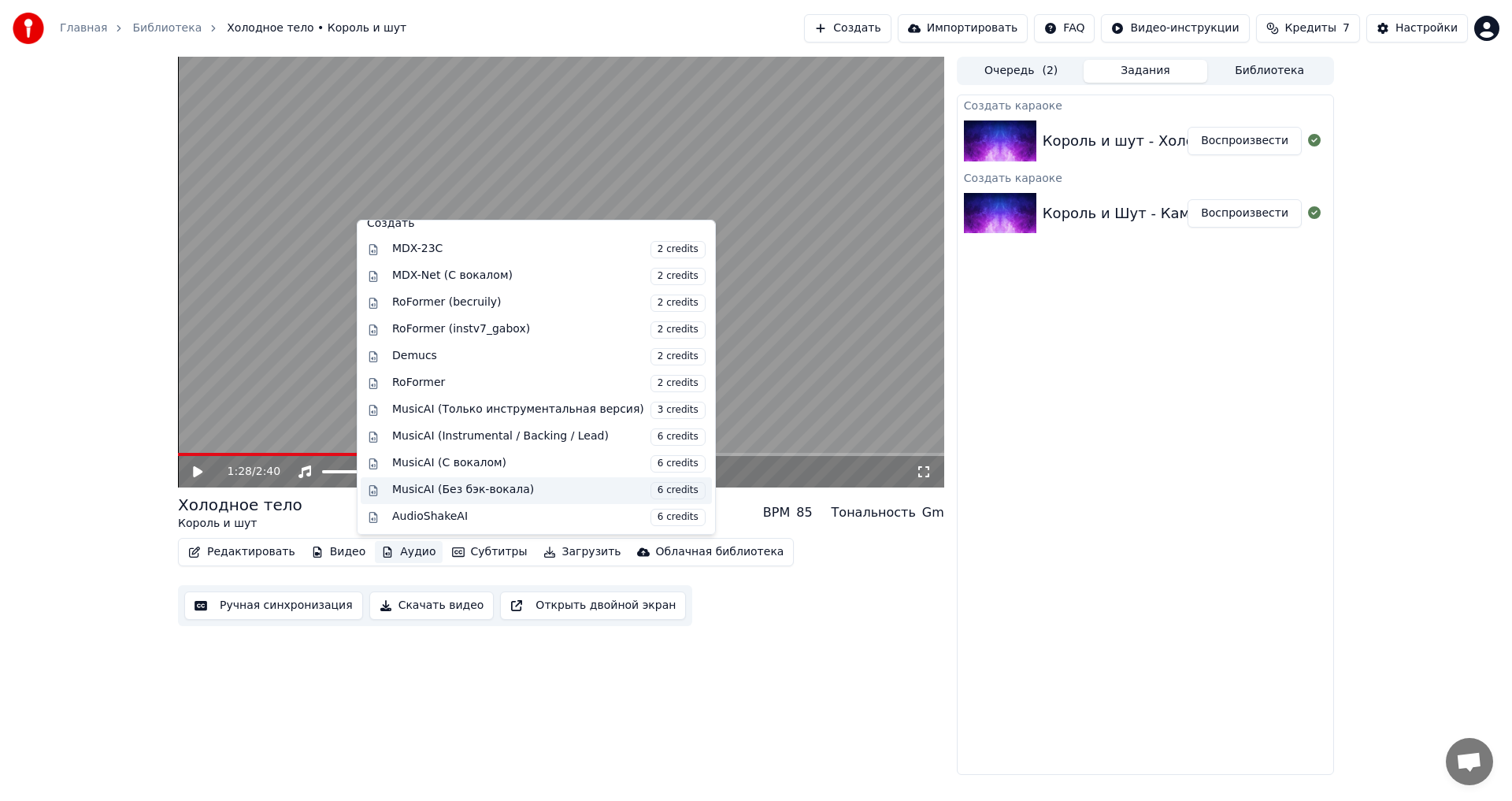
click at [466, 495] on div "MusicAI (Без бэк-вокала) 6 credits" at bounding box center [548, 490] width 314 height 17
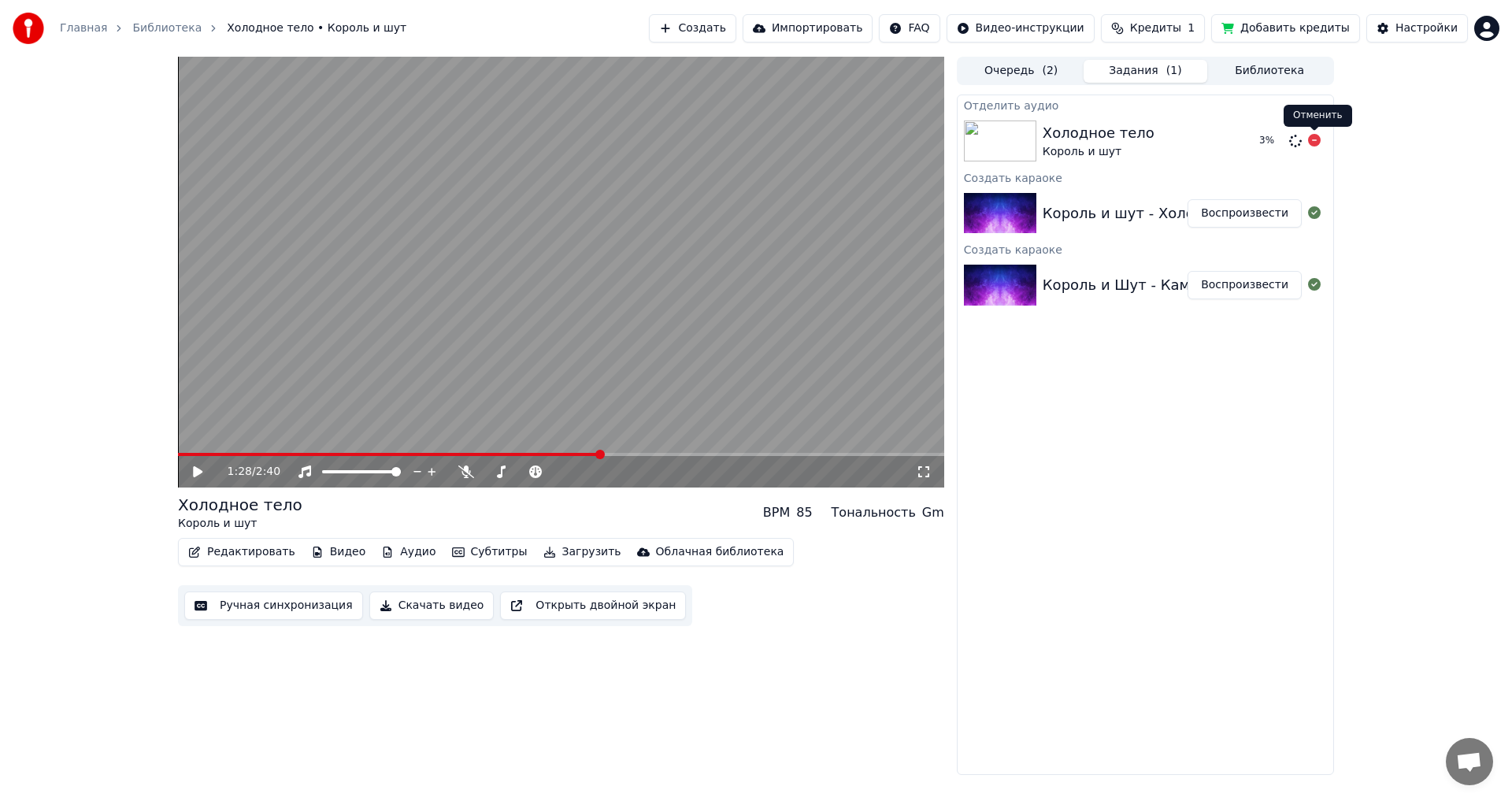
click at [1312, 139] on icon at bounding box center [1314, 139] width 13 height 13
click at [1483, 32] on html "Главная Библиотека Холодное тело • Король и шут Создать Импортировать FAQ Видео…" at bounding box center [756, 400] width 1512 height 801
click at [1375, 174] on span "Выйти" at bounding box center [1377, 182] width 37 height 16
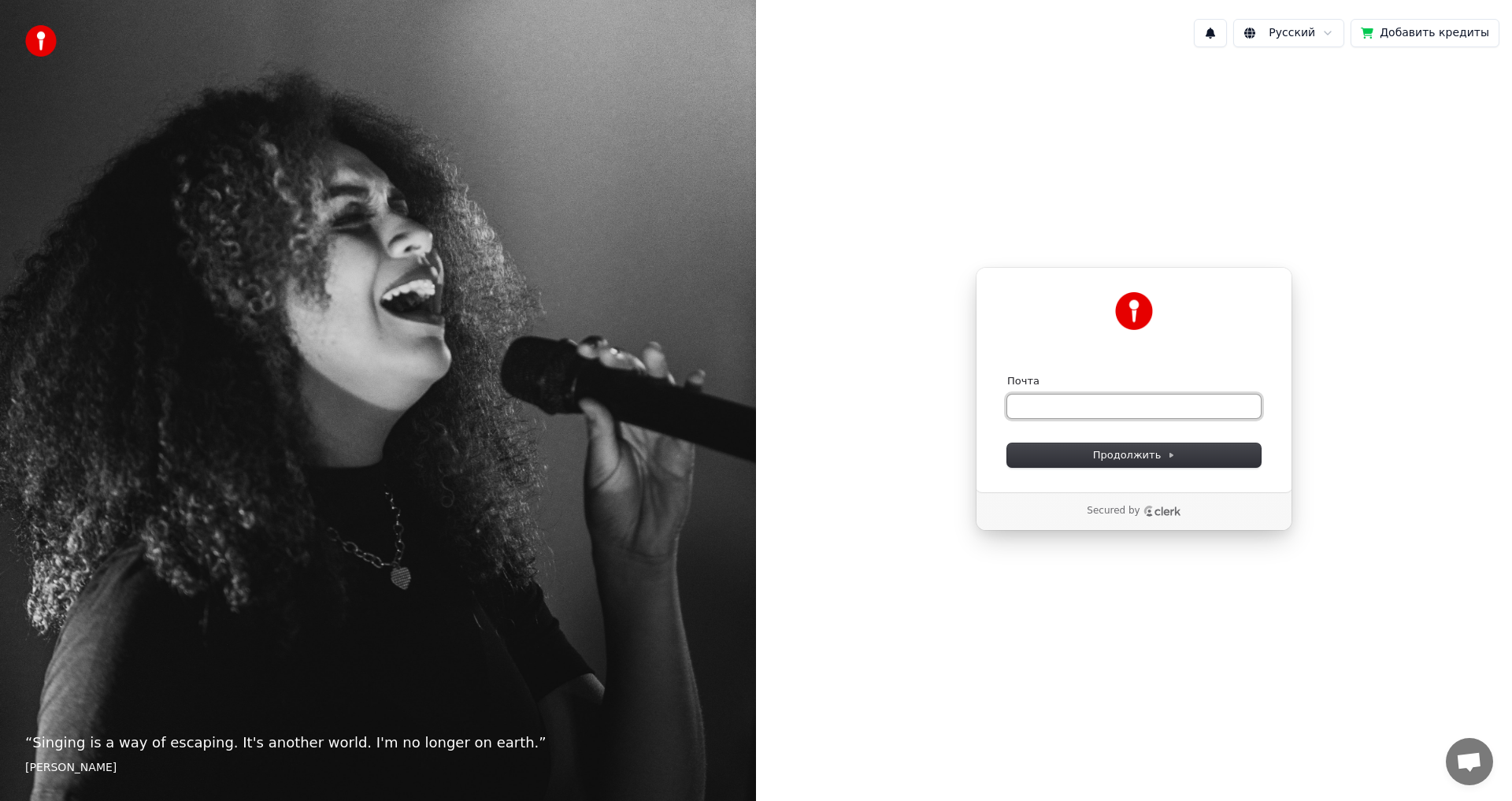
click at [1095, 409] on input "Почта" at bounding box center [1134, 406] width 254 height 24
click at [1055, 401] on input "Почта" at bounding box center [1134, 406] width 254 height 24
type input "*"
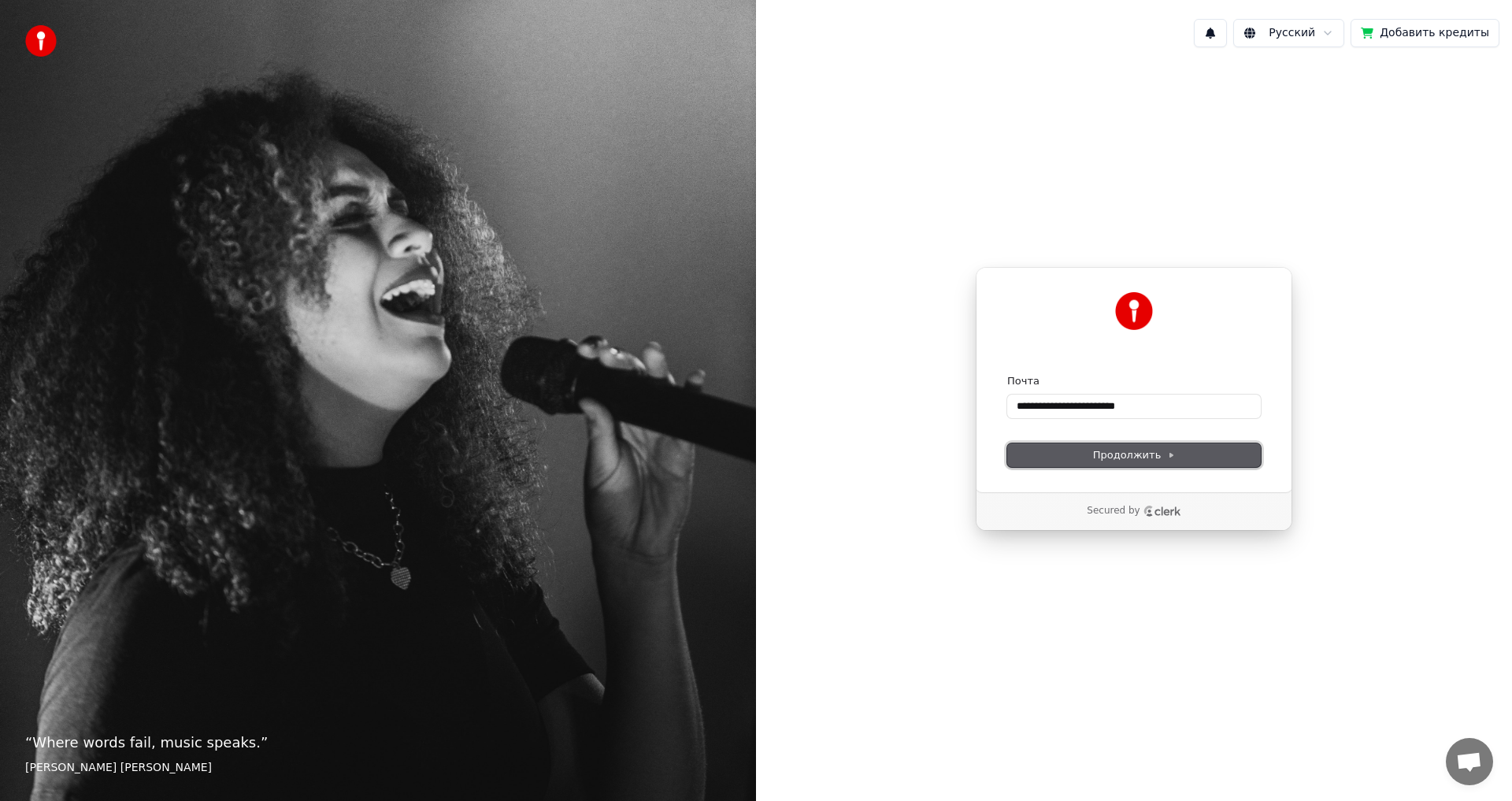
click at [1118, 449] on span "Продолжить" at bounding box center [1134, 455] width 83 height 14
type input "**********"
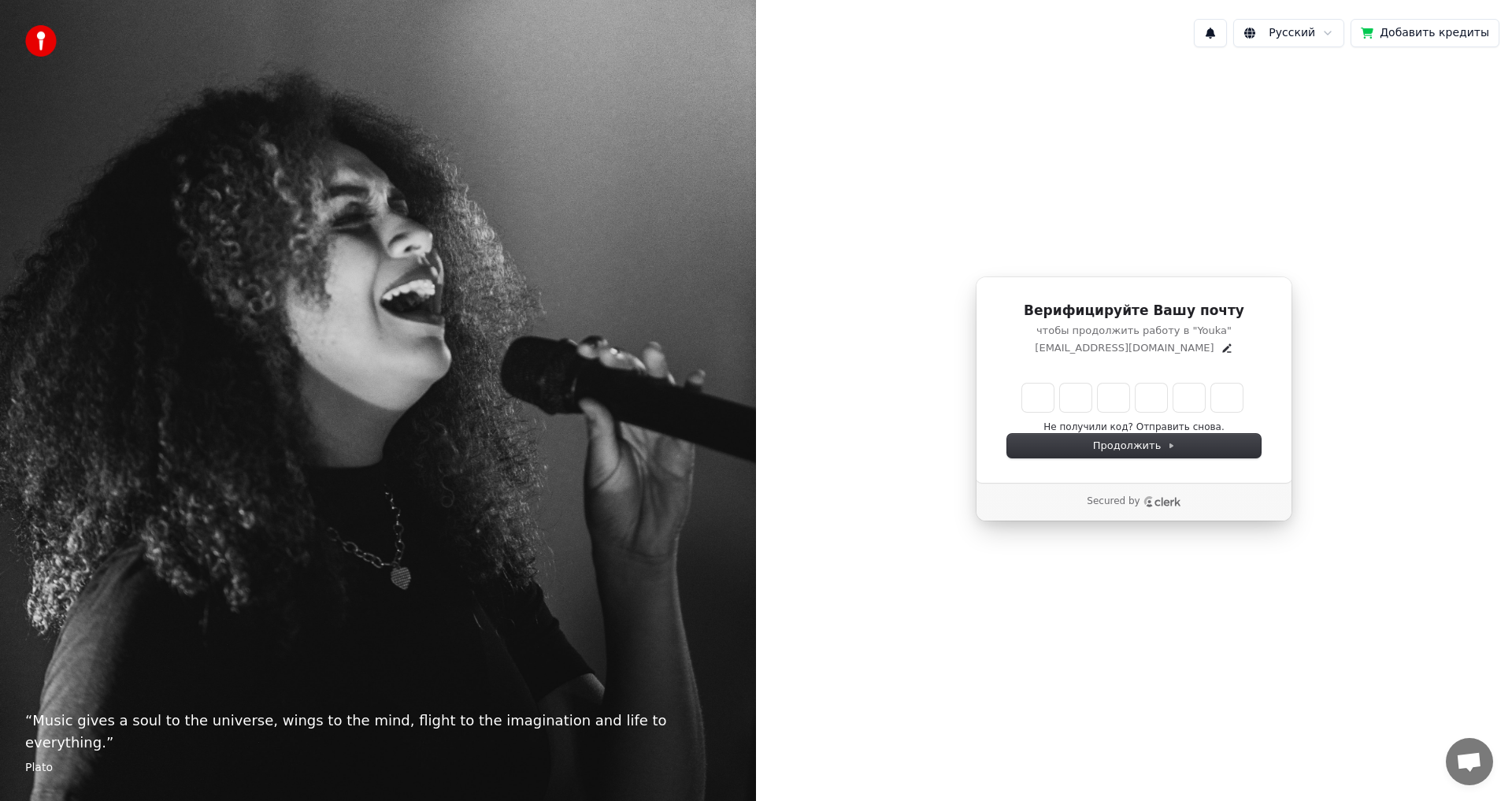
type input "******"
type input "*"
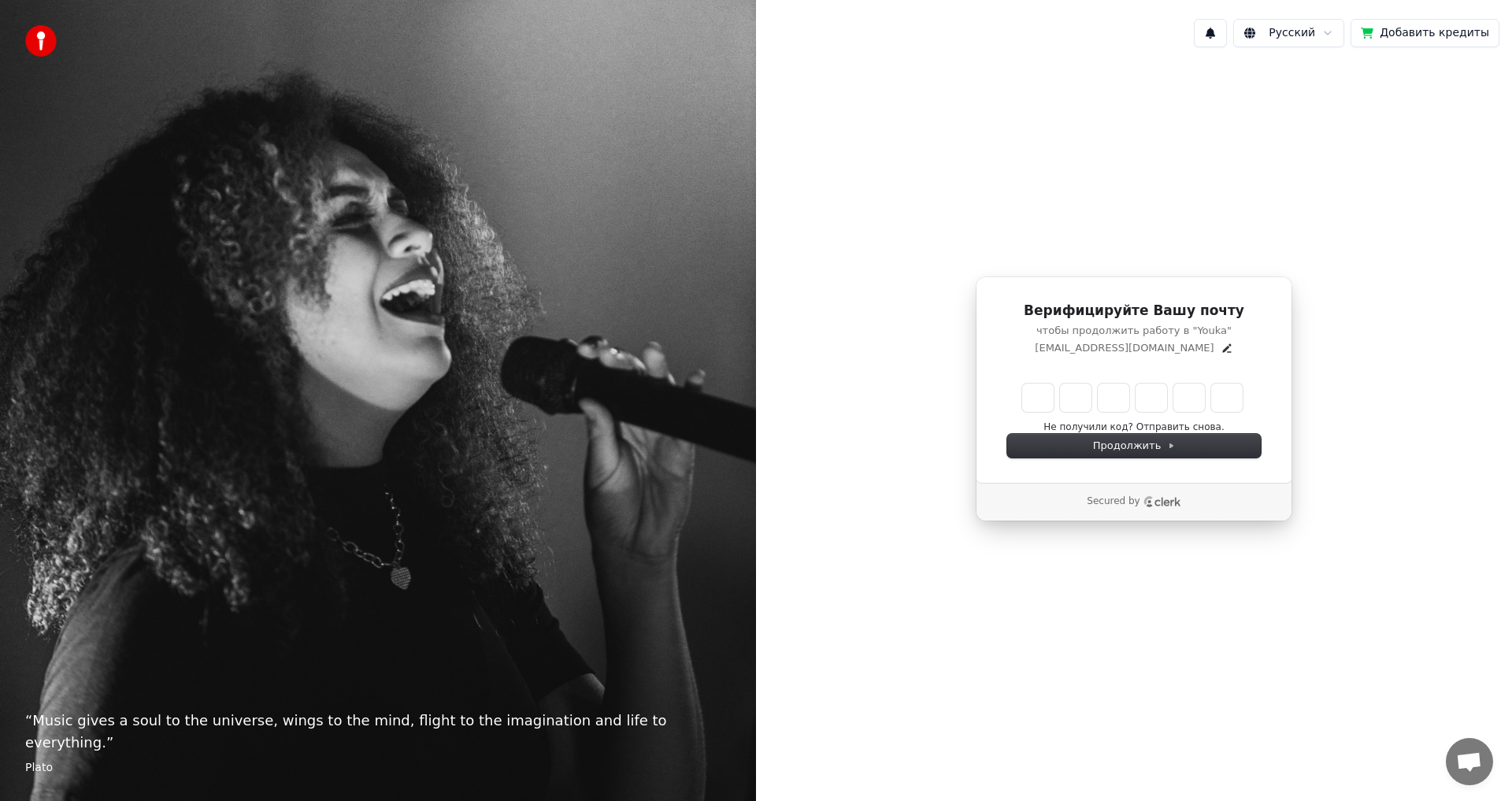
type input "*"
